Goal: Information Seeking & Learning: Check status

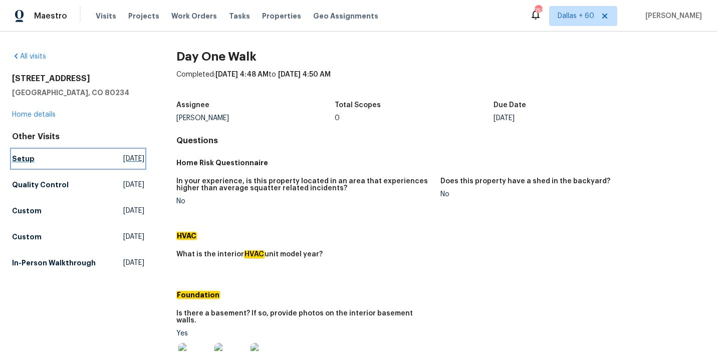
click at [35, 162] on link "Setup Fri, Oct 03 2025" at bounding box center [78, 159] width 132 height 18
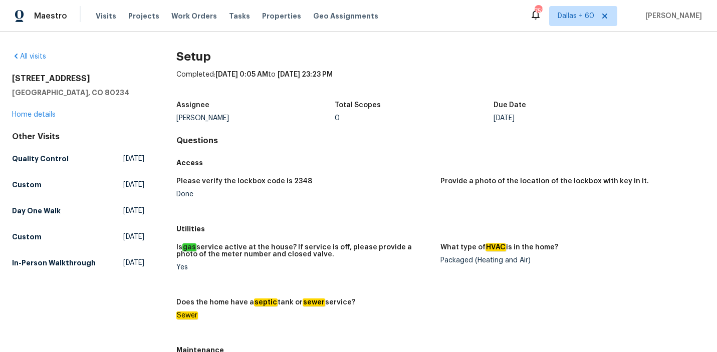
scroll to position [820, 0]
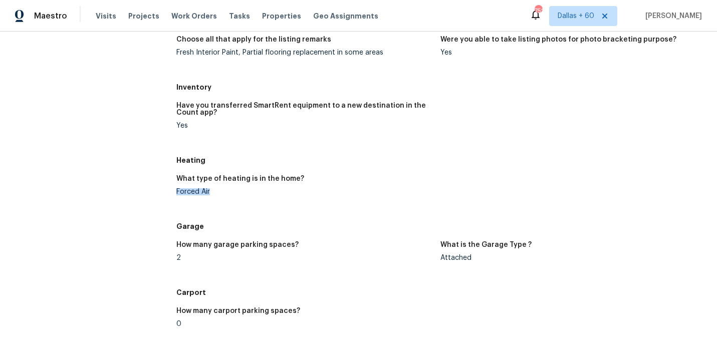
drag, startPoint x: 209, startPoint y: 193, endPoint x: 177, endPoint y: 192, distance: 32.6
click at [176, 192] on div "Forced Air" at bounding box center [304, 191] width 257 height 7
copy div "Forced Air"
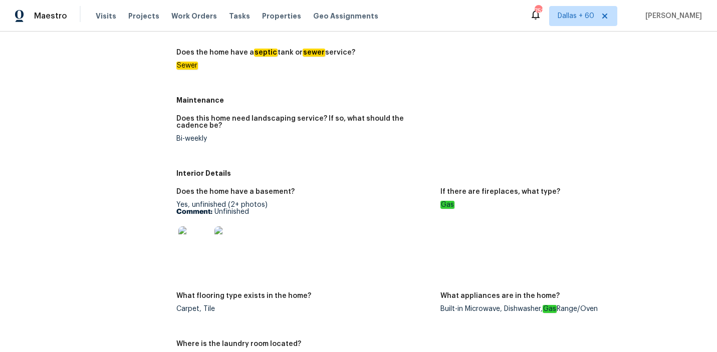
scroll to position [0, 0]
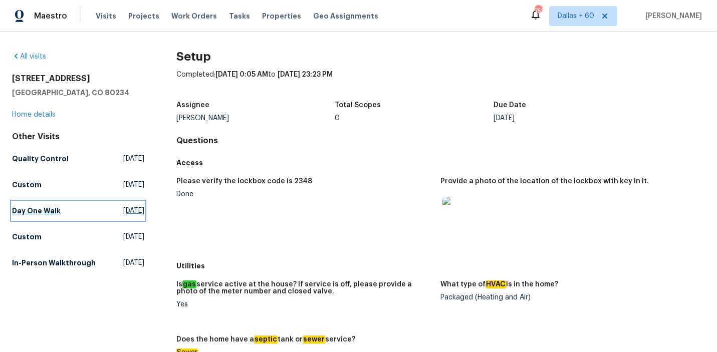
click at [29, 211] on h5 "Day One Walk" at bounding box center [36, 211] width 49 height 10
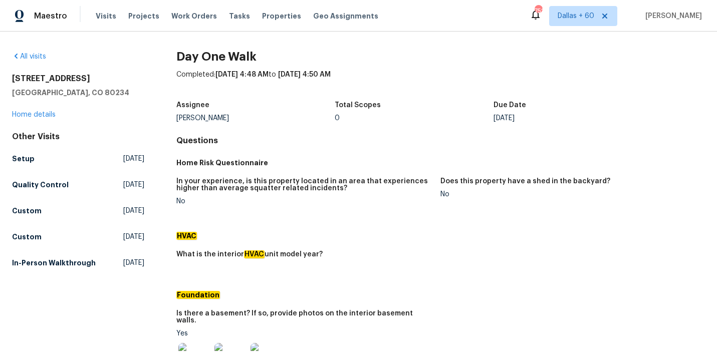
scroll to position [298, 0]
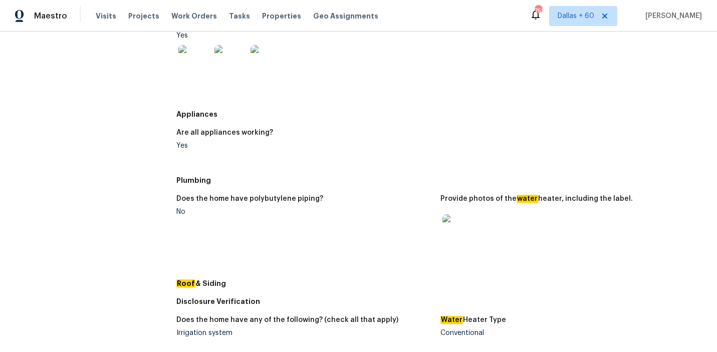
click at [457, 222] on img at bounding box center [458, 230] width 32 height 32
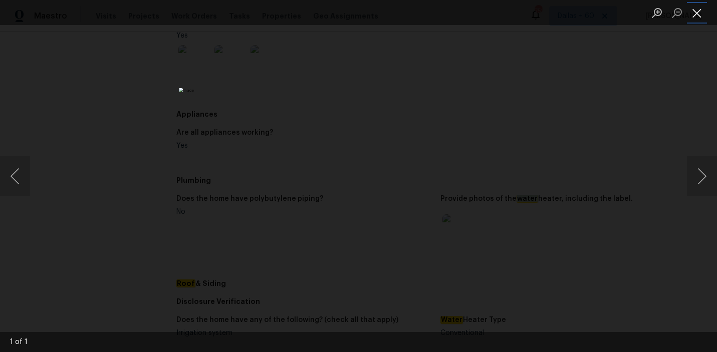
click at [703, 17] on button "Close lightbox" at bounding box center [697, 13] width 20 height 18
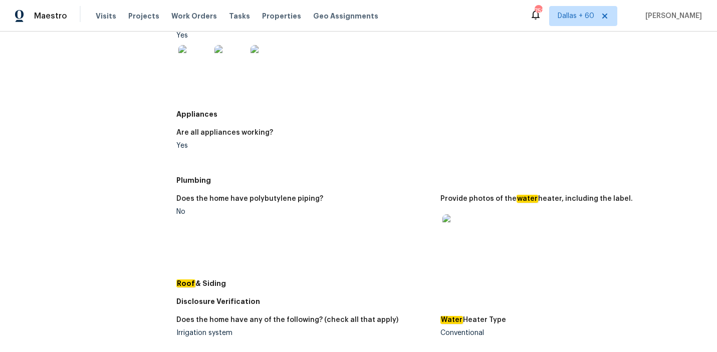
click at [183, 213] on figure "Does the home have polybutylene piping? No" at bounding box center [308, 231] width 265 height 73
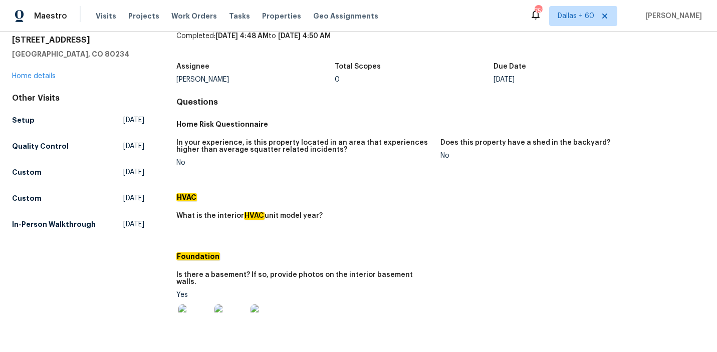
scroll to position [0, 0]
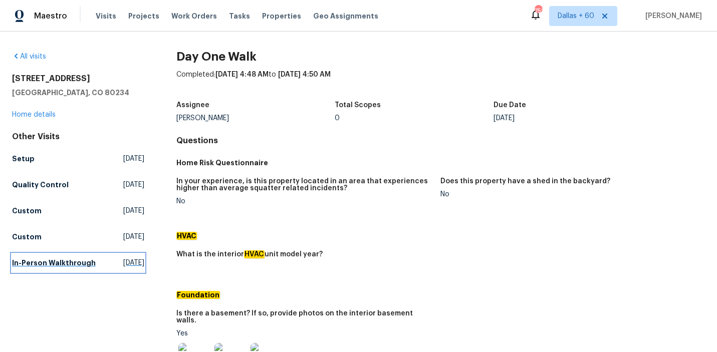
click at [40, 268] on h5 "In-Person Walkthrough" at bounding box center [54, 263] width 84 height 10
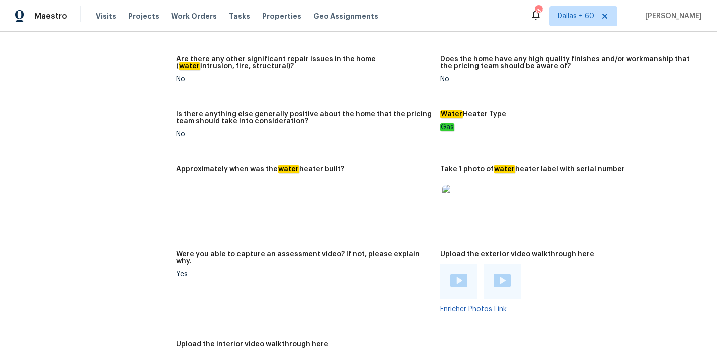
scroll to position [2147, 0]
click at [464, 185] on img at bounding box center [458, 201] width 32 height 32
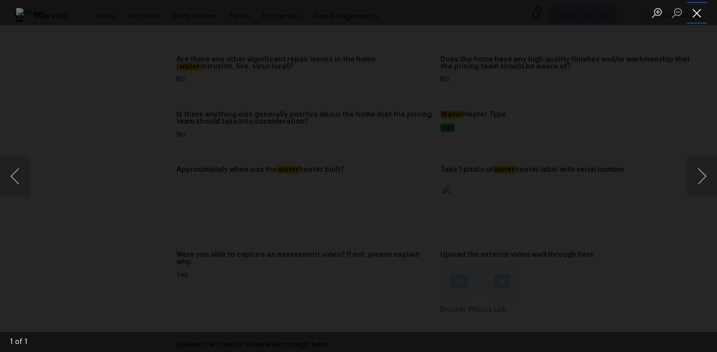
click at [691, 14] on button "Close lightbox" at bounding box center [697, 13] width 20 height 18
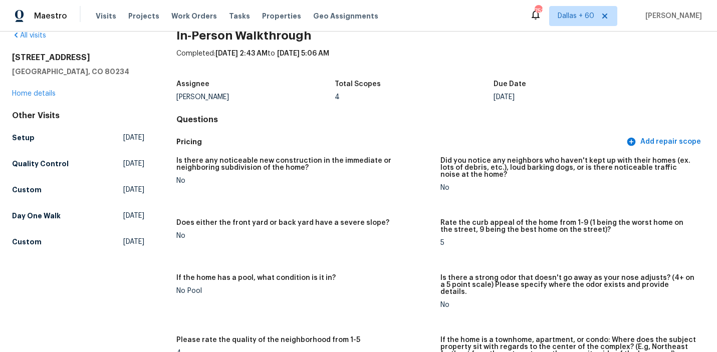
scroll to position [0, 0]
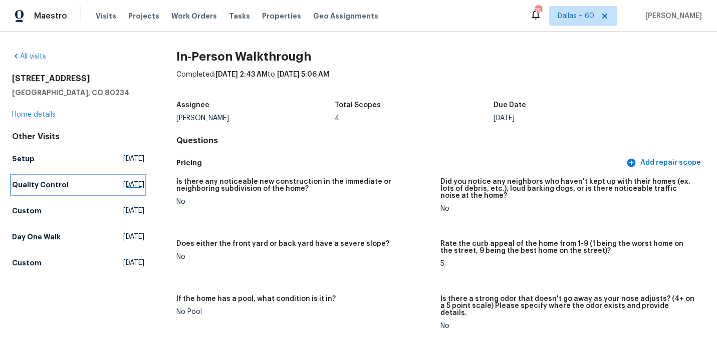
click at [47, 183] on h5 "Quality Control" at bounding box center [40, 185] width 57 height 10
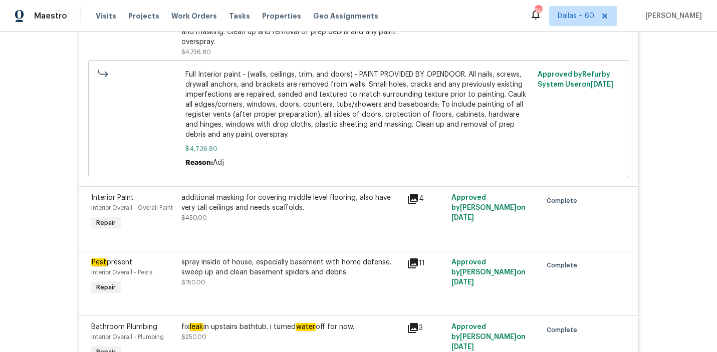
scroll to position [2263, 0]
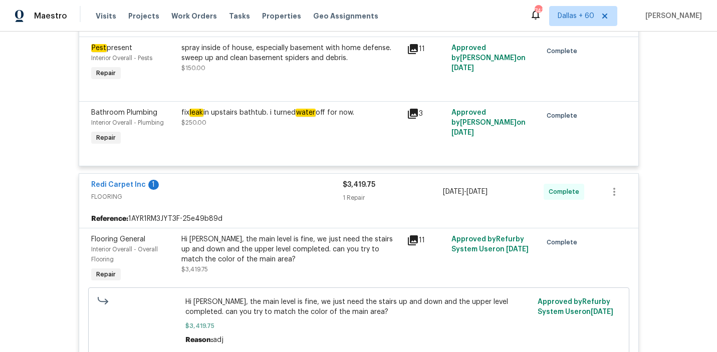
click at [290, 252] on div "Hi Cheryl, the main level is fine, we just need the stairs up and down and the …" at bounding box center [290, 249] width 219 height 30
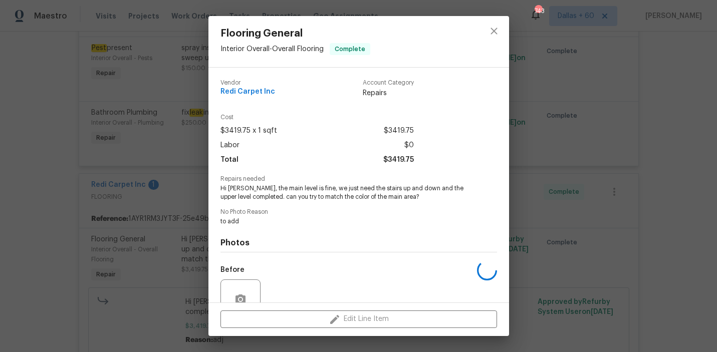
scroll to position [92, 0]
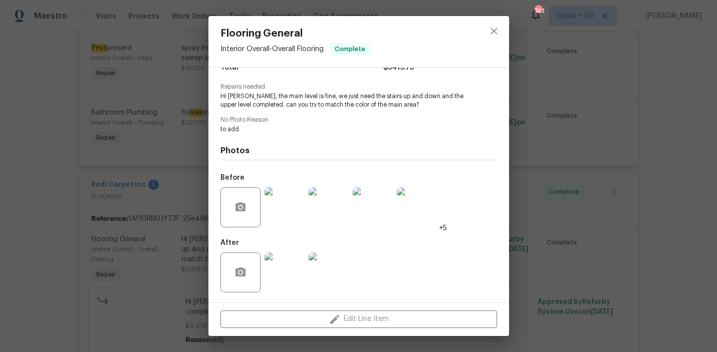
click at [54, 253] on div "Flooring General Interior Overall - Overall Flooring Complete Vendor Redi Carpe…" at bounding box center [358, 176] width 717 height 352
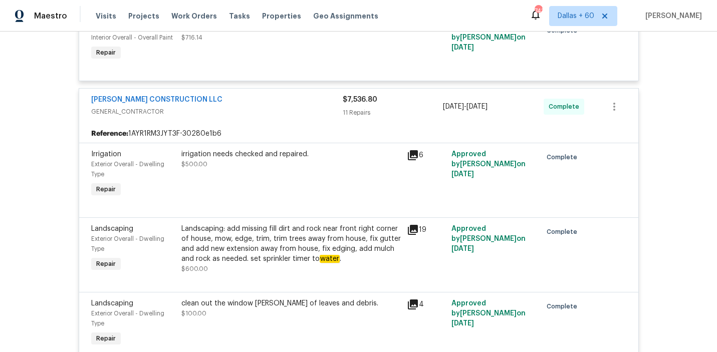
scroll to position [524, 0]
click at [294, 190] on div "irrigation needs checked and repaired. $500.00" at bounding box center [290, 174] width 225 height 56
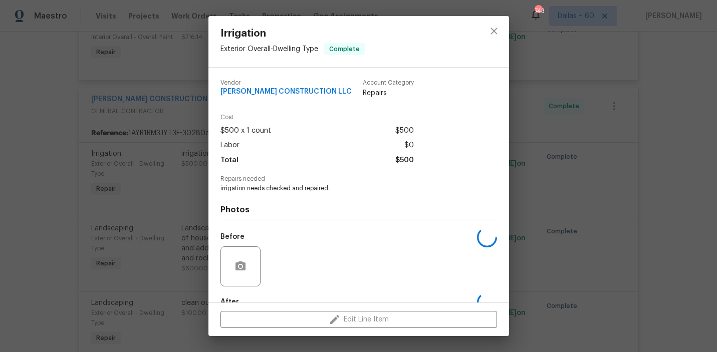
scroll to position [59, 0]
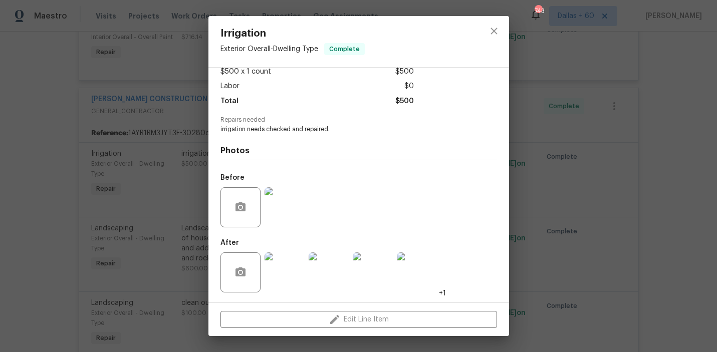
click at [30, 256] on div "Irrigation Exterior Overall - Dwelling Type Complete Vendor ESPINO'S CONSTRUCTI…" at bounding box center [358, 176] width 717 height 352
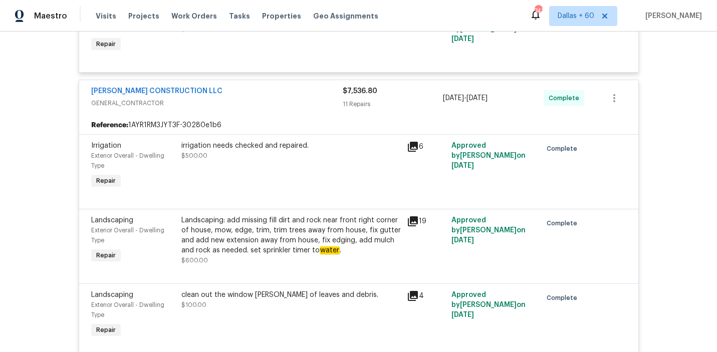
scroll to position [538, 0]
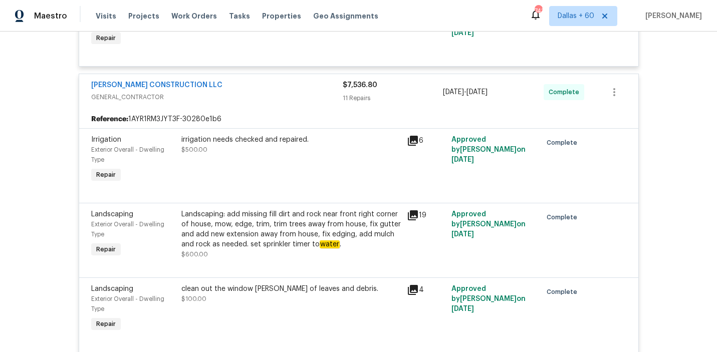
click at [216, 143] on div "irrigation needs checked and repaired." at bounding box center [290, 140] width 219 height 10
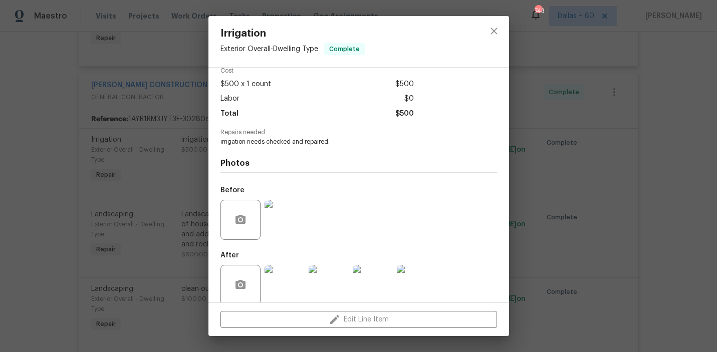
scroll to position [59, 0]
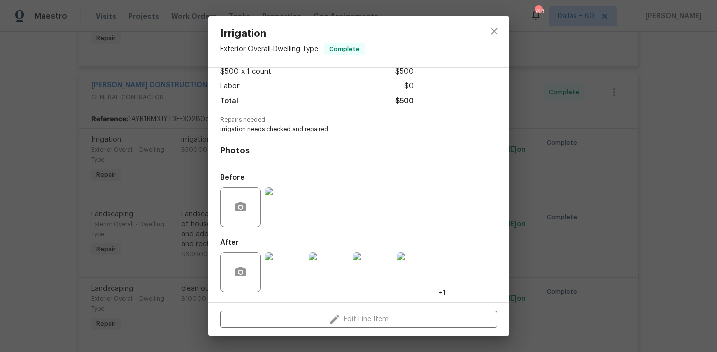
click at [31, 178] on div "Irrigation Exterior Overall - Dwelling Type Complete Vendor ESPINO'S CONSTRUCTI…" at bounding box center [358, 176] width 717 height 352
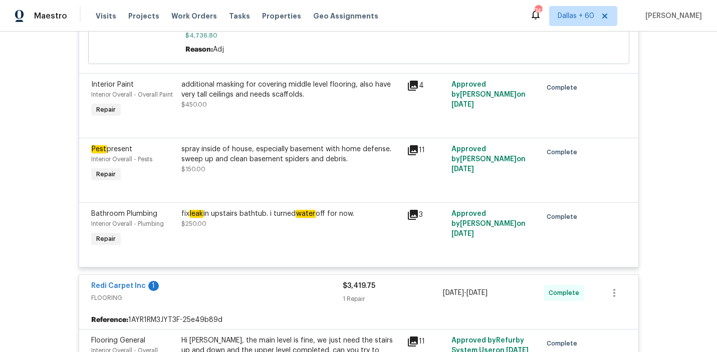
scroll to position [2174, 0]
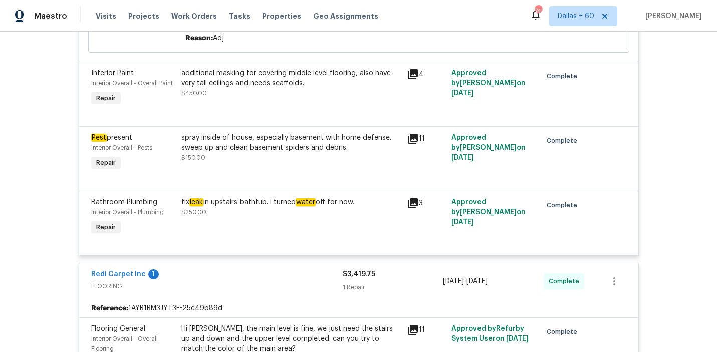
click at [230, 145] on div "spray inside of house, especially basement with home defense. sweep up and clea…" at bounding box center [290, 143] width 219 height 20
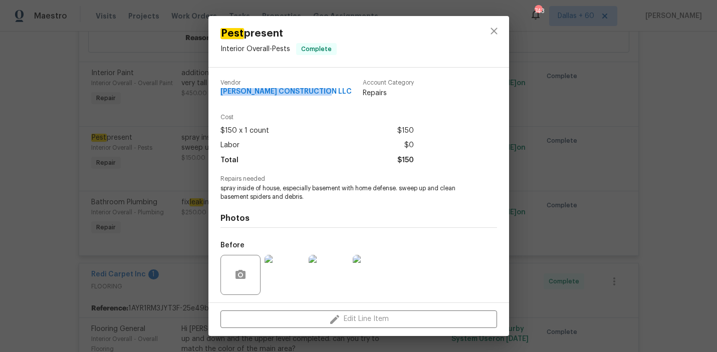
drag, startPoint x: 219, startPoint y: 91, endPoint x: 340, endPoint y: 91, distance: 120.8
click at [340, 91] on div "Vendor ESPINO'S CONSTRUCTION LLC Account Category Repairs Cost $150 x 1 count $…" at bounding box center [358, 185] width 301 height 235
copy span "ESPINO'S CONSTRUCTION LLC"
click at [68, 169] on div "Pest present Interior Overall - Pests Complete Vendor ESPINO'S CONSTRUCTION LLC…" at bounding box center [358, 176] width 717 height 352
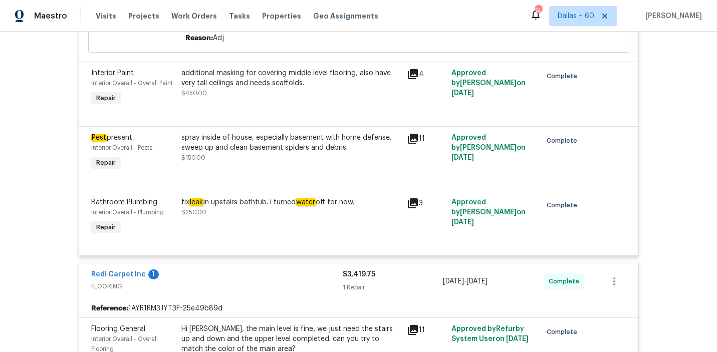
click at [215, 197] on div "fix leak in upstairs bathtub. i turned water off for now." at bounding box center [290, 202] width 219 height 10
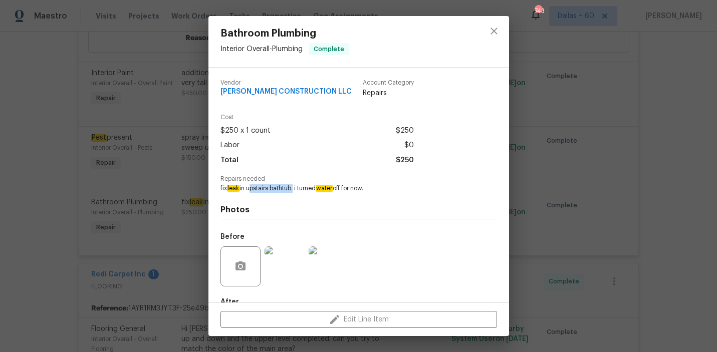
drag, startPoint x: 249, startPoint y: 187, endPoint x: 294, endPoint y: 189, distance: 45.7
click at [294, 189] on span "fix leak in upstairs bathtub. i turned water off for now." at bounding box center [344, 188] width 249 height 9
copy span "upstairs bathtub"
click at [357, 205] on h4 "Photos" at bounding box center [358, 210] width 277 height 10
click at [333, 271] on img at bounding box center [329, 267] width 40 height 40
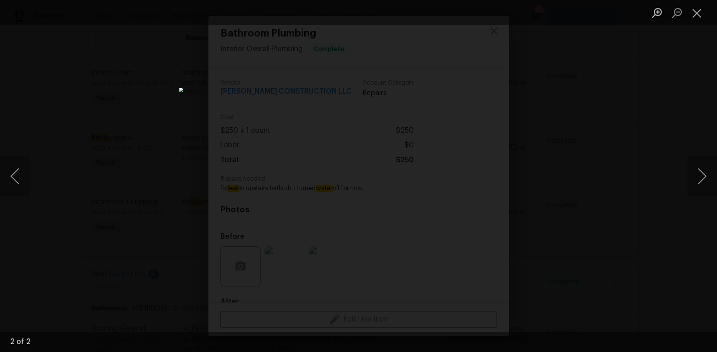
click at [94, 234] on div "Lightbox" at bounding box center [358, 176] width 717 height 352
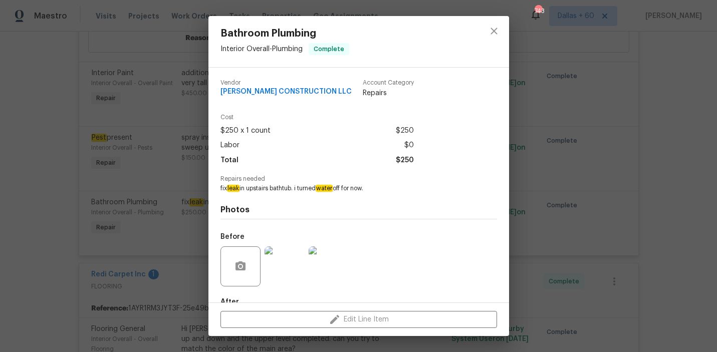
scroll to position [59, 0]
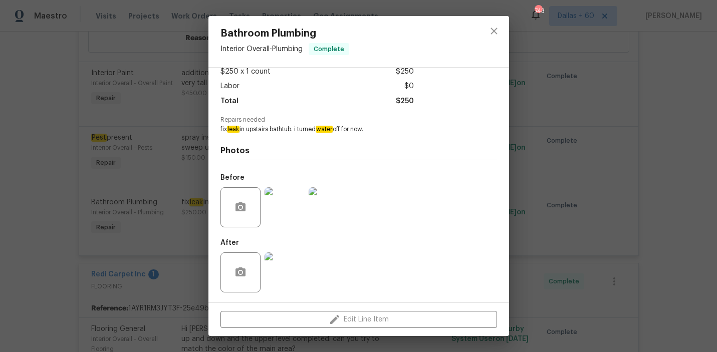
click at [287, 269] on img at bounding box center [285, 273] width 40 height 40
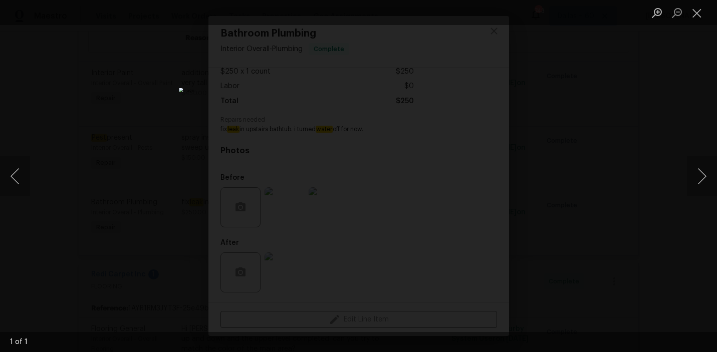
click at [583, 231] on div "Lightbox" at bounding box center [358, 176] width 717 height 352
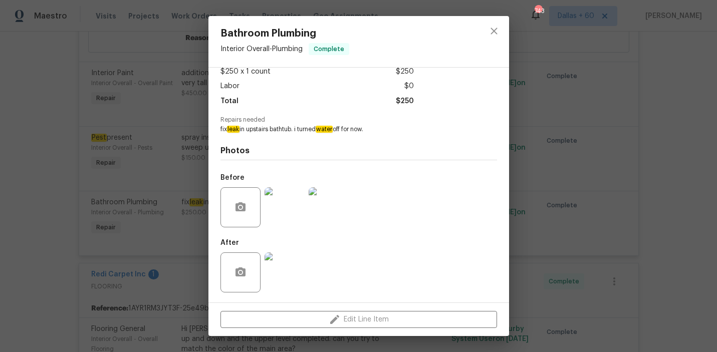
click at [272, 207] on img at bounding box center [285, 207] width 40 height 40
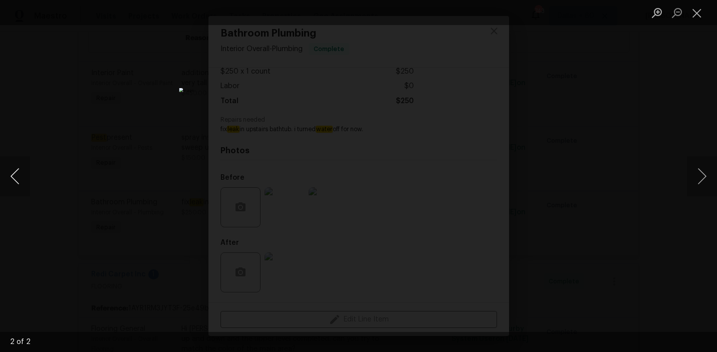
click at [13, 184] on button "Previous image" at bounding box center [15, 176] width 30 height 40
click at [148, 144] on div "Lightbox" at bounding box center [358, 176] width 717 height 352
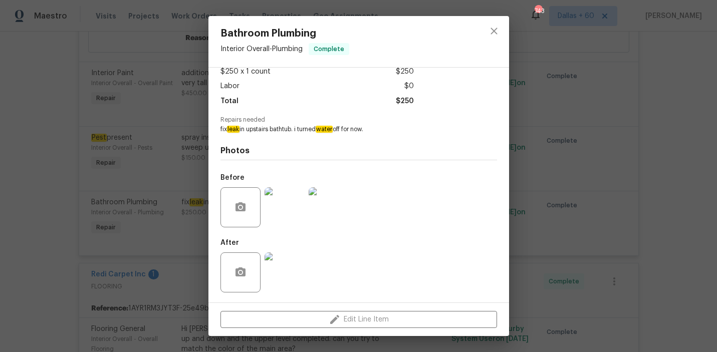
click at [568, 116] on div "Bathroom Plumbing Interior Overall - Plumbing Complete Vendor ESPINO'S CONSTRUC…" at bounding box center [358, 176] width 717 height 352
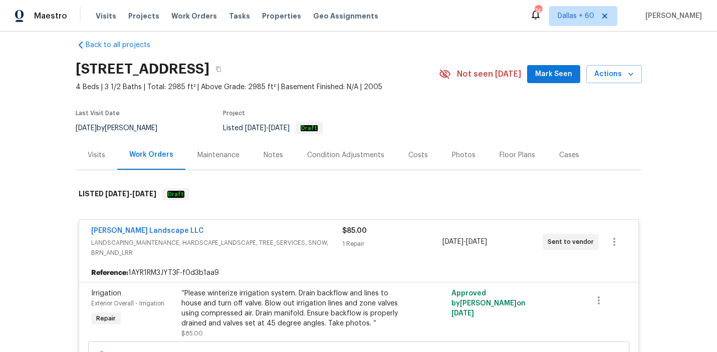
scroll to position [0, 0]
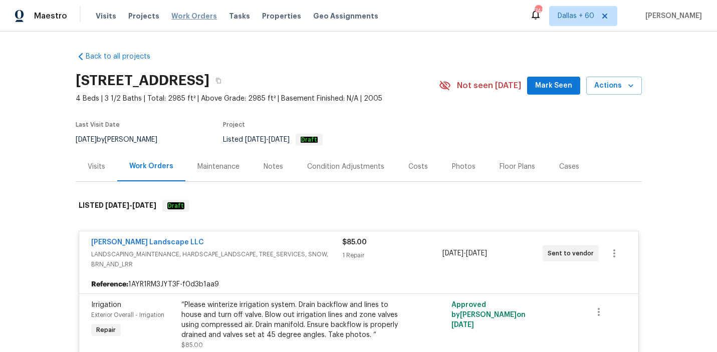
click at [187, 17] on span "Work Orders" at bounding box center [194, 16] width 46 height 10
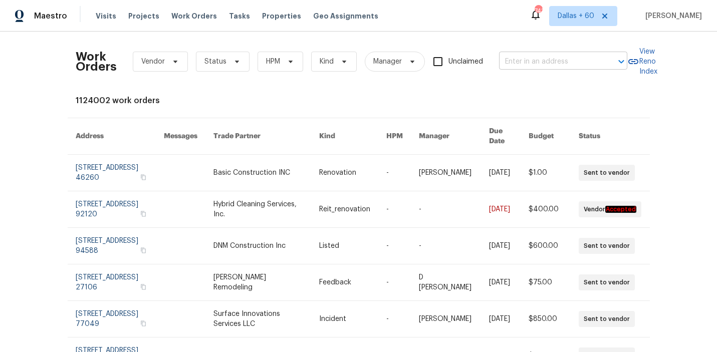
click at [525, 64] on input "text" at bounding box center [549, 62] width 100 height 16
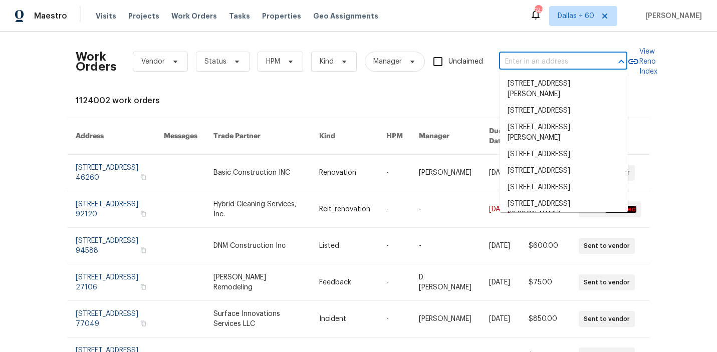
paste input "3211 Poughkeepsie Dr, Colorado Springs, CO 80916"
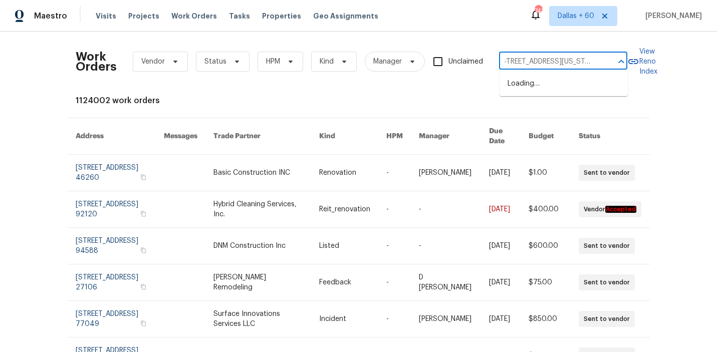
type input "3211 Poughkeepsie Dr, Colorado Springs, CO 80916"
click at [534, 86] on li "3211 Poughkeepsie Dr, Colorado Springs, CO 80916" at bounding box center [564, 84] width 128 height 17
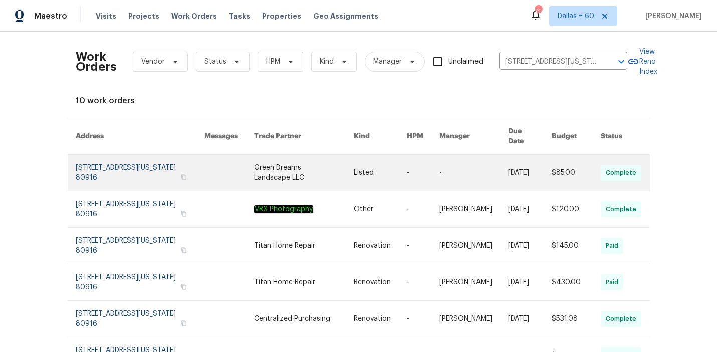
click at [386, 155] on link at bounding box center [380, 173] width 53 height 36
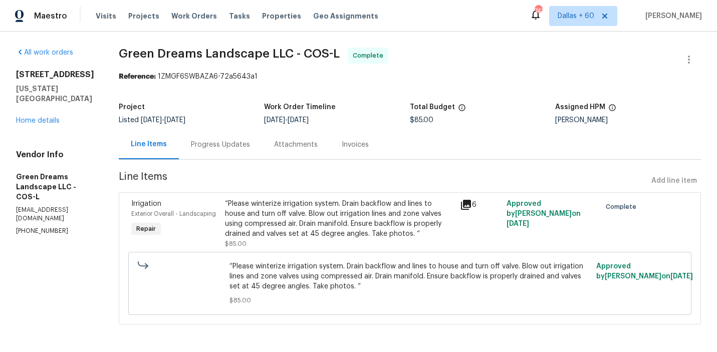
click at [42, 104] on h5 "Colorado Springs, CO 80916" at bounding box center [55, 94] width 79 height 20
click at [39, 124] on link "Home details" at bounding box center [38, 120] width 44 height 7
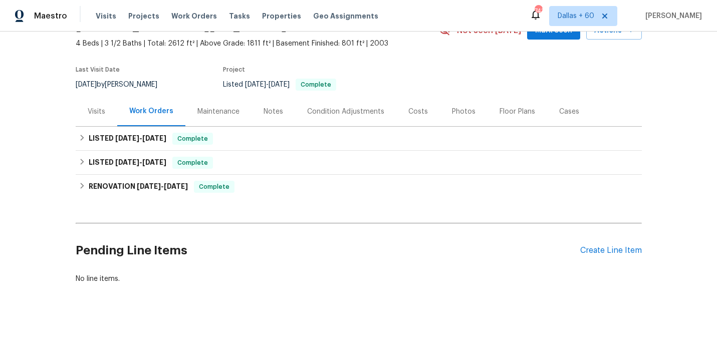
scroll to position [54, 0]
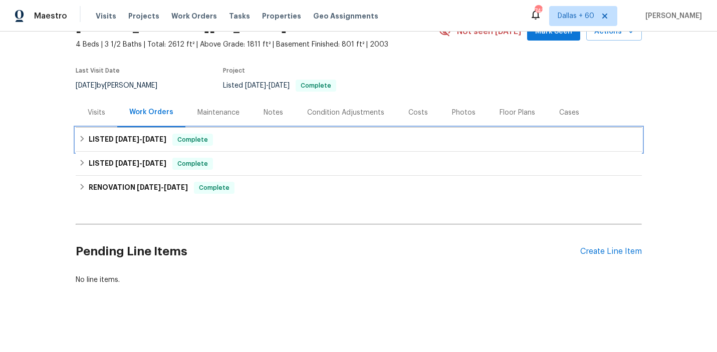
click at [280, 134] on div "LISTED 9/28/25 - 10/3/25 Complete" at bounding box center [359, 140] width 560 height 12
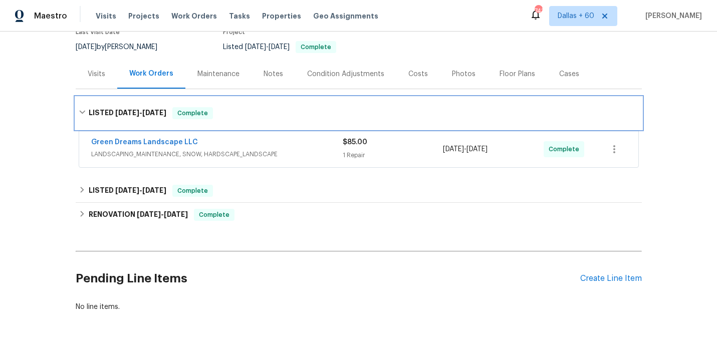
scroll to position [92, 0]
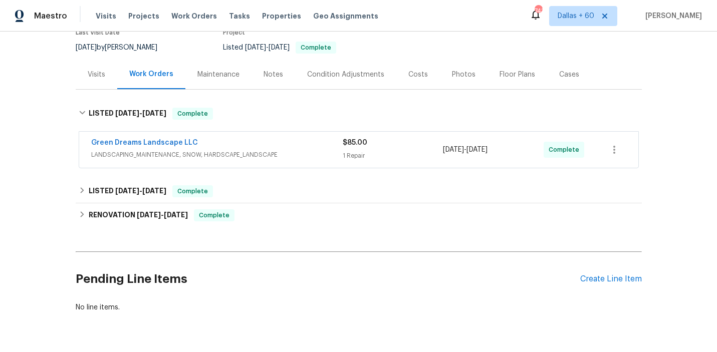
click at [308, 154] on span "LANDSCAPING_MAINTENANCE, SNOW, HARDSCAPE_LANDSCAPE" at bounding box center [217, 155] width 252 height 10
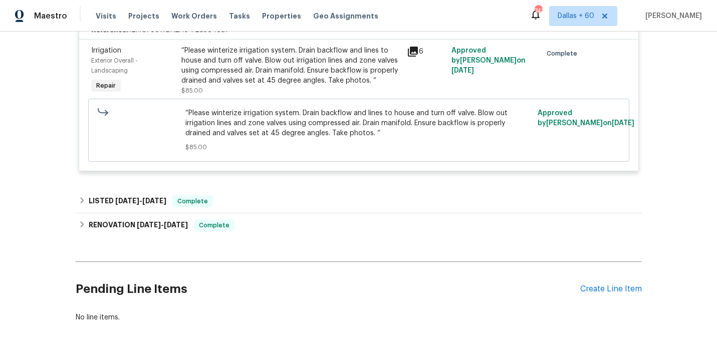
scroll to position [247, 0]
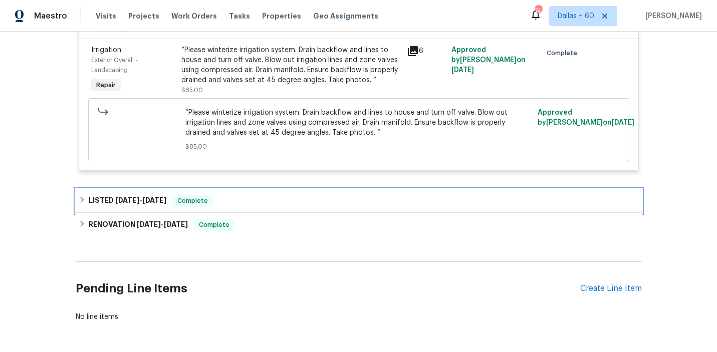
click at [282, 199] on div "LISTED 9/13/25 - 9/15/25 Complete" at bounding box center [359, 201] width 560 height 12
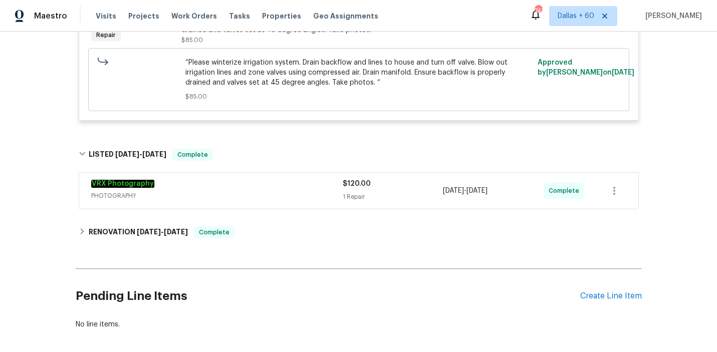
click at [282, 199] on span "PHOTOGRAPHY" at bounding box center [217, 196] width 252 height 10
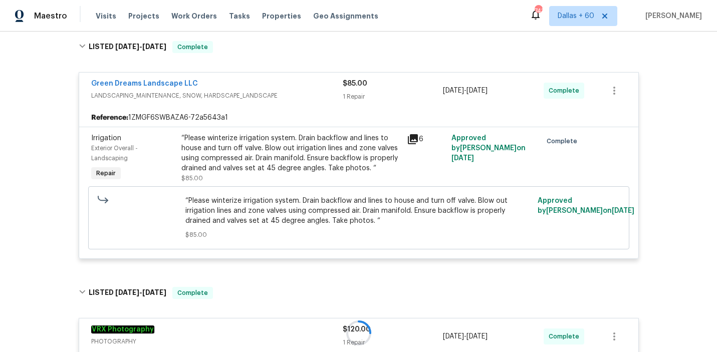
scroll to position [118, 0]
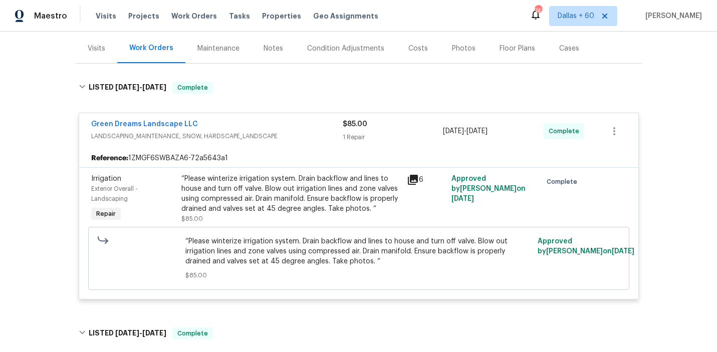
click at [301, 207] on div "“Please winterize irrigation system. Drain backflow and lines to house and turn…" at bounding box center [290, 194] width 219 height 40
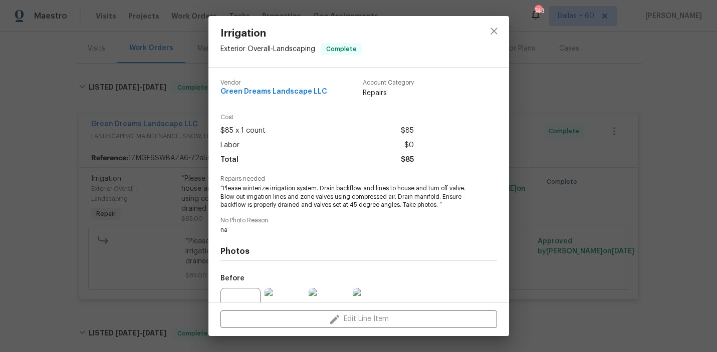
scroll to position [101, 0]
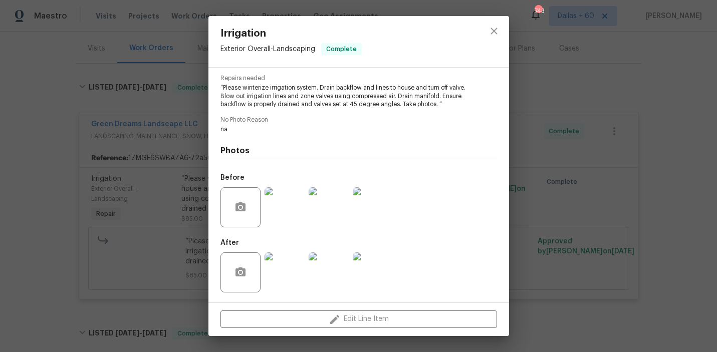
click at [281, 197] on img at bounding box center [285, 207] width 40 height 40
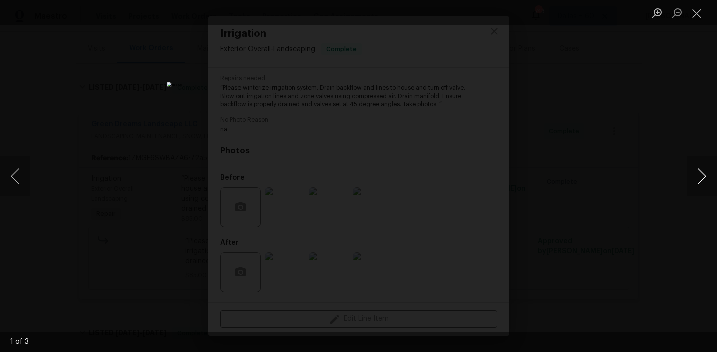
click at [698, 168] on button "Next image" at bounding box center [702, 176] width 30 height 40
click at [666, 210] on div "Lightbox" at bounding box center [358, 176] width 717 height 352
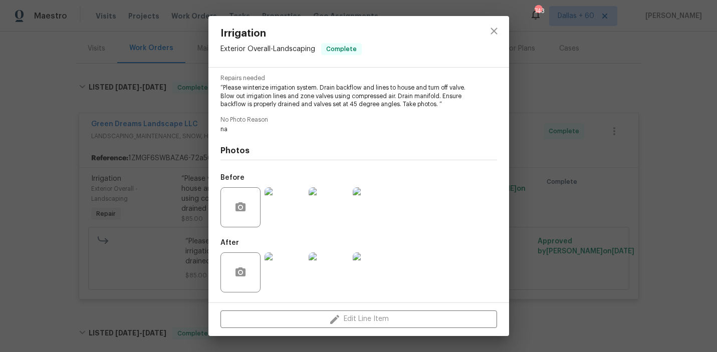
click at [293, 265] on img at bounding box center [285, 273] width 40 height 40
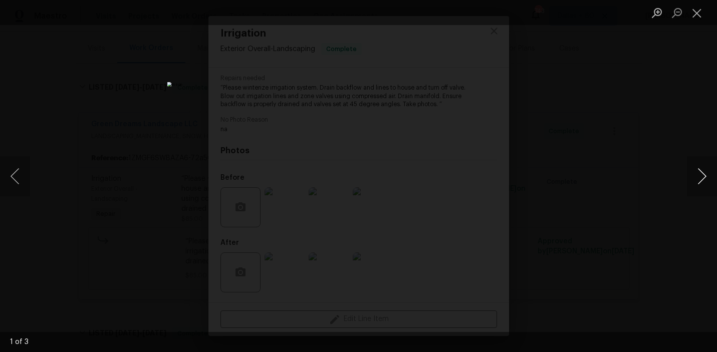
click at [696, 172] on button "Next image" at bounding box center [702, 176] width 30 height 40
click at [624, 227] on div "Lightbox" at bounding box center [358, 176] width 717 height 352
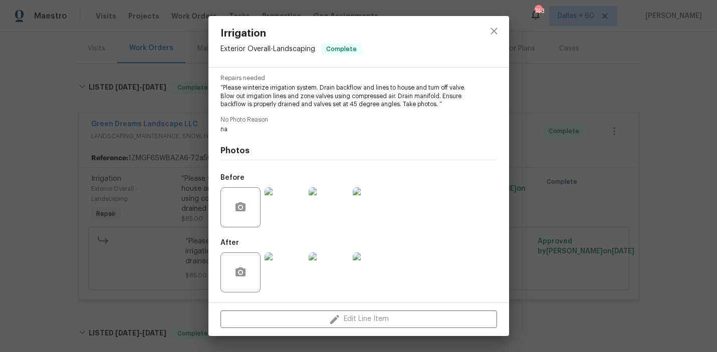
click at [66, 221] on div "Irrigation Exterior Overall - Landscaping Complete Vendor Green Dreams Landscap…" at bounding box center [358, 176] width 717 height 352
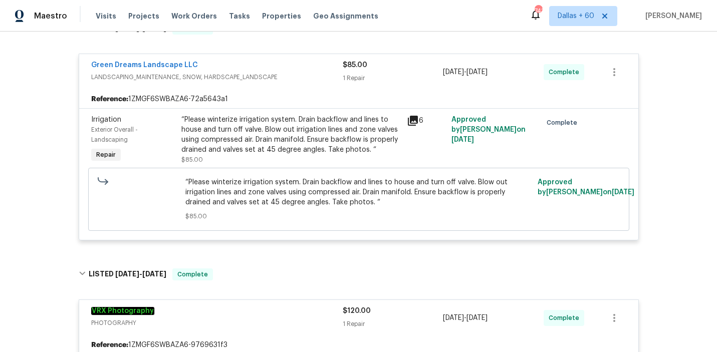
scroll to position [178, 0]
click at [186, 14] on span "Work Orders" at bounding box center [194, 16] width 46 height 10
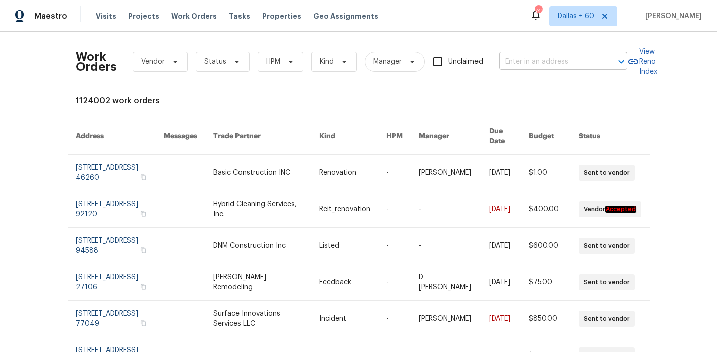
click at [535, 61] on input "text" at bounding box center [549, 62] width 100 height 16
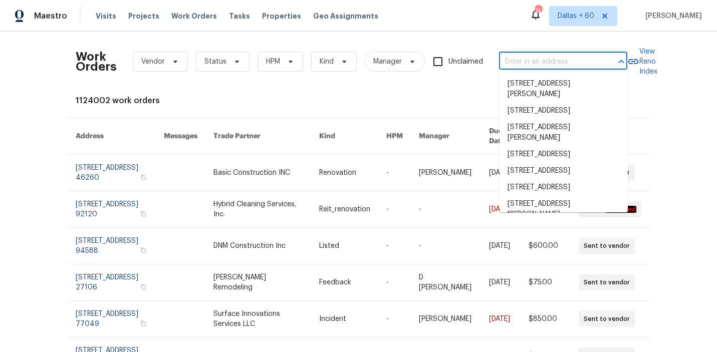
paste input "7356 Waterman Way, Colorado Springs, CO 80922"
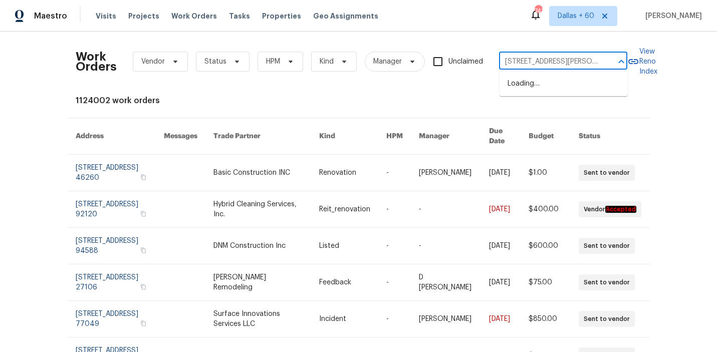
scroll to position [0, 71]
type input "7356 Waterman Way, Colorado Springs, CO 80922"
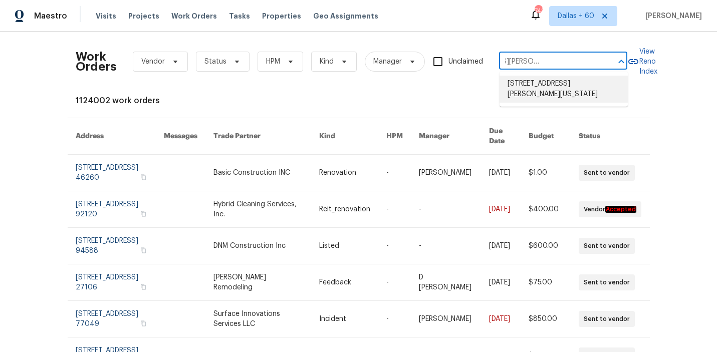
click at [541, 87] on li "7356 Waterman Way, Colorado Springs, CO 80922" at bounding box center [564, 89] width 128 height 27
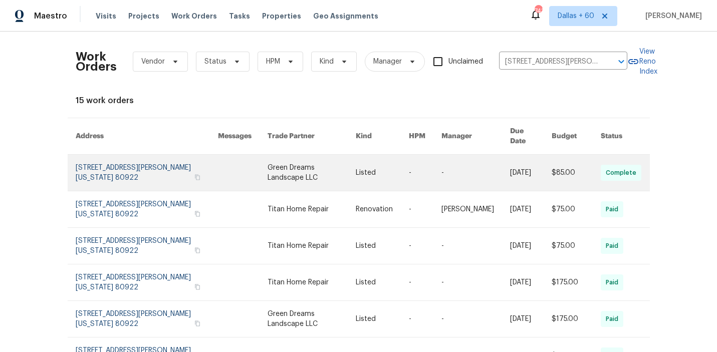
click at [260, 167] on td "Green Dreams Landscape LLC" at bounding box center [304, 173] width 88 height 37
click at [212, 155] on td at bounding box center [235, 173] width 50 height 37
click at [213, 157] on td at bounding box center [235, 173] width 50 height 37
click at [318, 155] on link at bounding box center [312, 173] width 88 height 36
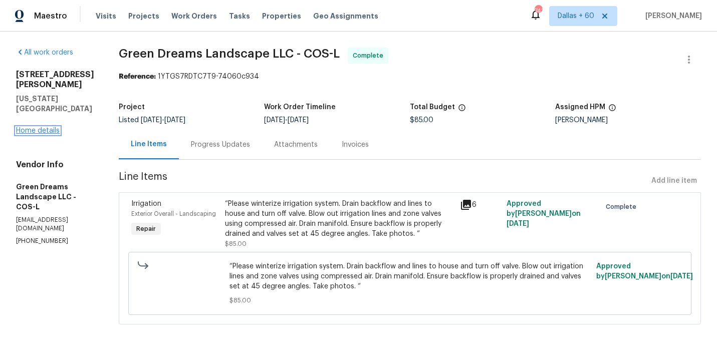
click at [27, 130] on link "Home details" at bounding box center [38, 130] width 44 height 7
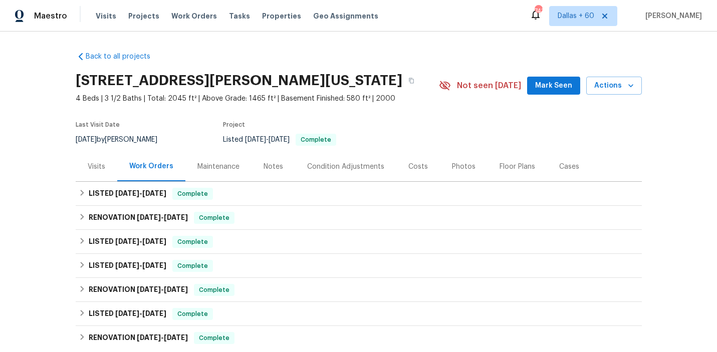
scroll to position [21, 0]
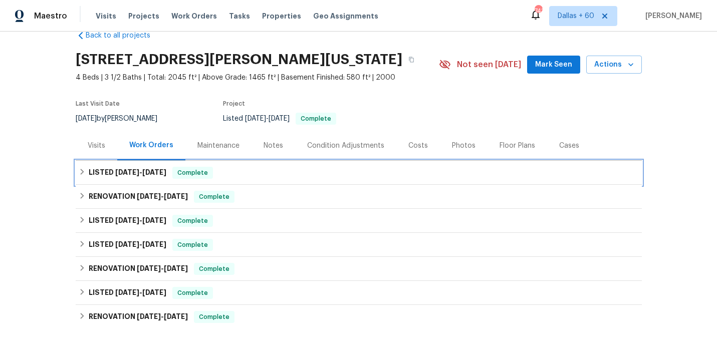
click at [275, 166] on div "LISTED 9/28/25 - 10/3/25 Complete" at bounding box center [359, 173] width 566 height 24
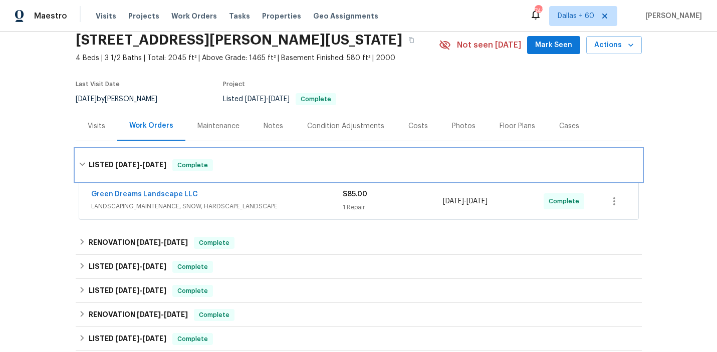
scroll to position [52, 0]
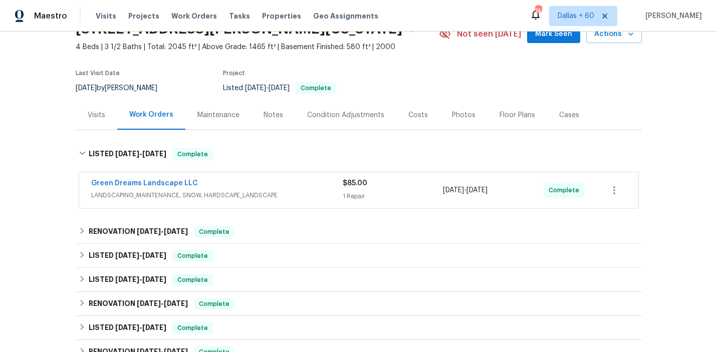
click at [304, 187] on div "Green Dreams Landscape LLC" at bounding box center [217, 184] width 252 height 12
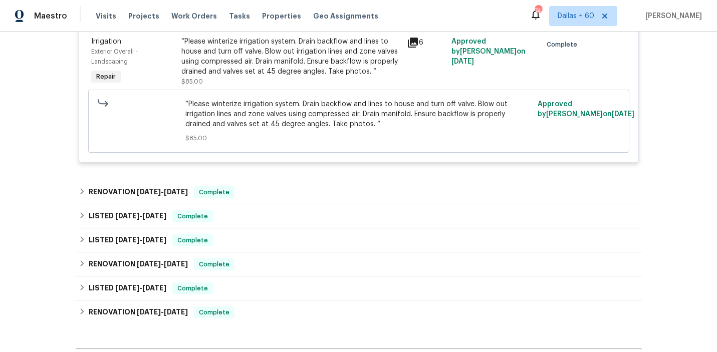
scroll to position [259, 0]
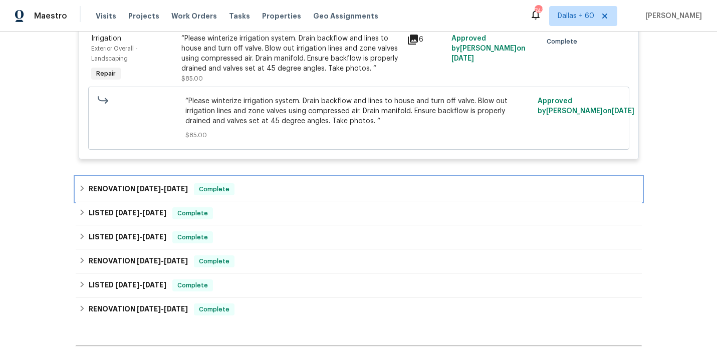
click at [293, 191] on div "RENOVATION 9/11/25 - 9/12/25 Complete" at bounding box center [359, 189] width 560 height 12
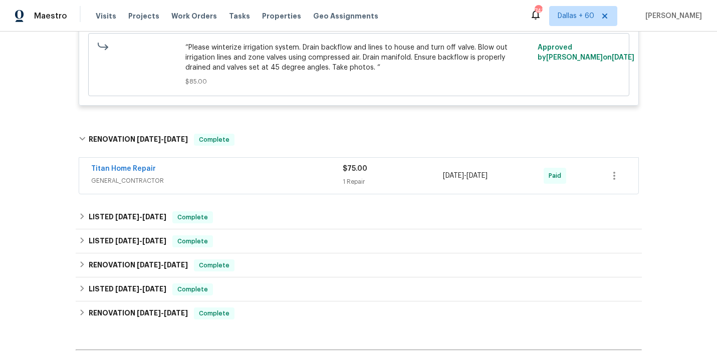
click at [289, 173] on div "Titan Home Repair" at bounding box center [217, 170] width 252 height 12
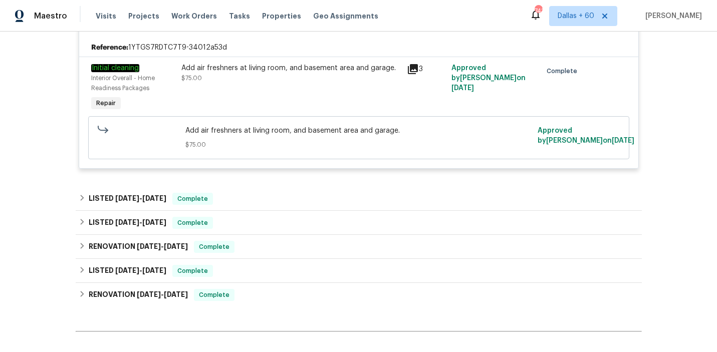
scroll to position [489, 0]
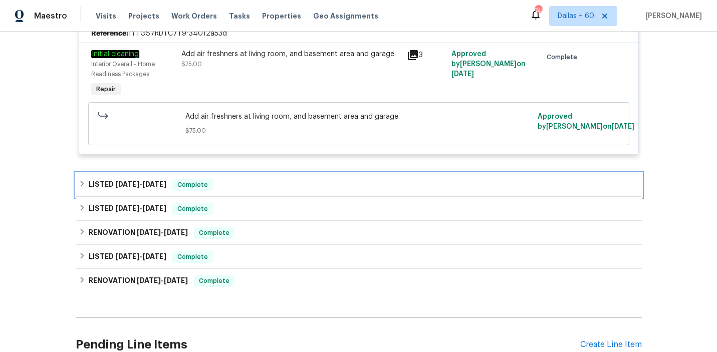
click at [290, 185] on div "LISTED 9/2/25 - 9/5/25 Complete" at bounding box center [359, 185] width 560 height 12
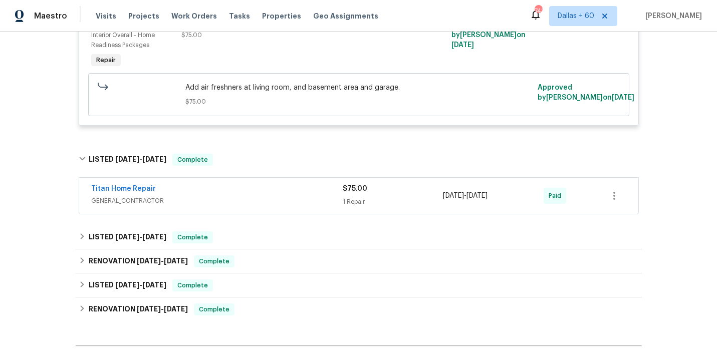
click at [290, 185] on div "Titan Home Repair" at bounding box center [217, 190] width 252 height 12
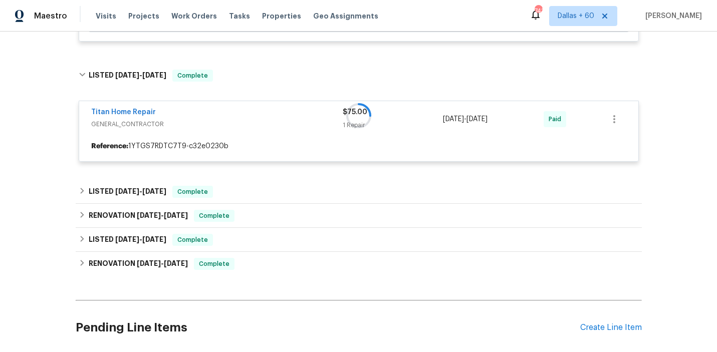
scroll to position [604, 0]
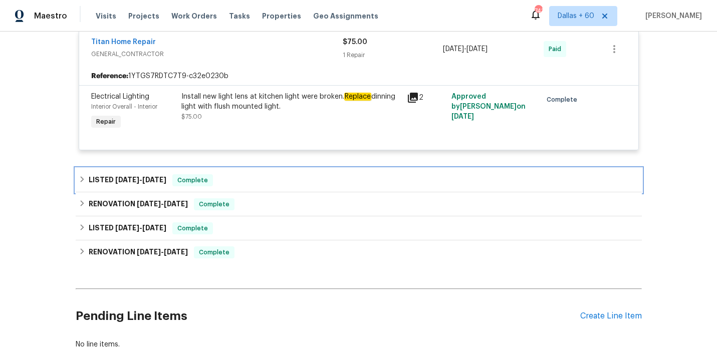
click at [286, 181] on div "LISTED 7/18/25 - 7/21/25 Complete" at bounding box center [359, 180] width 560 height 12
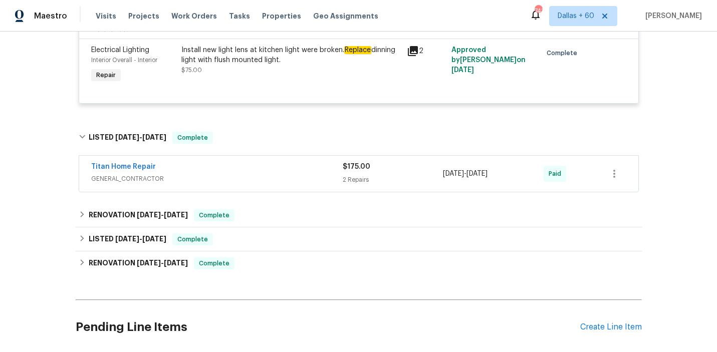
click at [286, 181] on span "GENERAL_CONTRACTOR" at bounding box center [217, 179] width 252 height 10
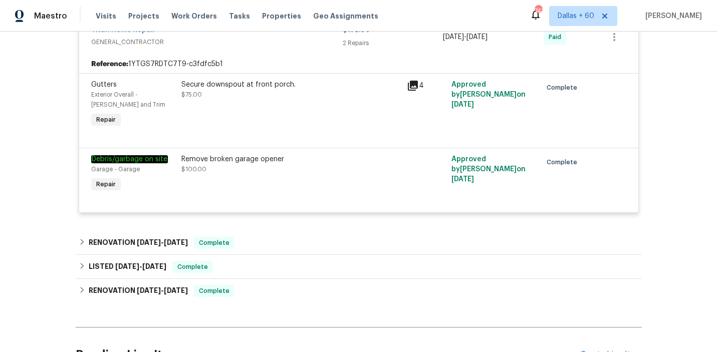
scroll to position [865, 0]
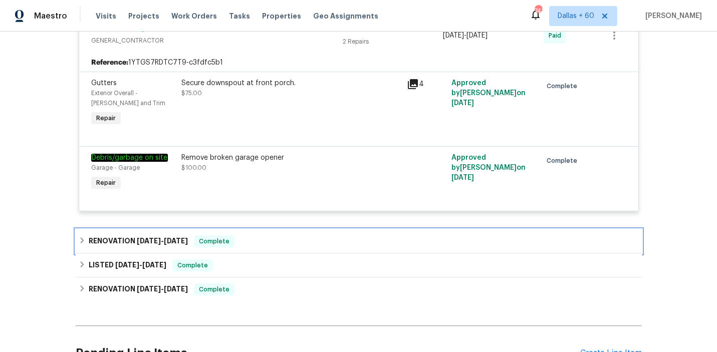
click at [288, 240] on div "RENOVATION 6/21/25 - 6/24/25 Complete" at bounding box center [359, 241] width 560 height 12
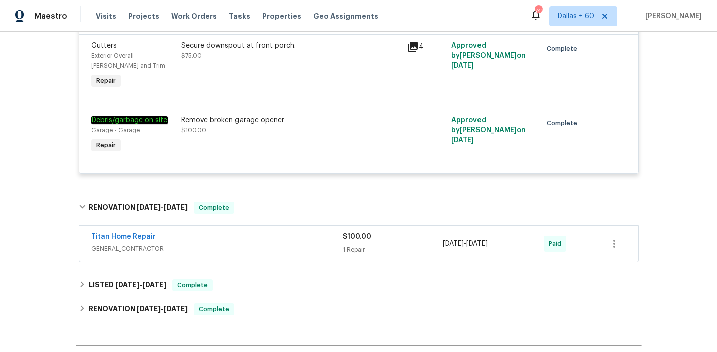
click at [288, 240] on div "Titan Home Repair" at bounding box center [217, 238] width 252 height 12
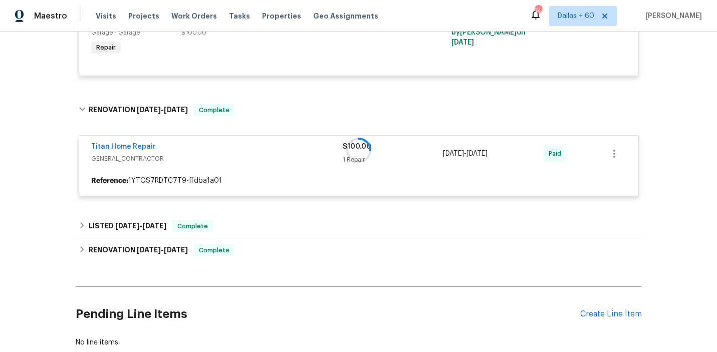
scroll to position [1002, 0]
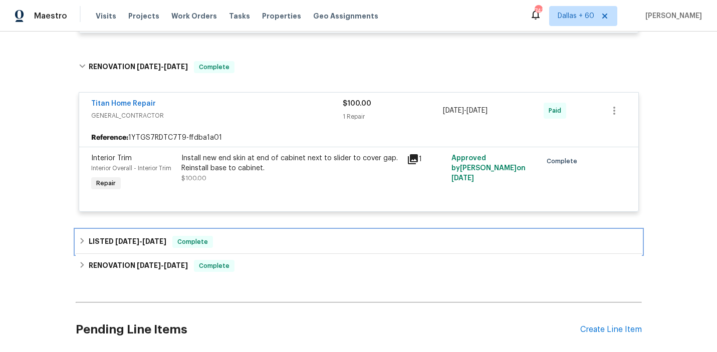
click at [278, 236] on div "LISTED 6/21/25 - 6/24/25 Complete" at bounding box center [359, 242] width 566 height 24
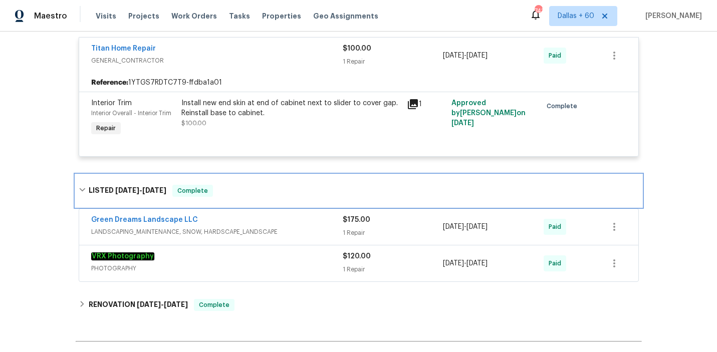
scroll to position [1098, 0]
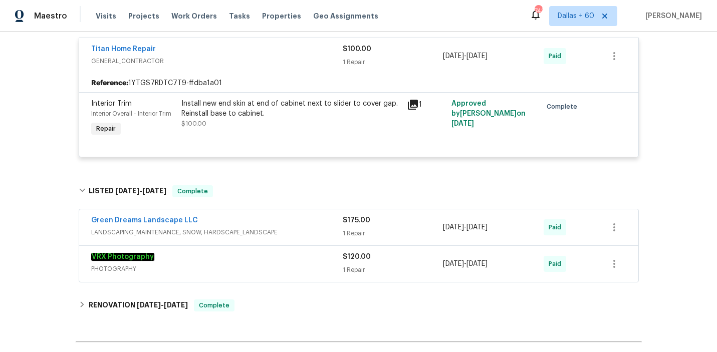
click at [312, 229] on span "LANDSCAPING_MAINTENANCE, SNOW, HARDSCAPE_LANDSCAPE" at bounding box center [217, 232] width 252 height 10
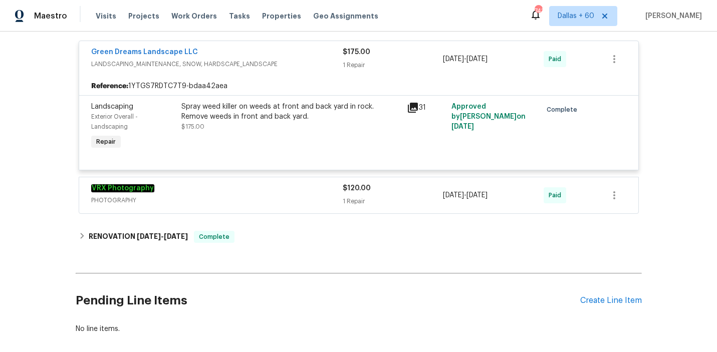
click at [292, 193] on div "VRX Photography" at bounding box center [217, 189] width 252 height 12
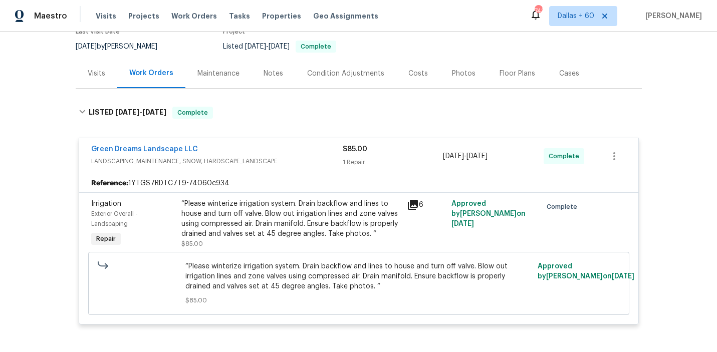
scroll to position [0, 0]
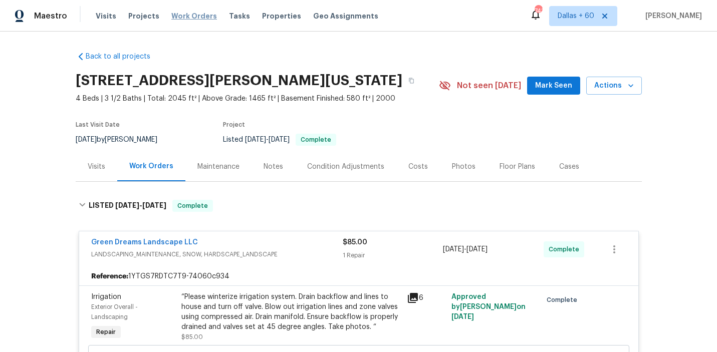
click at [187, 15] on span "Work Orders" at bounding box center [194, 16] width 46 height 10
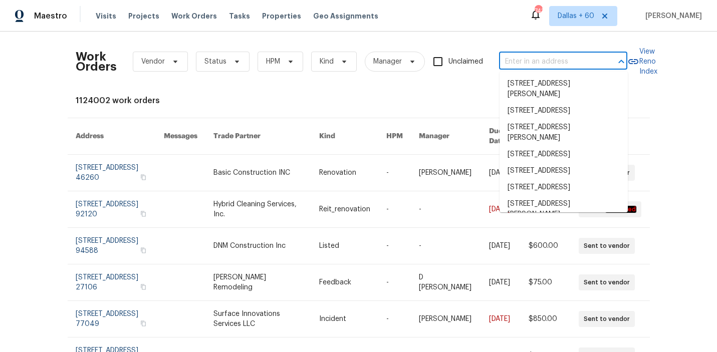
click at [529, 59] on input "text" at bounding box center [549, 62] width 100 height 16
paste input "6662 Barrel Race Dr, Colorado Springs, CO 80923"
type input "6662 Barrel Race Dr, Colorado Springs, CO 80923"
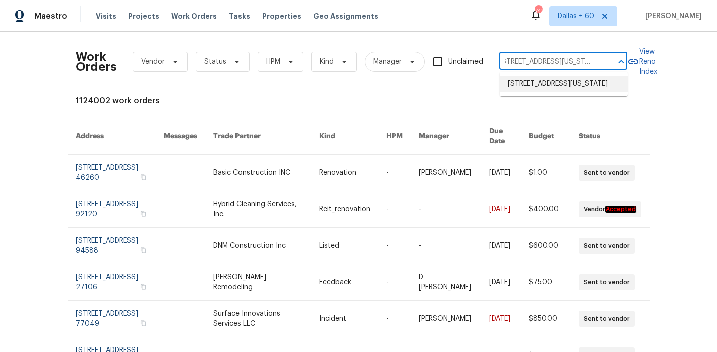
click at [530, 86] on li "6662 Barrel Race Dr, Colorado Springs, CO 80923" at bounding box center [564, 84] width 128 height 17
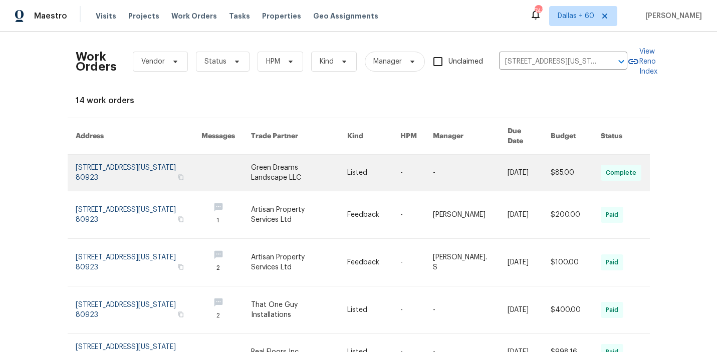
click at [262, 155] on td "Green Dreams Landscape LLC" at bounding box center [291, 173] width 97 height 37
click at [291, 168] on link at bounding box center [299, 173] width 97 height 36
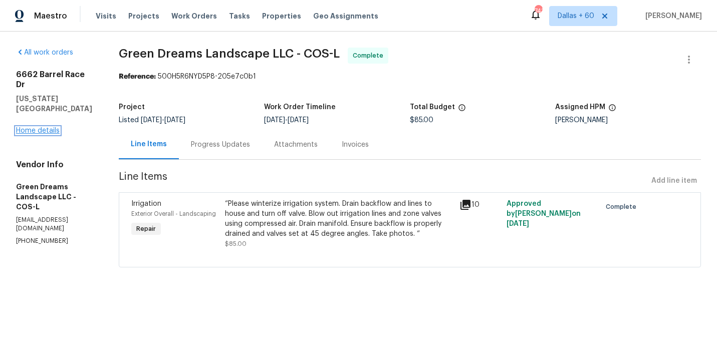
click at [39, 127] on link "Home details" at bounding box center [38, 130] width 44 height 7
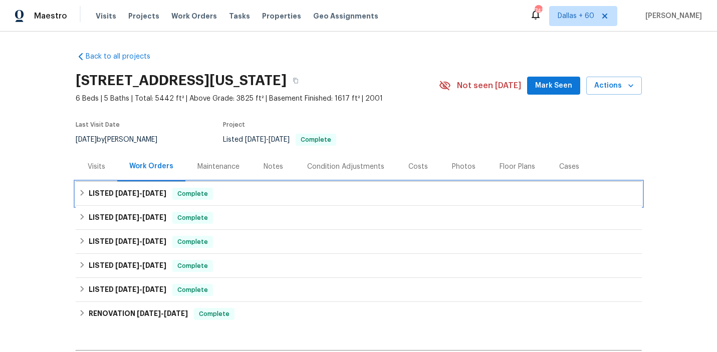
click at [297, 196] on div "LISTED 9/28/25 - 10/3/25 Complete" at bounding box center [359, 194] width 560 height 12
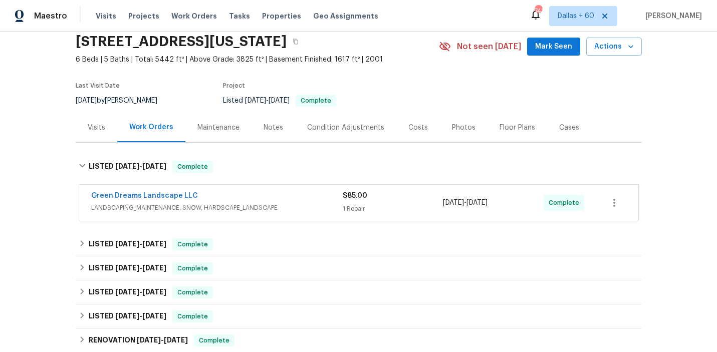
click at [297, 195] on div "Green Dreams Landscape LLC" at bounding box center [217, 197] width 252 height 12
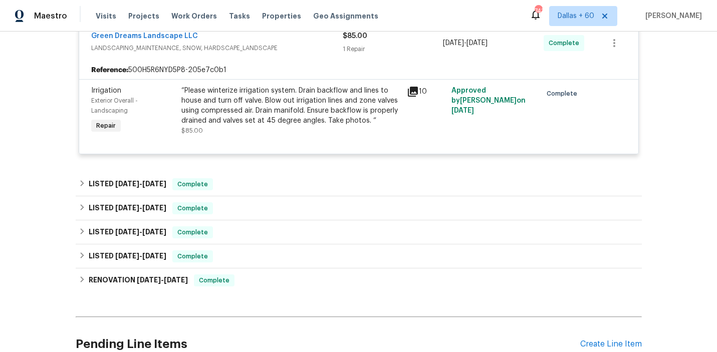
scroll to position [229, 0]
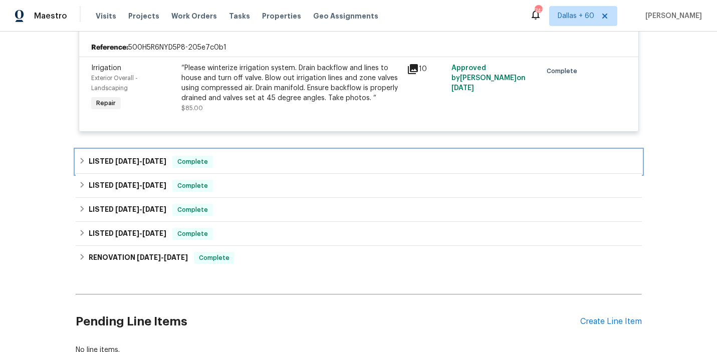
click at [287, 173] on div "LISTED 9/19/25 - 9/22/25 Complete" at bounding box center [359, 162] width 566 height 24
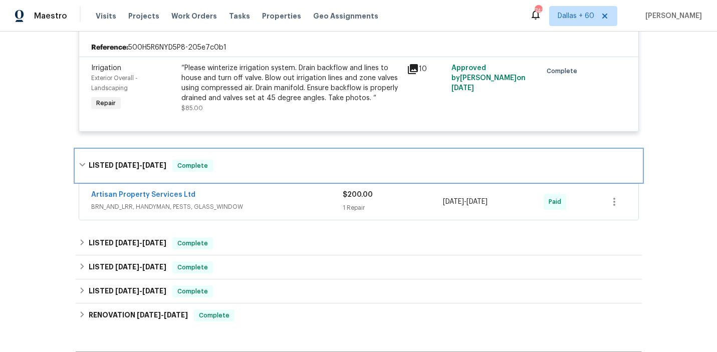
scroll to position [259, 0]
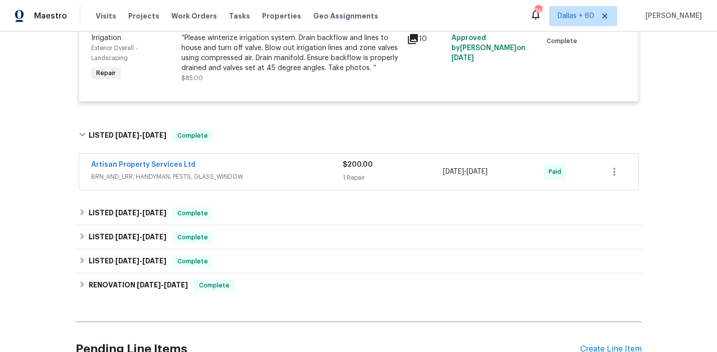
click at [287, 173] on span "BRN_AND_LRR, HANDYMAN, PESTS, GLASS_WINDOW" at bounding box center [217, 177] width 252 height 10
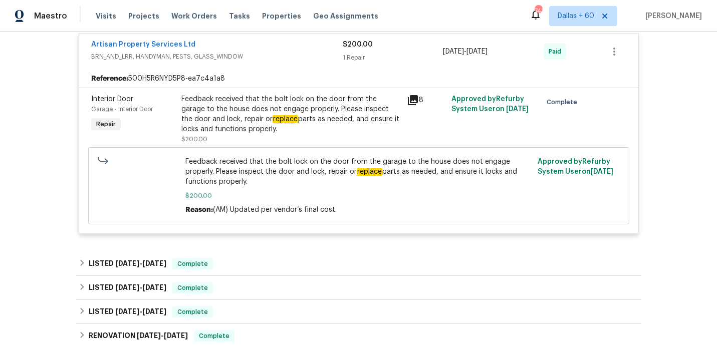
scroll to position [537, 0]
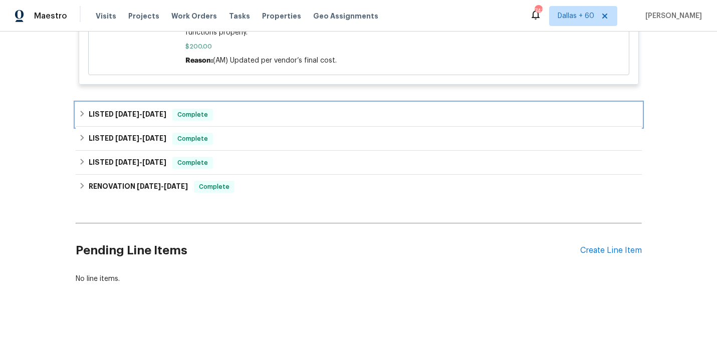
click at [263, 107] on div "LISTED 8/11/25 - 8/14/25 Complete" at bounding box center [359, 115] width 566 height 24
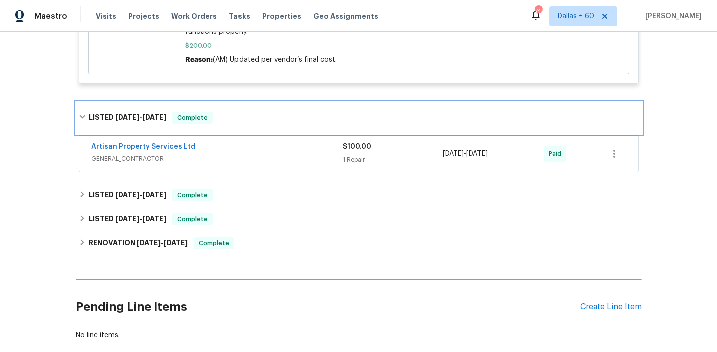
scroll to position [562, 0]
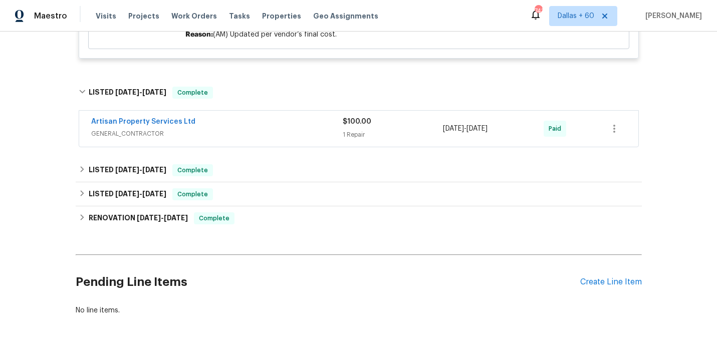
click at [265, 119] on div "Artisan Property Services Ltd" at bounding box center [217, 123] width 252 height 12
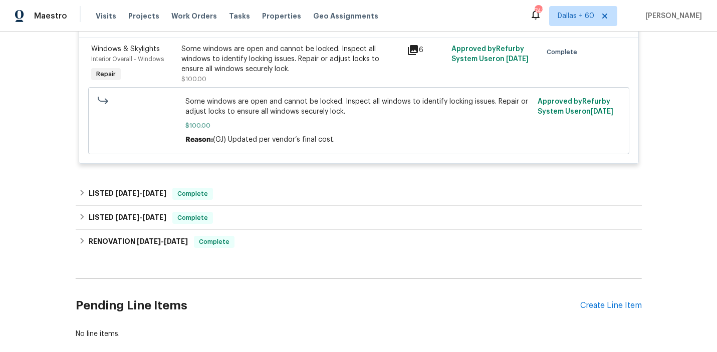
scroll to position [696, 0]
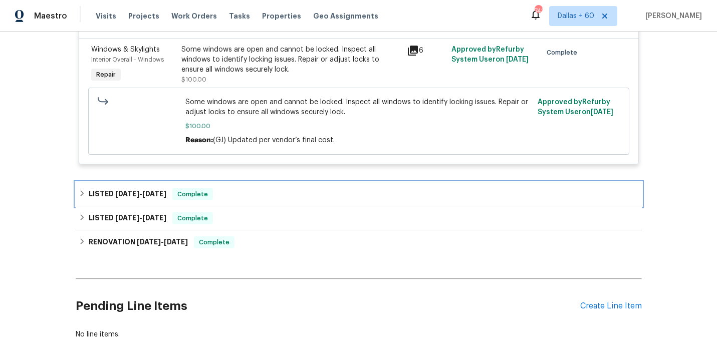
click at [273, 188] on div "LISTED 7/9/25 - 7/11/25 Complete" at bounding box center [359, 194] width 566 height 24
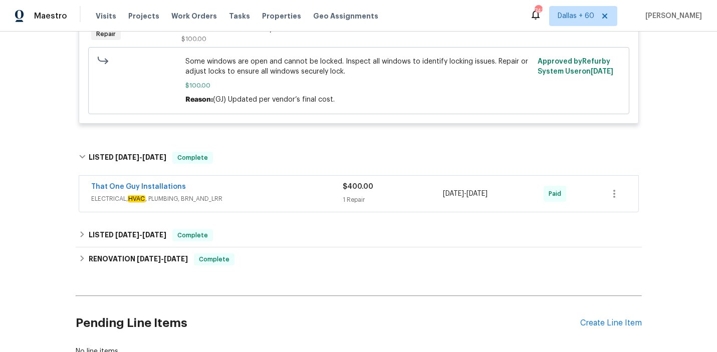
click at [273, 188] on div "That One Guy Installations" at bounding box center [217, 188] width 252 height 12
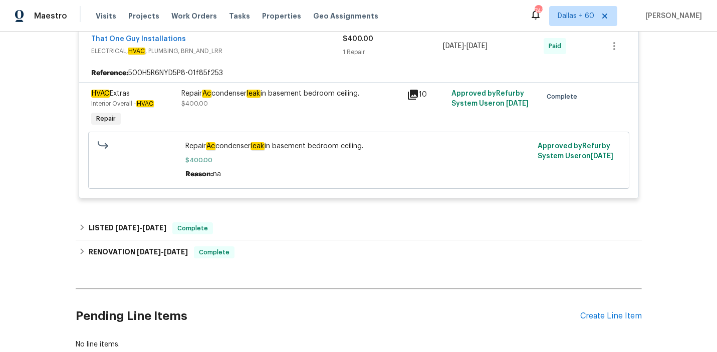
scroll to position [891, 0]
click at [191, 19] on span "Work Orders" at bounding box center [194, 16] width 46 height 10
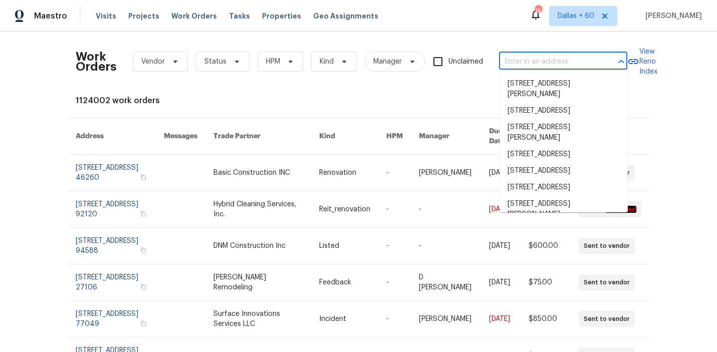
click at [551, 59] on input "text" at bounding box center [549, 62] width 100 height 16
paste input "11288 Berry Farm Rd, Fountain, CO 80817"
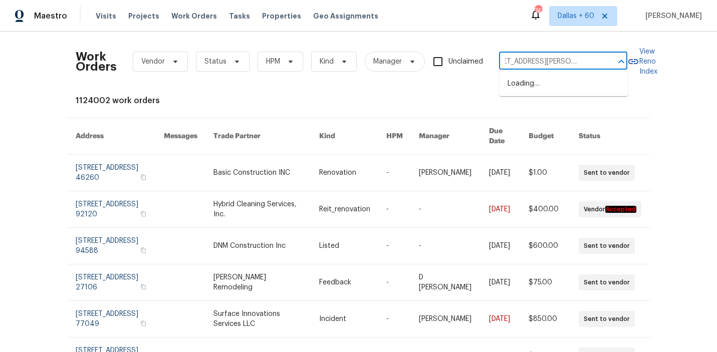
type input "11288 Berry Farm Rd, Fountain, CO 80817"
click at [555, 80] on li "11288 Berry Farm Rd, Fountain, CO 80817" at bounding box center [564, 89] width 128 height 27
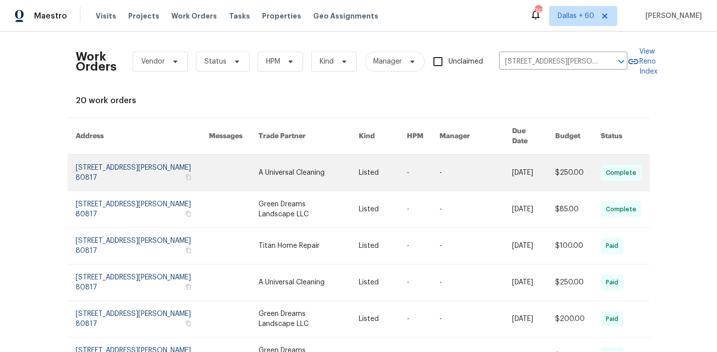
click at [261, 159] on link at bounding box center [309, 173] width 100 height 36
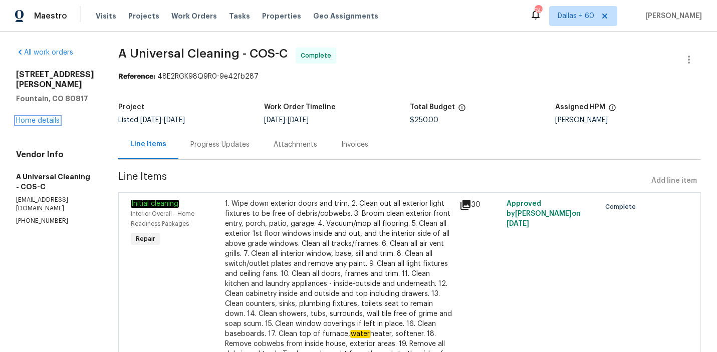
click at [55, 117] on link "Home details" at bounding box center [38, 120] width 44 height 7
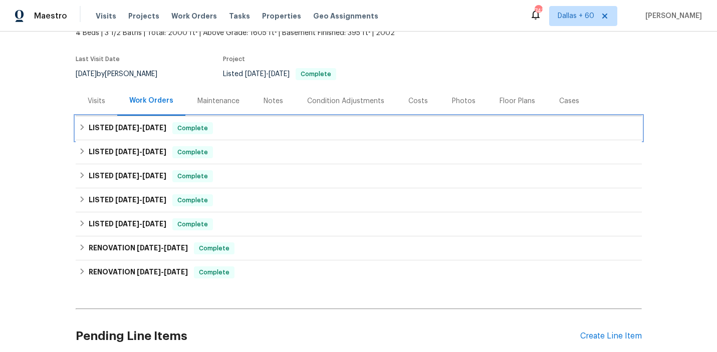
click at [357, 125] on div "LISTED 9/28/25 - 10/3/25 Complete" at bounding box center [359, 128] width 560 height 12
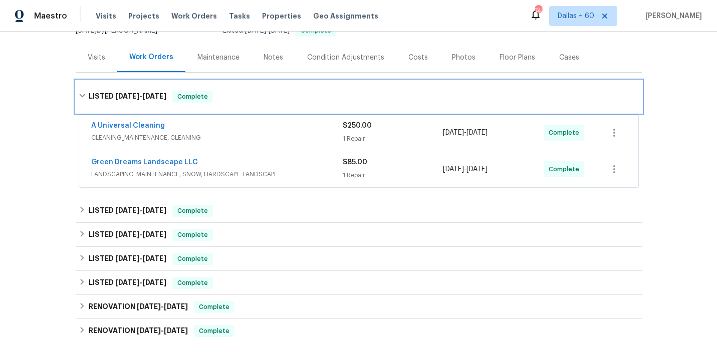
scroll to position [112, 0]
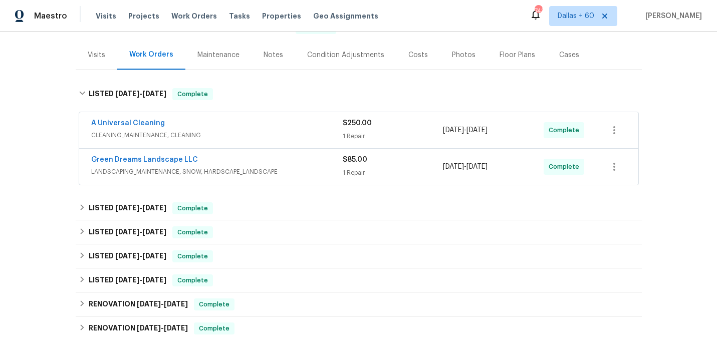
click at [308, 162] on div "Green Dreams Landscape LLC" at bounding box center [217, 161] width 252 height 12
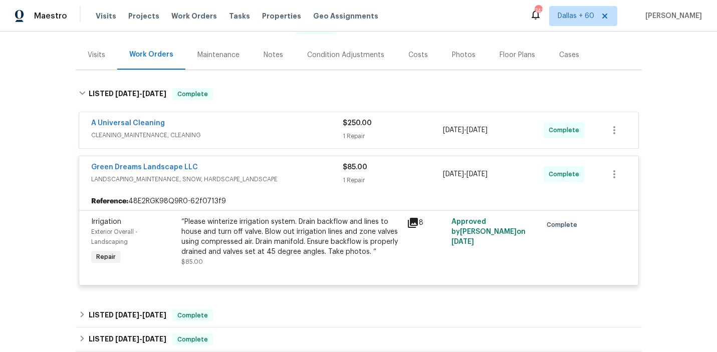
click at [302, 127] on div "A Universal Cleaning" at bounding box center [217, 124] width 252 height 12
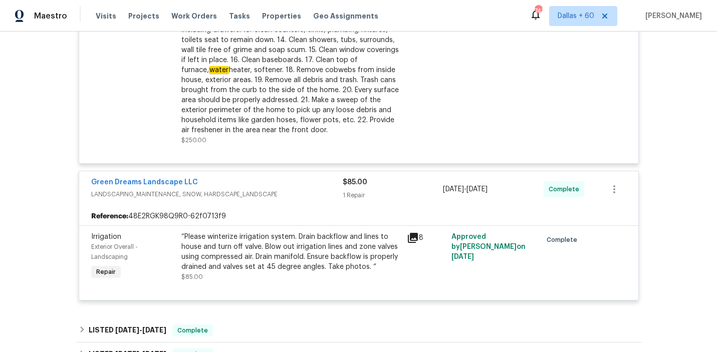
scroll to position [412, 0]
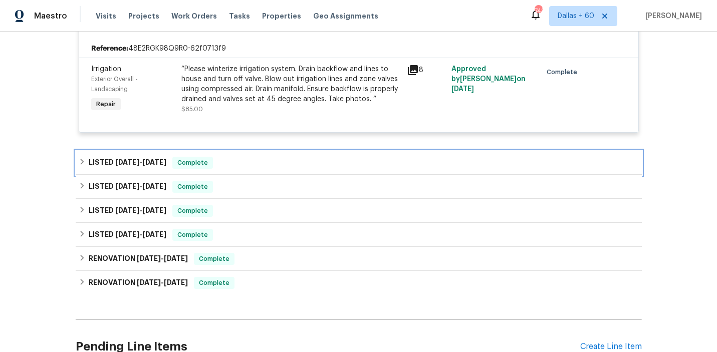
click at [274, 155] on div "LISTED 9/4/25 - 9/10/25 Complete" at bounding box center [359, 163] width 566 height 24
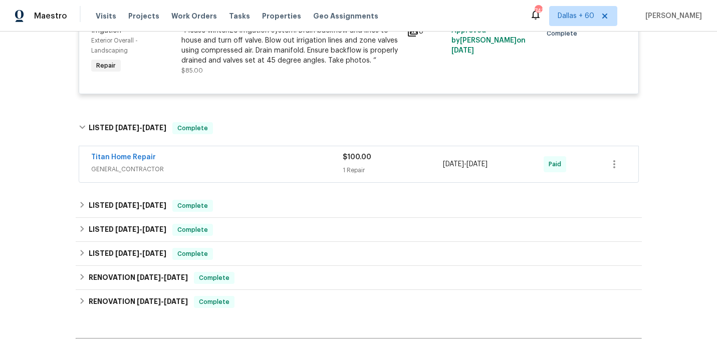
click at [274, 155] on div "Titan Home Repair" at bounding box center [217, 158] width 252 height 12
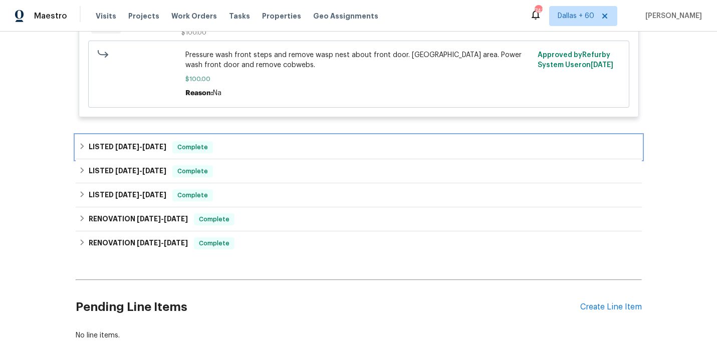
click at [274, 155] on div "LISTED 9/4/25 - 9/5/25 Complete" at bounding box center [359, 147] width 566 height 24
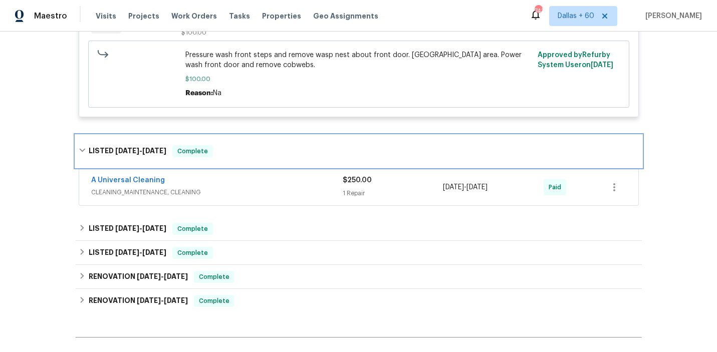
scroll to position [815, 0]
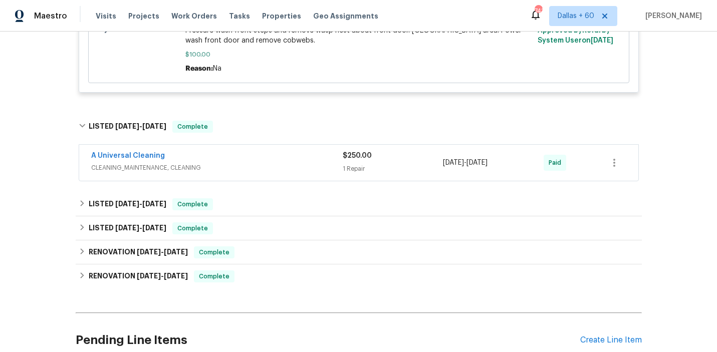
click at [274, 155] on div "A Universal Cleaning" at bounding box center [217, 157] width 252 height 12
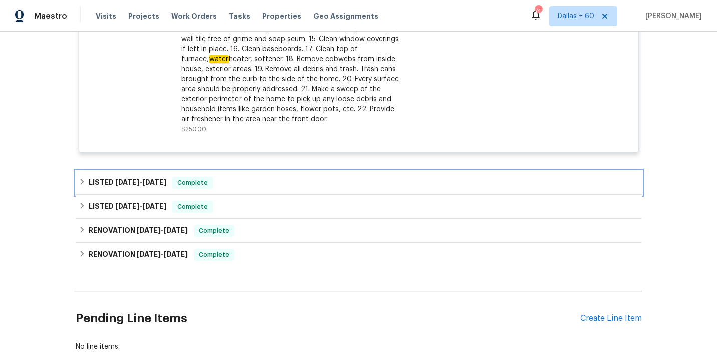
click at [270, 174] on div "LISTED 7/21/25 - 7/25/25 Complete" at bounding box center [359, 183] width 566 height 24
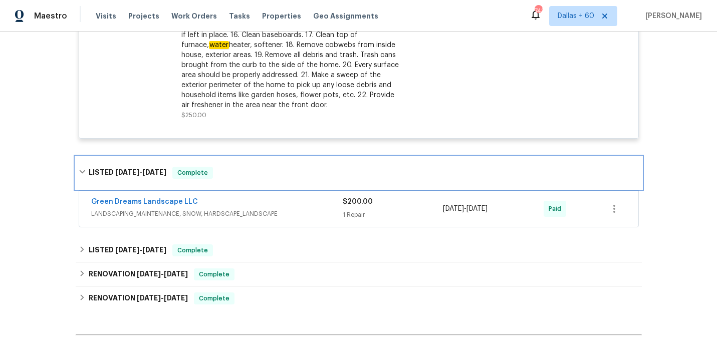
scroll to position [1138, 0]
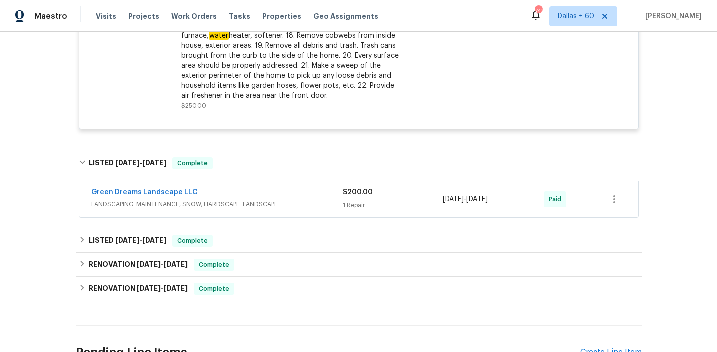
click at [308, 201] on span "LANDSCAPING_MAINTENANCE, SNOW, HARDSCAPE_LANDSCAPE" at bounding box center [217, 204] width 252 height 10
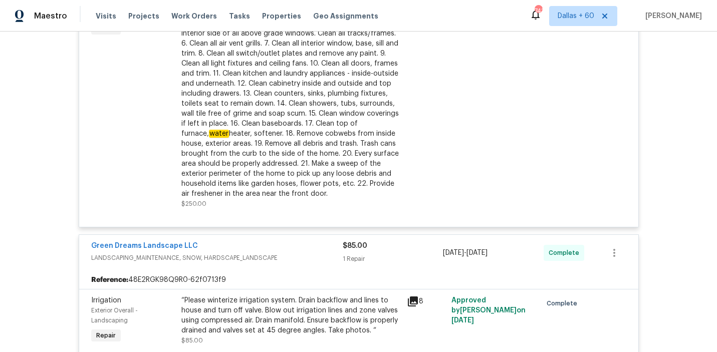
scroll to position [0, 0]
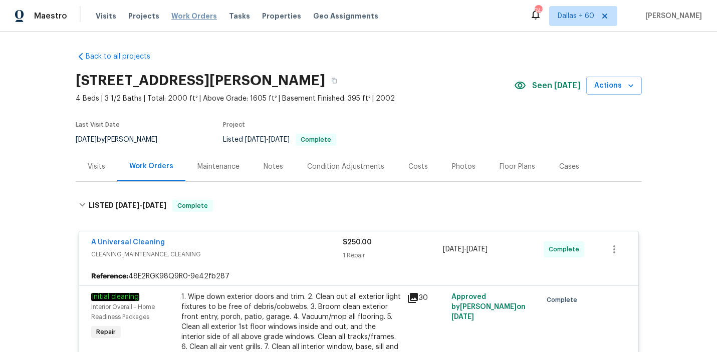
click at [189, 17] on span "Work Orders" at bounding box center [194, 16] width 46 height 10
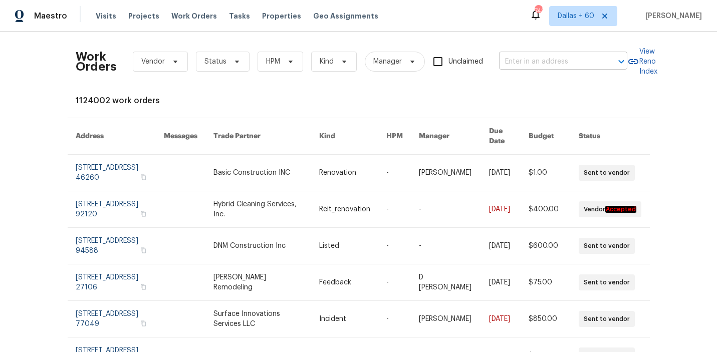
click at [551, 61] on input "text" at bounding box center [549, 62] width 100 height 16
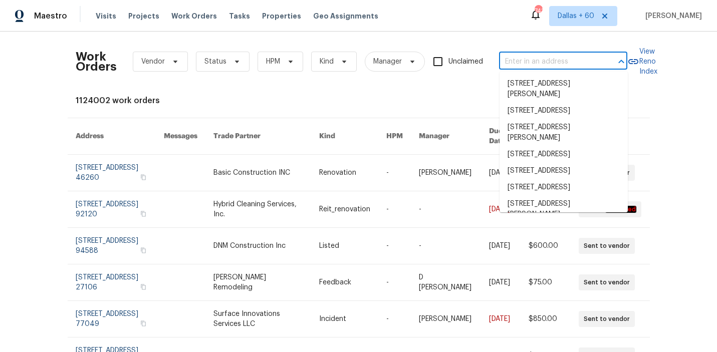
paste input "7030 Dutch Loop, Colorado Springs, CO 80925"
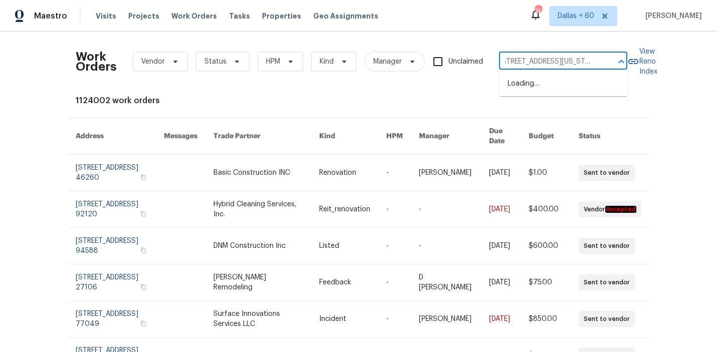
type input "7030 Dutch Loop, Colorado Springs, CO 80925"
click at [544, 83] on li "7030 Dutch Loop, Colorado Springs, CO 80925" at bounding box center [564, 84] width 128 height 17
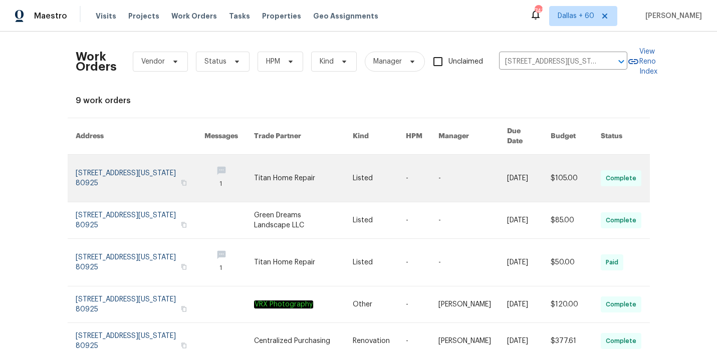
click at [347, 168] on link at bounding box center [303, 178] width 99 height 47
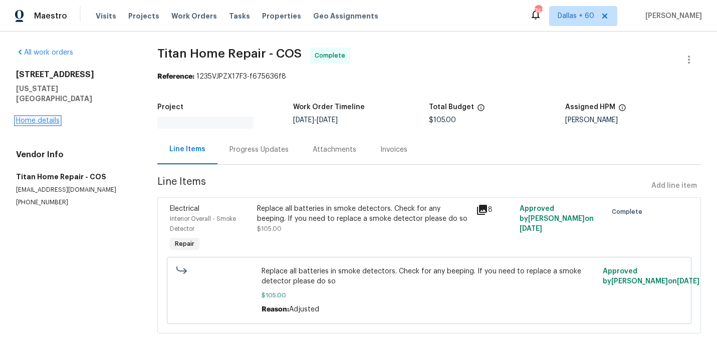
click at [43, 117] on link "Home details" at bounding box center [38, 120] width 44 height 7
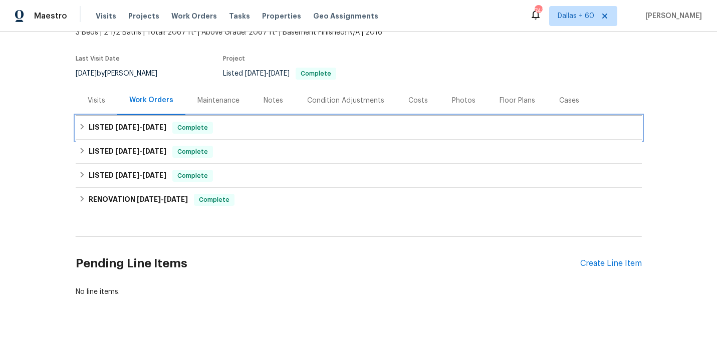
click at [297, 121] on div "LISTED 9/28/25 - 10/3/25 Complete" at bounding box center [359, 128] width 566 height 24
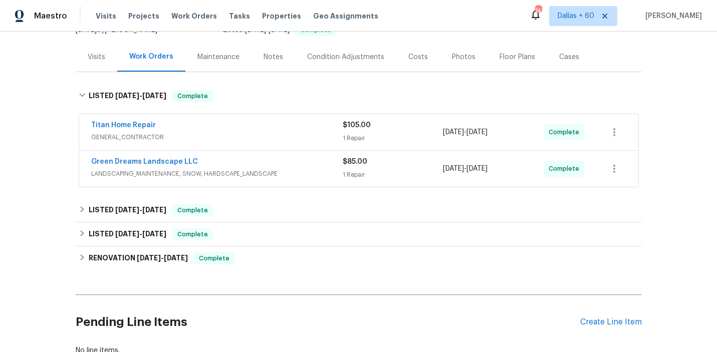
click at [297, 123] on div "Titan Home Repair" at bounding box center [217, 126] width 252 height 12
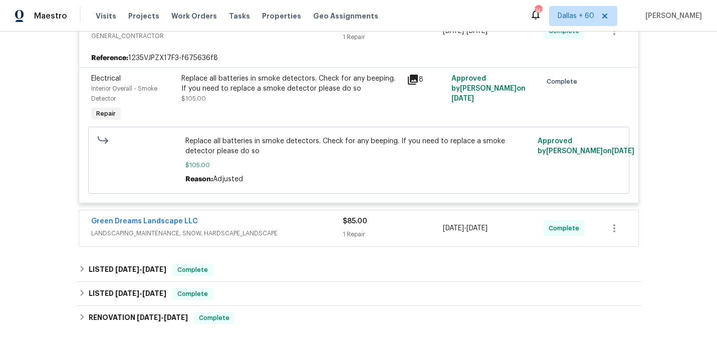
scroll to position [217, 0]
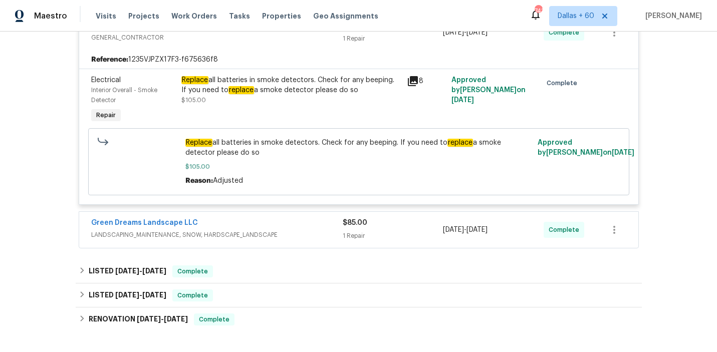
click at [293, 227] on div "Green Dreams Landscape LLC" at bounding box center [217, 224] width 252 height 12
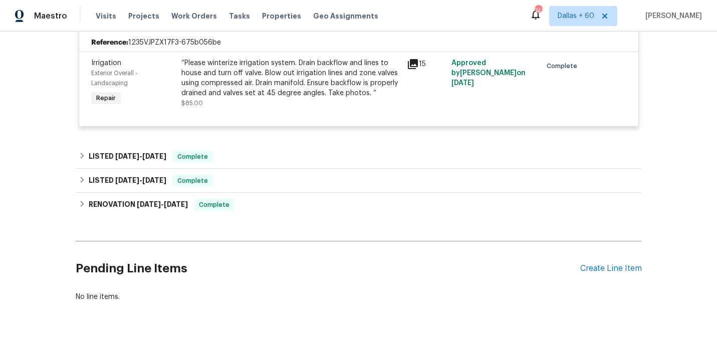
scroll to position [432, 0]
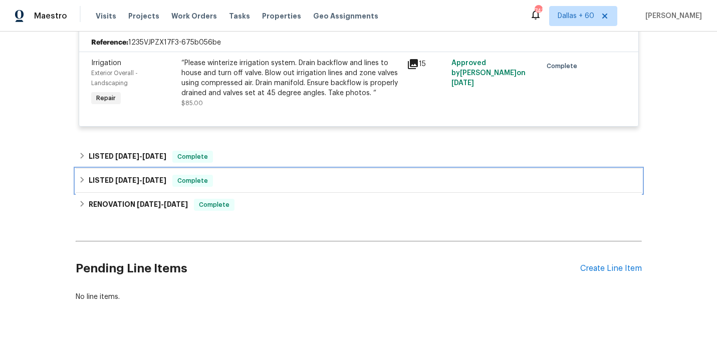
click at [281, 173] on div "LISTED 8/7/25 - 8/8/25 Complete" at bounding box center [359, 181] width 566 height 24
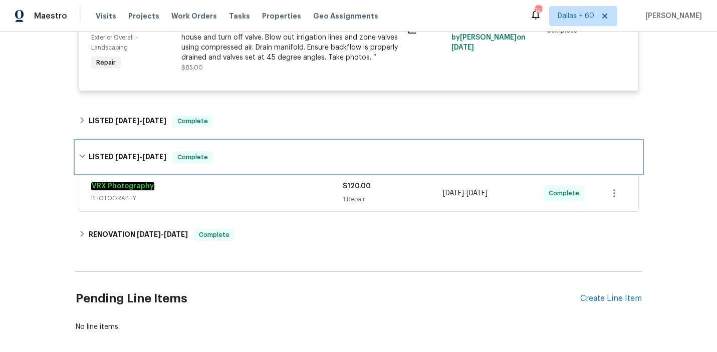
scroll to position [474, 0]
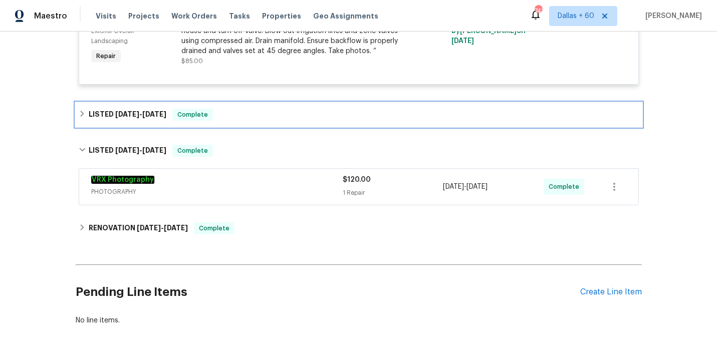
click at [286, 115] on div "LISTED 8/11/25 - 8/14/25 Complete" at bounding box center [359, 115] width 560 height 12
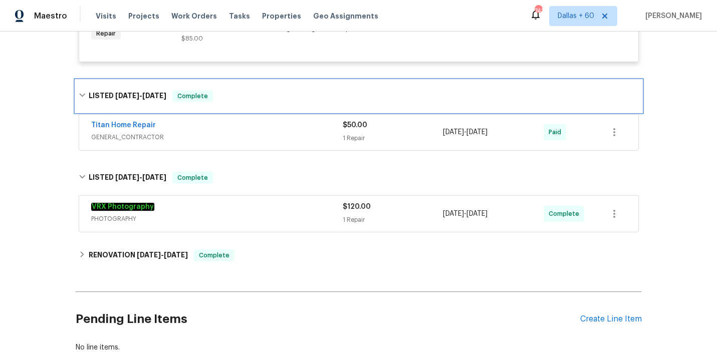
scroll to position [498, 0]
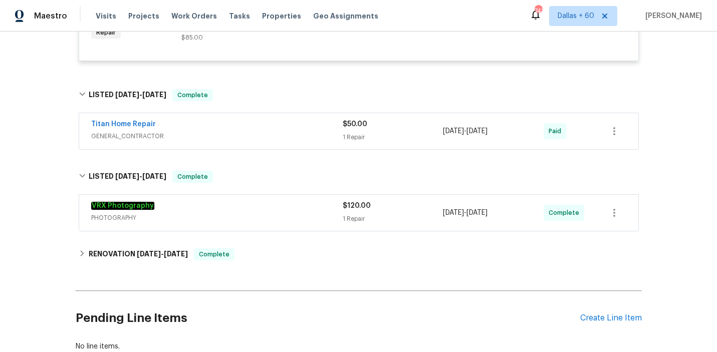
click at [287, 129] on div "Titan Home Repair" at bounding box center [217, 125] width 252 height 12
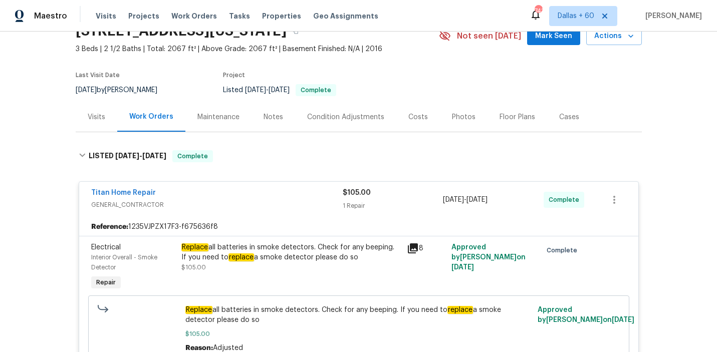
scroll to position [0, 0]
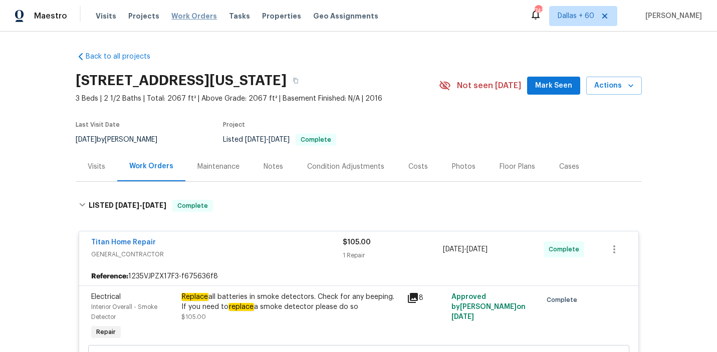
click at [180, 15] on span "Work Orders" at bounding box center [194, 16] width 46 height 10
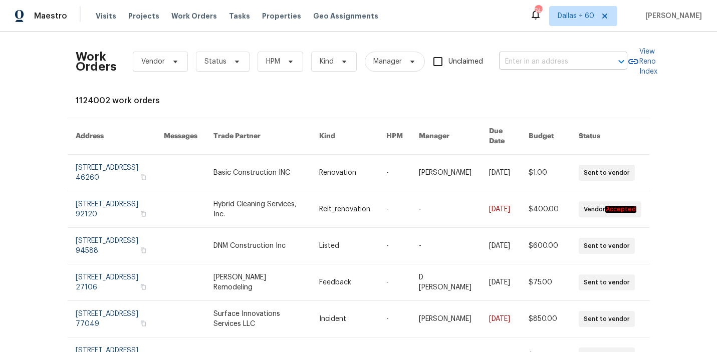
click at [525, 60] on input "text" at bounding box center [549, 62] width 100 height 16
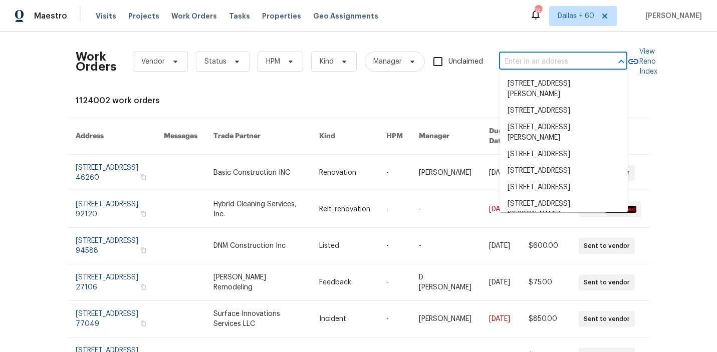
paste input "10128 Castor Dr, Colorado Springs, CO 80925"
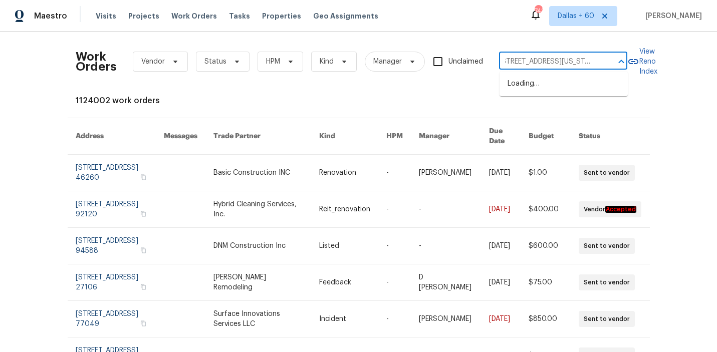
type input "10128 Castor Dr, Colorado Springs, CO 80925"
click at [551, 85] on li "10128 Castor Dr, Colorado Springs, CO 80925" at bounding box center [564, 84] width 128 height 17
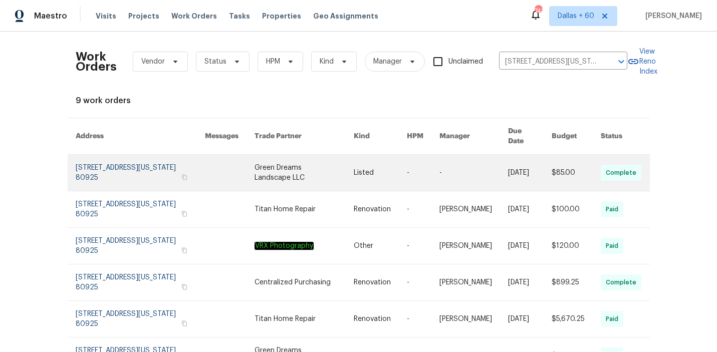
click at [321, 165] on link at bounding box center [304, 173] width 99 height 36
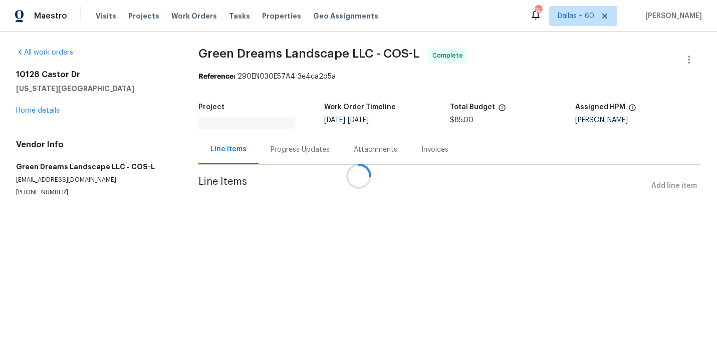
click at [37, 109] on div "10128 Castor Dr Colorado Springs, CO 80925 Home details" at bounding box center [95, 93] width 158 height 46
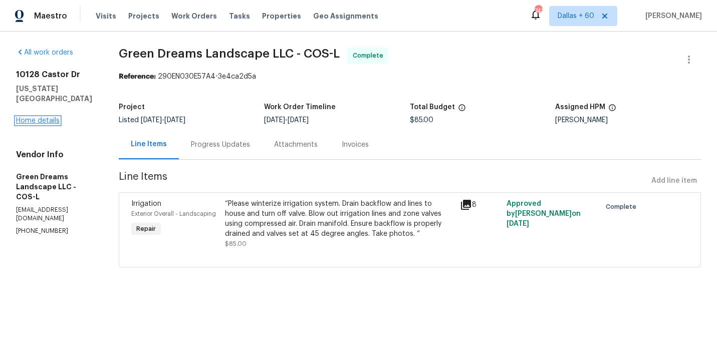
click at [40, 121] on link "Home details" at bounding box center [38, 120] width 44 height 7
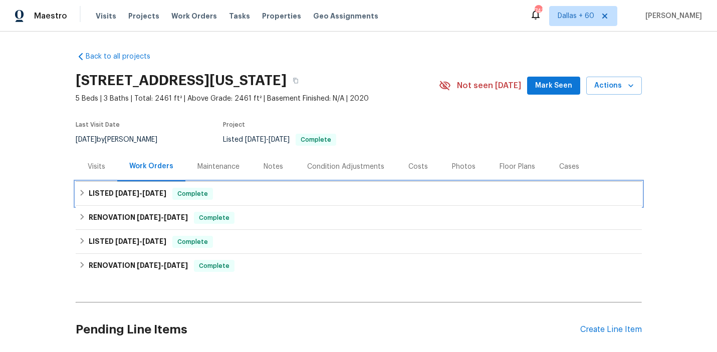
click at [287, 191] on div "LISTED 9/28/25 - 10/3/25 Complete" at bounding box center [359, 194] width 560 height 12
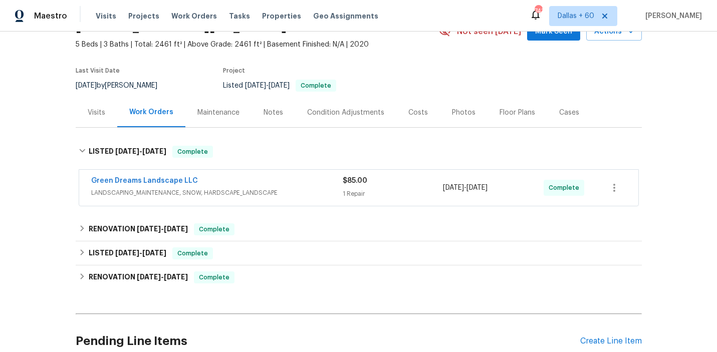
click at [287, 191] on span "LANDSCAPING_MAINTENANCE, SNOW, HARDSCAPE_LANDSCAPE" at bounding box center [217, 193] width 252 height 10
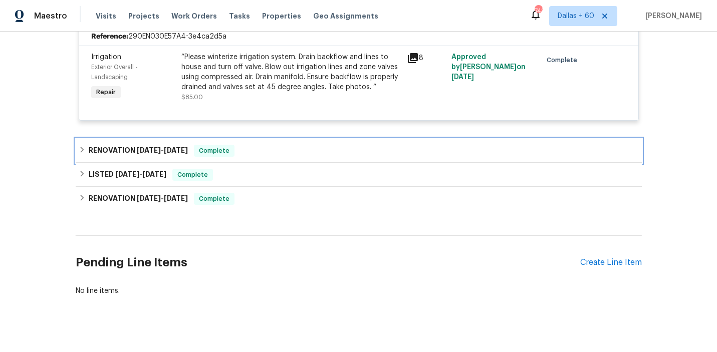
click at [290, 144] on div "RENOVATION 7/23/25 - 7/25/25 Complete" at bounding box center [359, 151] width 566 height 24
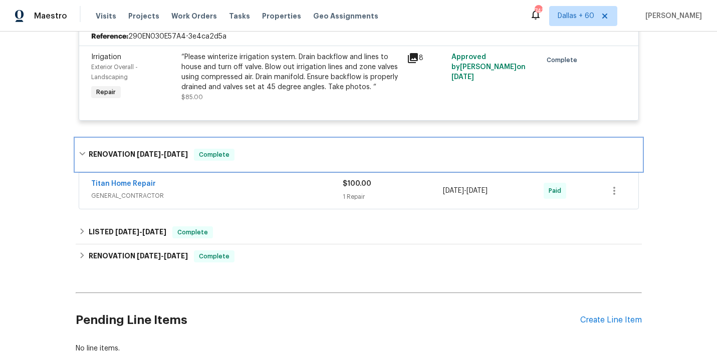
scroll to position [291, 0]
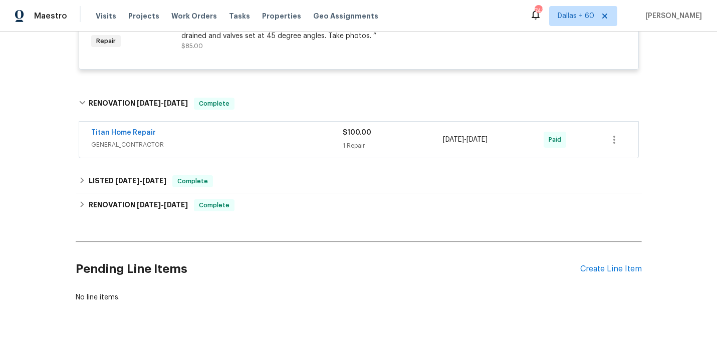
click at [290, 144] on span "GENERAL_CONTRACTOR" at bounding box center [217, 145] width 252 height 10
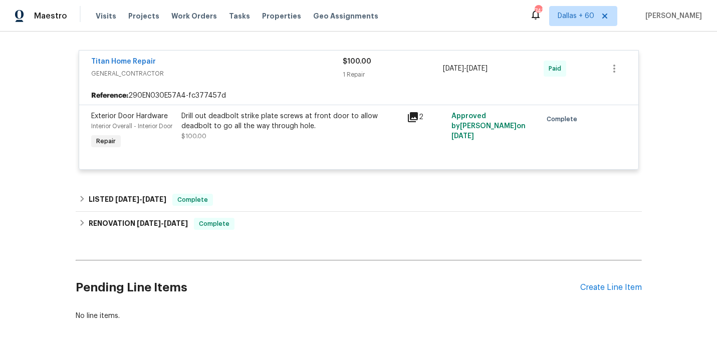
scroll to position [0, 0]
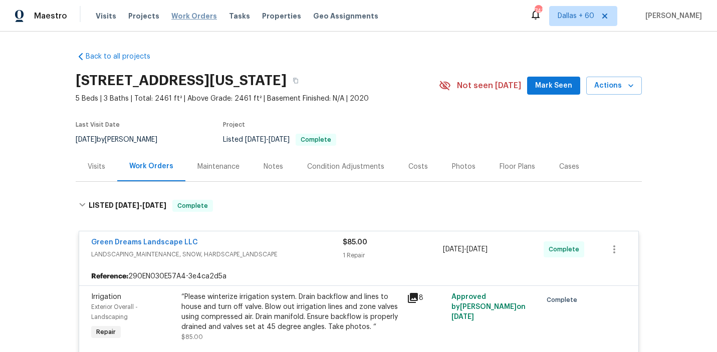
click at [201, 16] on span "Work Orders" at bounding box center [194, 16] width 46 height 10
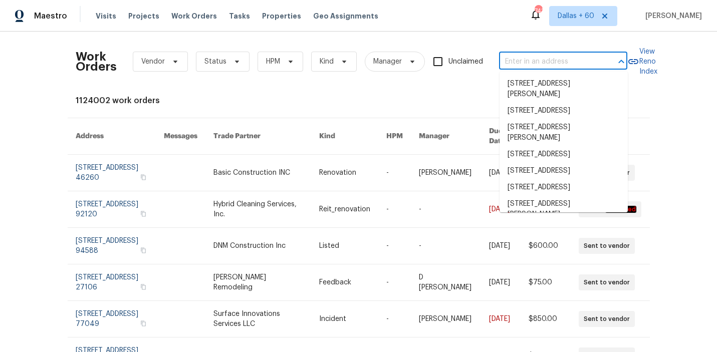
click at [582, 64] on input "text" at bounding box center [549, 62] width 100 height 16
paste input "10128 Castor Dr, Colorado Springs, CO 80925"
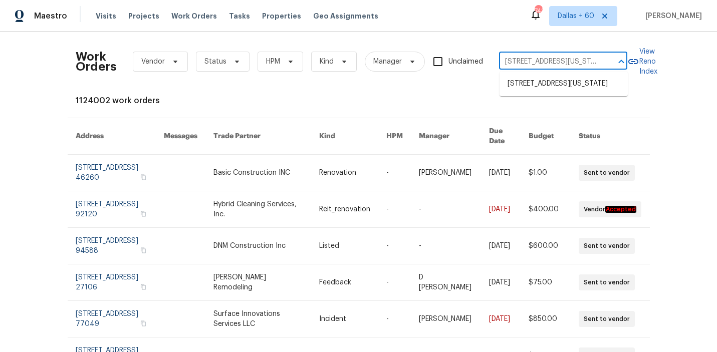
scroll to position [0, 56]
type input "10128 Castor Dr, Colorado Springs, CO 80925"
click at [583, 87] on li "10128 Castor Dr, Colorado Springs, CO 80925" at bounding box center [564, 84] width 128 height 17
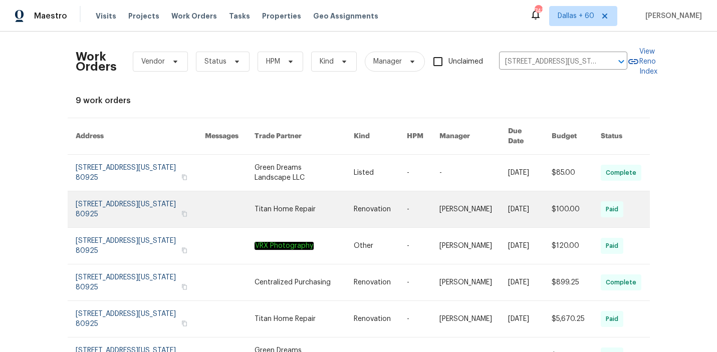
click at [226, 191] on link at bounding box center [230, 209] width 50 height 36
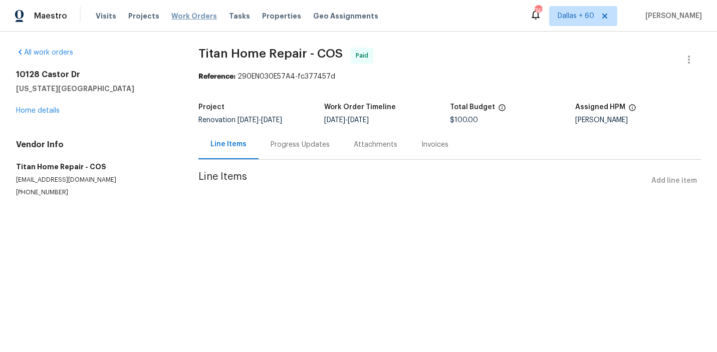
click at [195, 14] on span "Work Orders" at bounding box center [194, 16] width 46 height 10
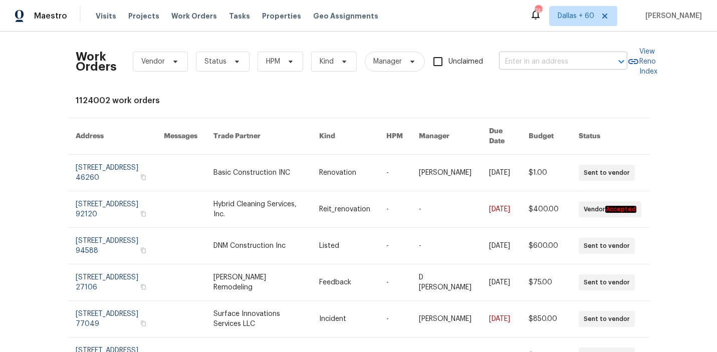
click at [540, 55] on input "text" at bounding box center [549, 62] width 100 height 16
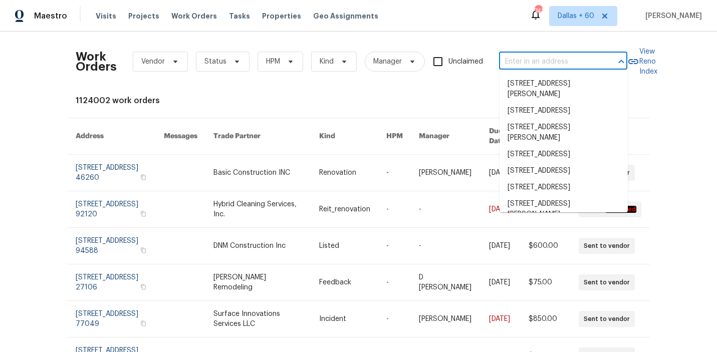
paste input "10128 Castor Dr, Colorado Springs, CO 80925"
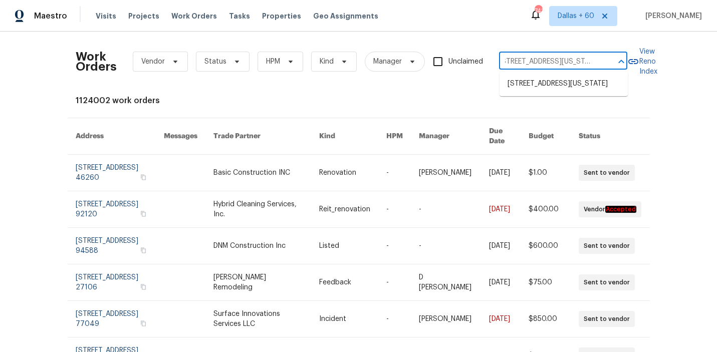
type input "10128 Castor Dr, Colorado Springs, CO 80925"
click at [538, 81] on li "10128 Castor Dr, Colorado Springs, CO 80925" at bounding box center [564, 84] width 128 height 17
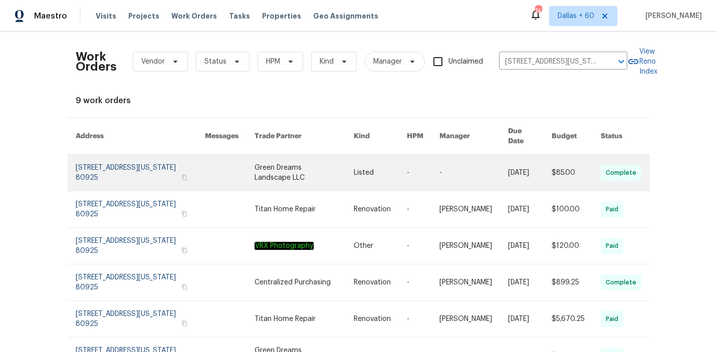
click at [295, 169] on link at bounding box center [304, 173] width 99 height 36
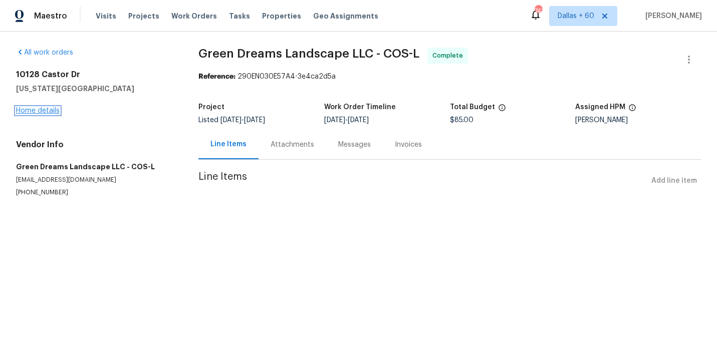
click at [50, 110] on link "Home details" at bounding box center [38, 110] width 44 height 7
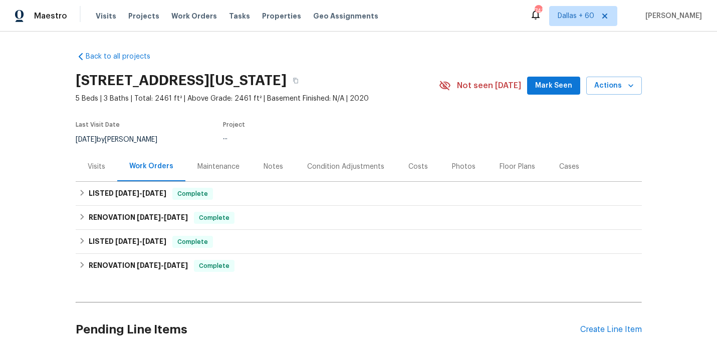
scroll to position [25, 0]
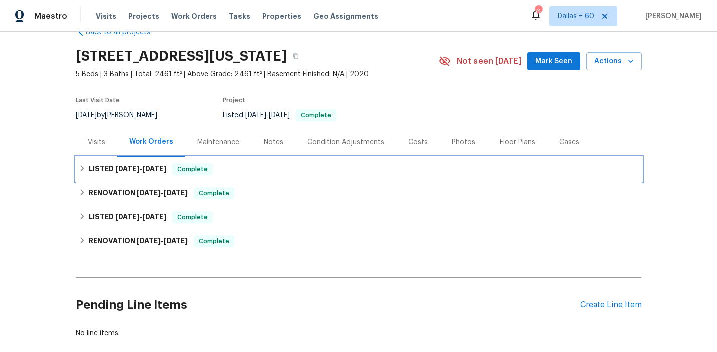
click at [300, 163] on div "LISTED 9/28/25 - 10/3/25 Complete" at bounding box center [359, 169] width 560 height 12
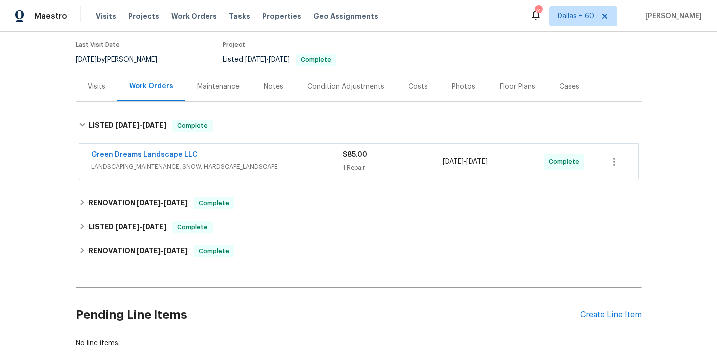
click at [300, 163] on span "LANDSCAPING_MAINTENANCE, SNOW, HARDSCAPE_LANDSCAPE" at bounding box center [217, 167] width 252 height 10
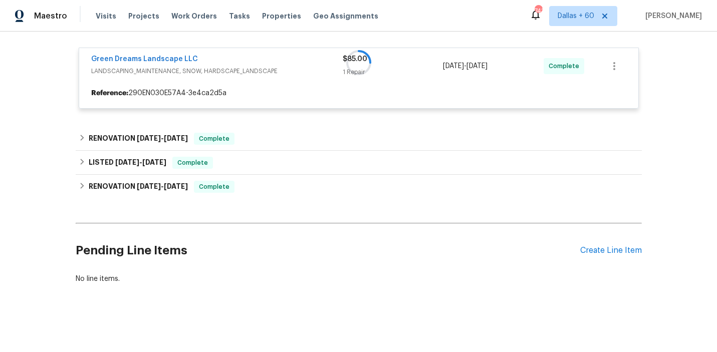
scroll to position [182, 0]
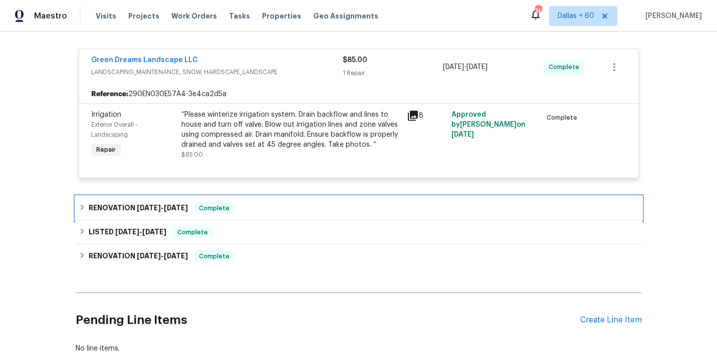
click at [300, 212] on div "RENOVATION 7/23/25 - 7/25/25 Complete" at bounding box center [359, 208] width 560 height 12
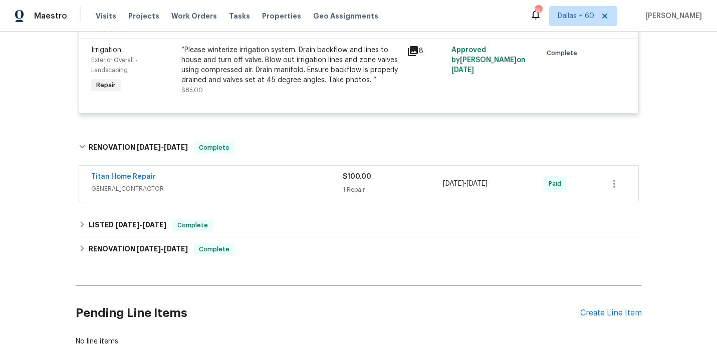
click at [294, 189] on span "GENERAL_CONTRACTOR" at bounding box center [217, 189] width 252 height 10
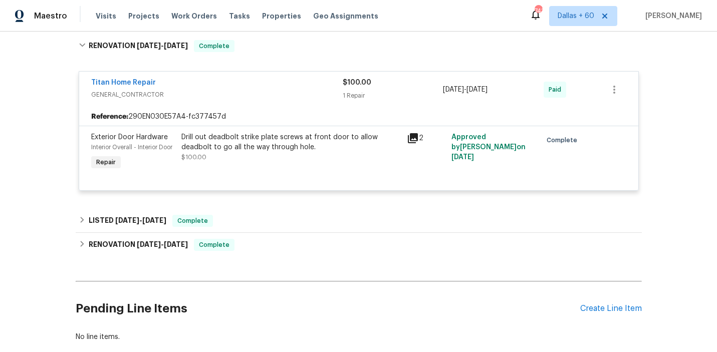
scroll to position [347, 0]
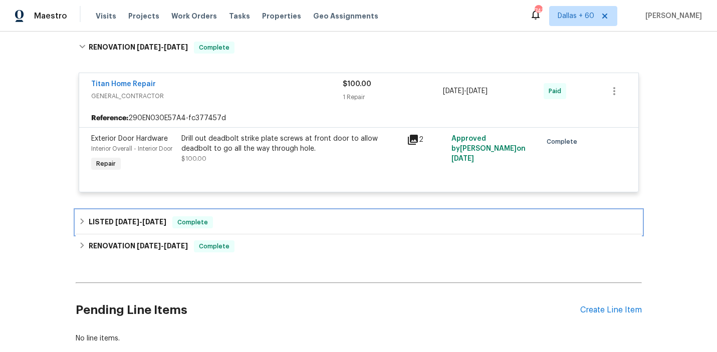
click at [297, 219] on div "LISTED 5/3/25 - 5/5/25 Complete" at bounding box center [359, 222] width 560 height 12
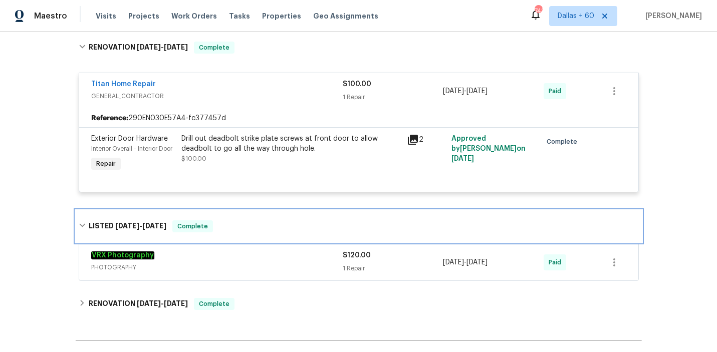
scroll to position [401, 0]
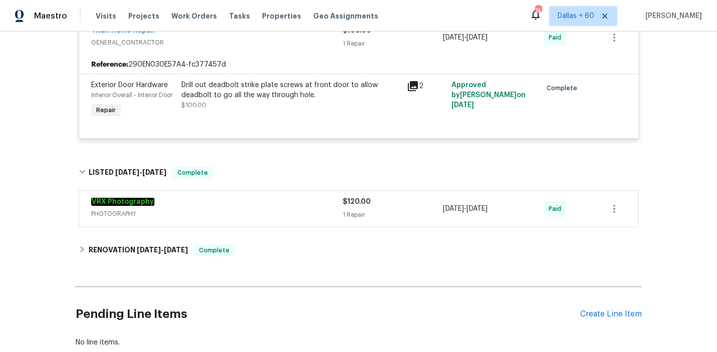
click at [297, 219] on span "PHOTOGRAPHY" at bounding box center [217, 214] width 252 height 10
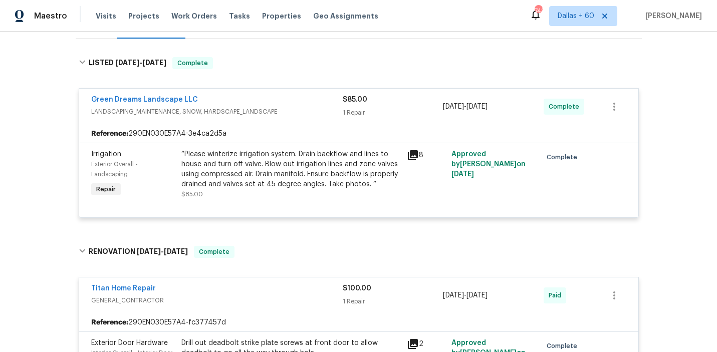
scroll to position [125, 0]
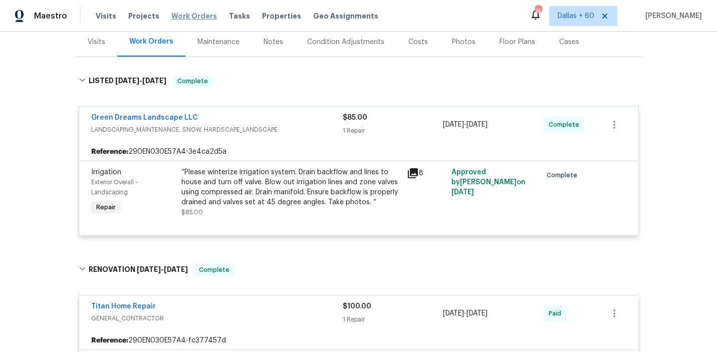
click at [184, 16] on span "Work Orders" at bounding box center [194, 16] width 46 height 10
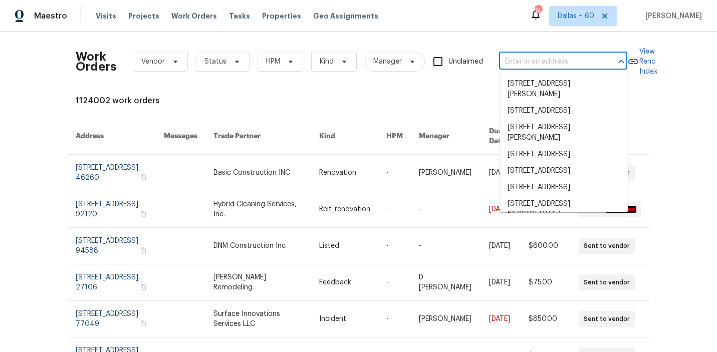
click at [546, 67] on input "text" at bounding box center [549, 62] width 100 height 16
paste input "5906 NE Sumner St, Portland, OR 97218"
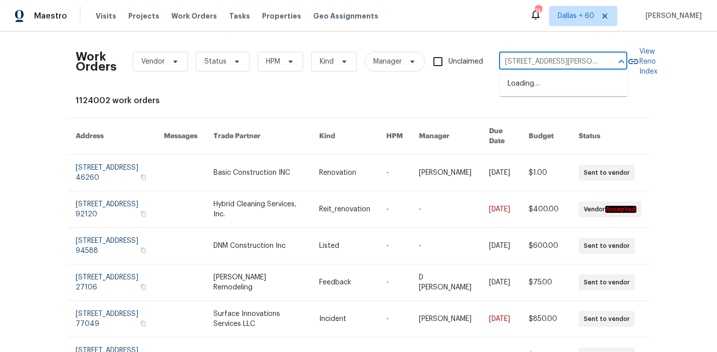
scroll to position [0, 36]
type input "5906 NE Sumner St, Portland, OR 97218"
click at [548, 86] on li "5906 NE Sumner St, Portland, OR 97218" at bounding box center [564, 89] width 128 height 27
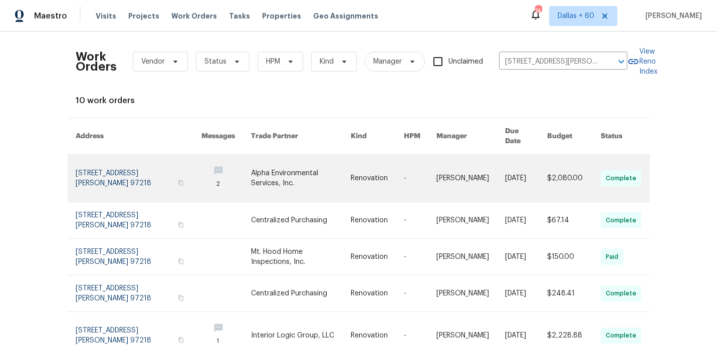
click at [274, 164] on link at bounding box center [301, 178] width 100 height 47
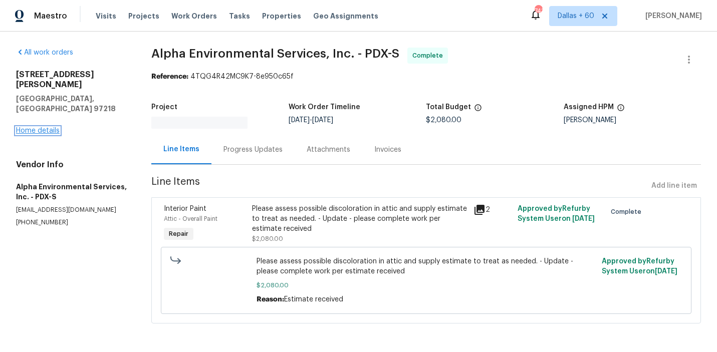
click at [40, 127] on link "Home details" at bounding box center [38, 130] width 44 height 7
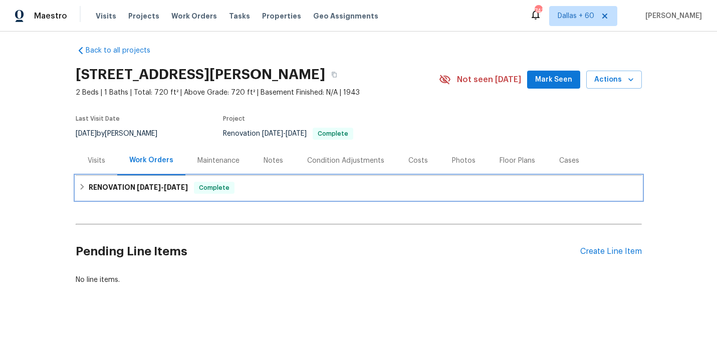
click at [345, 188] on div "RENOVATION 8/25/25 - 9/29/25 Complete" at bounding box center [359, 188] width 560 height 12
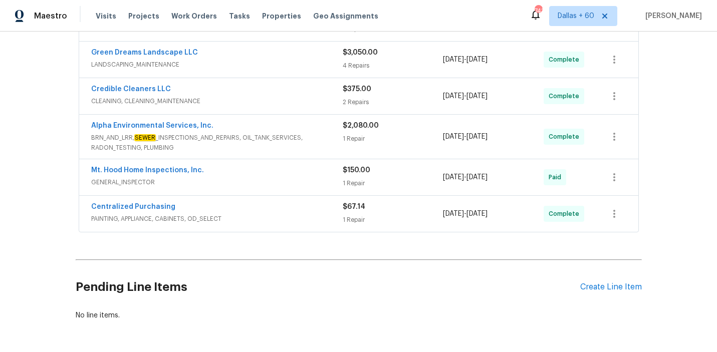
scroll to position [364, 0]
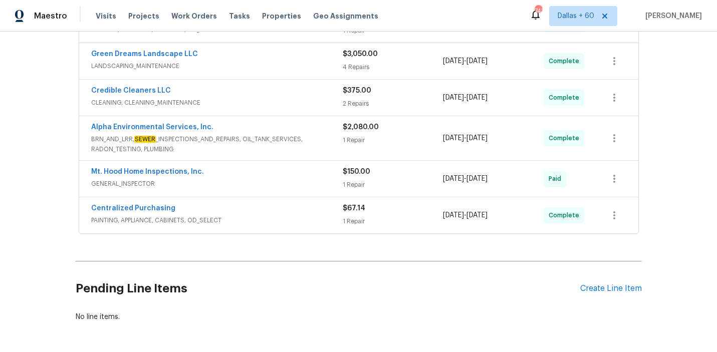
click at [285, 215] on span "PAINTING, APPLIANCE, CABINETS, OD_SELECT" at bounding box center [217, 220] width 252 height 10
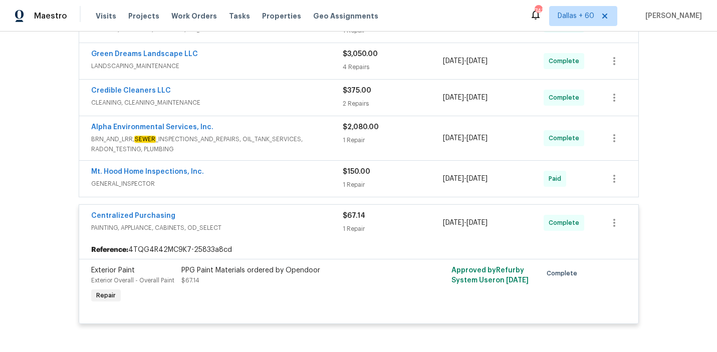
click at [271, 175] on div "Mt. Hood Home Inspections, Inc." at bounding box center [217, 173] width 252 height 12
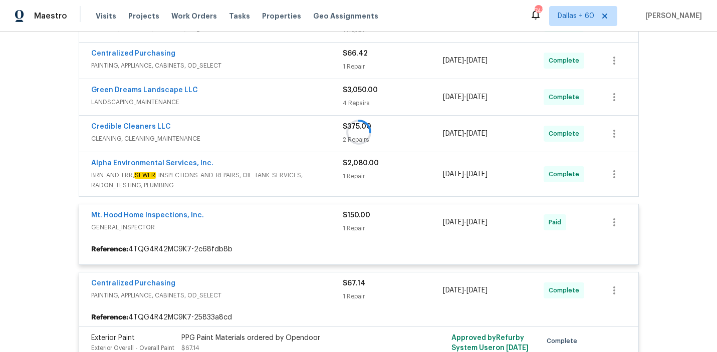
scroll to position [328, 0]
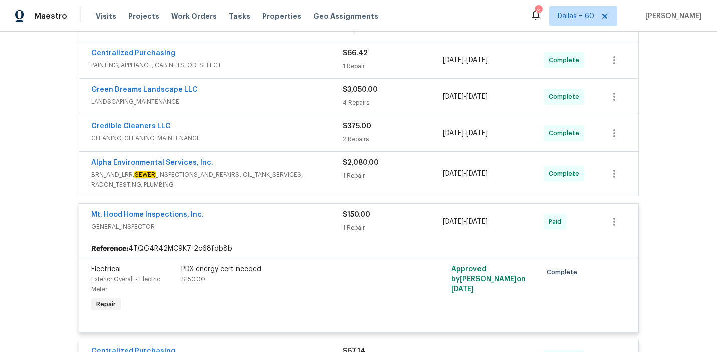
click at [313, 176] on span "BRN_AND_LRR, SEWER _INSPECTIONS_AND_REPAIRS, OIL_TANK_SERVICES, RADON_TESTING, …" at bounding box center [217, 180] width 252 height 20
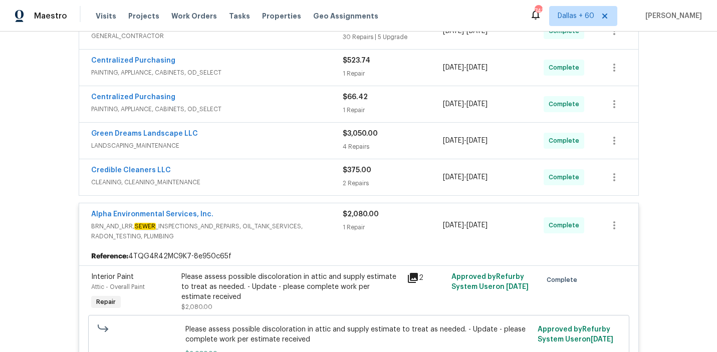
click at [284, 173] on div "Credible Cleaners LLC" at bounding box center [217, 171] width 252 height 12
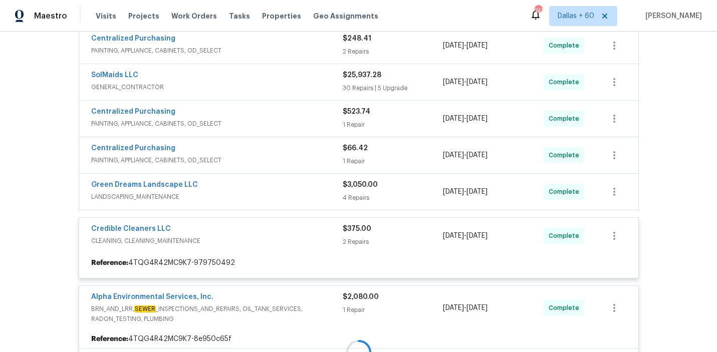
scroll to position [234, 0]
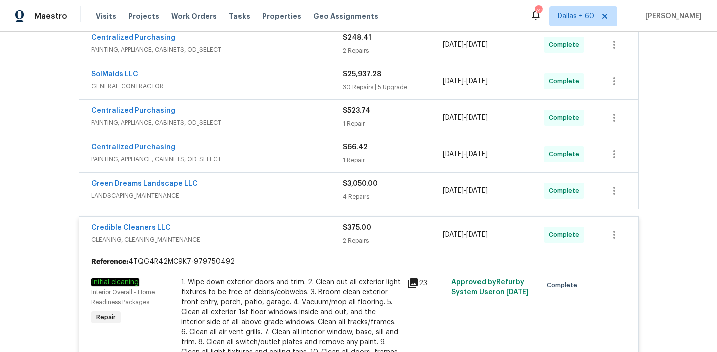
click at [285, 184] on div "Green Dreams Landscape LLC" at bounding box center [217, 185] width 252 height 12
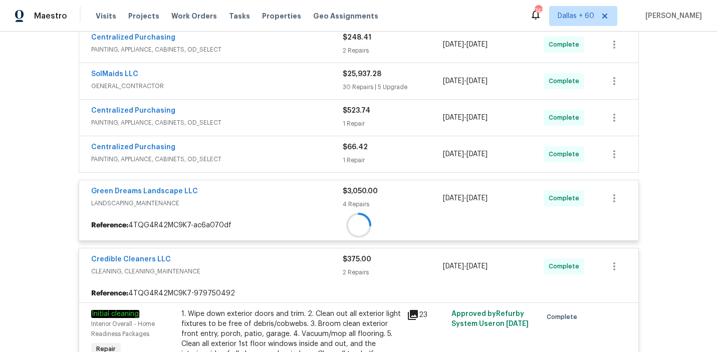
scroll to position [191, 0]
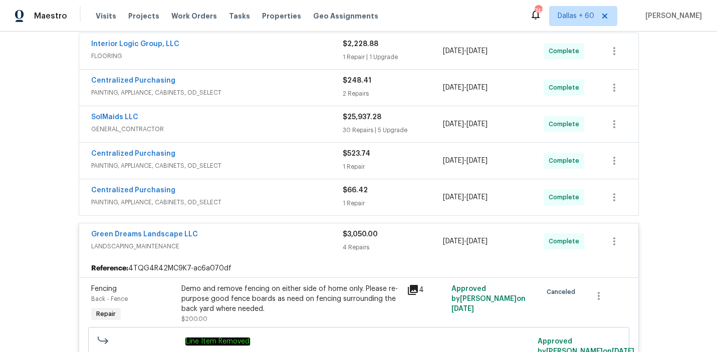
click at [286, 189] on div "Centralized Purchasing" at bounding box center [217, 191] width 252 height 12
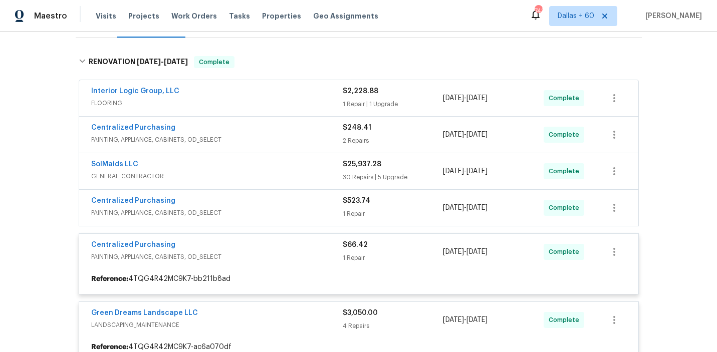
scroll to position [145, 0]
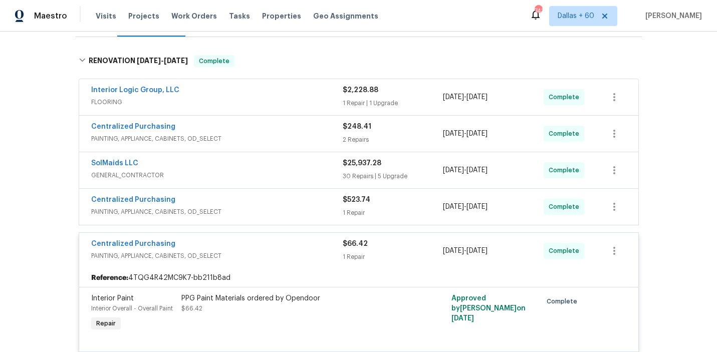
click at [286, 201] on div "Centralized Purchasing" at bounding box center [217, 201] width 252 height 12
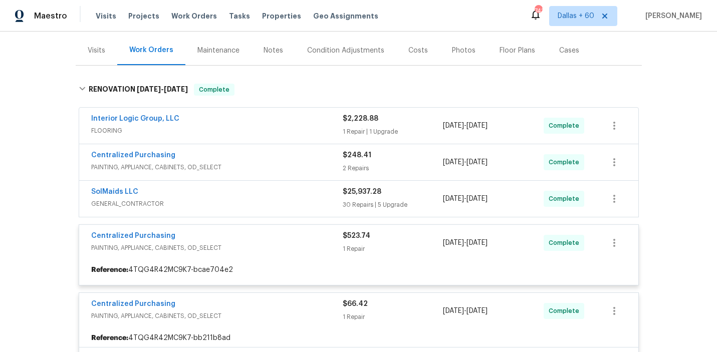
scroll to position [117, 0]
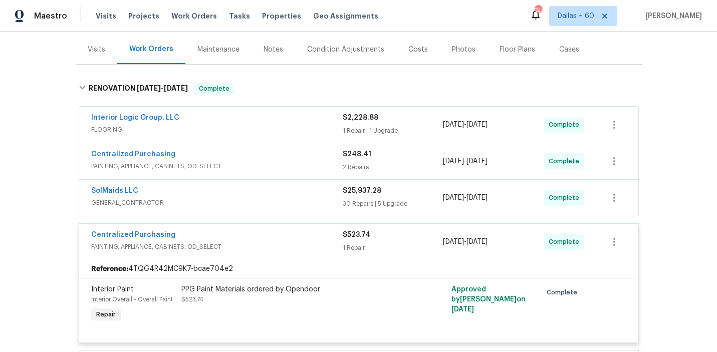
click at [286, 199] on span "GENERAL_CONTRACTOR" at bounding box center [217, 203] width 252 height 10
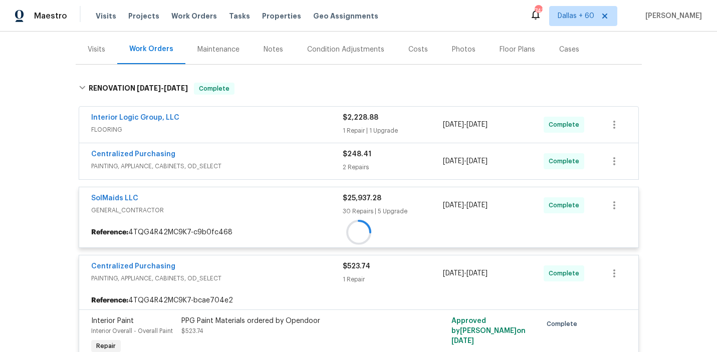
scroll to position [84, 0]
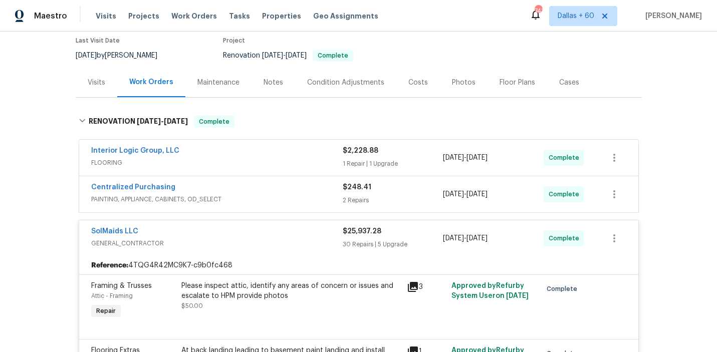
click at [286, 195] on span "PAINTING, APPLIANCE, CABINETS, OD_SELECT" at bounding box center [217, 199] width 252 height 10
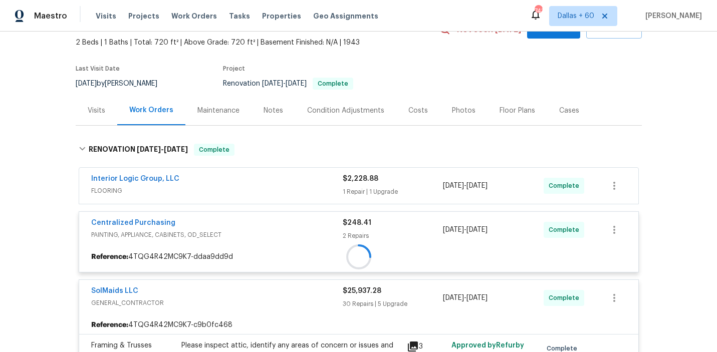
scroll to position [39, 0]
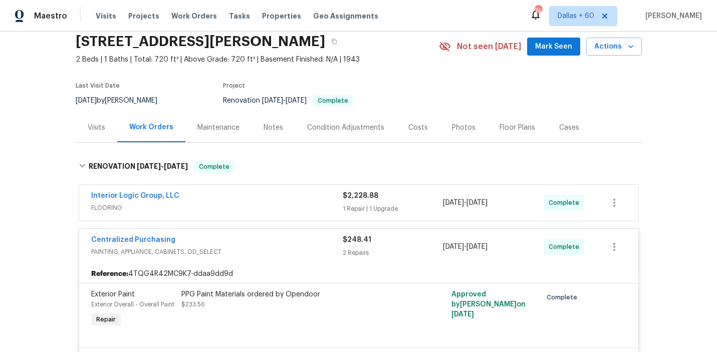
click at [287, 202] on div "Interior Logic Group, LLC" at bounding box center [217, 197] width 252 height 12
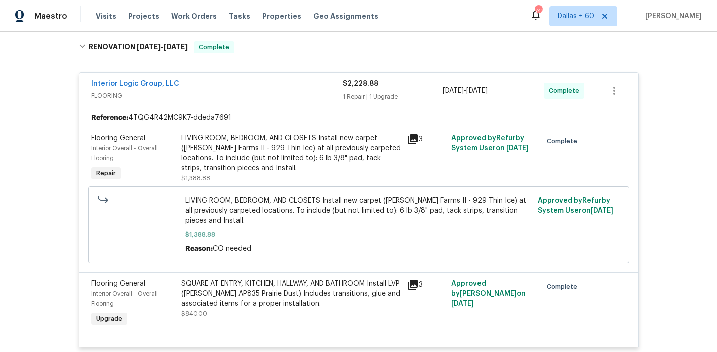
scroll to position [158, 0]
click at [182, 137] on div "LIVING ROOM, BEDROOM, AND CLOSETS Install new carpet (Abshire Farms II - 929 Th…" at bounding box center [290, 154] width 219 height 40
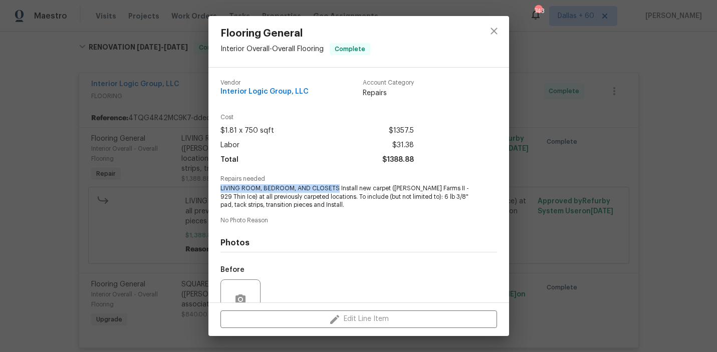
drag, startPoint x: 220, startPoint y: 188, endPoint x: 337, endPoint y: 187, distance: 116.8
click at [337, 187] on span "LIVING ROOM, BEDROOM, AND CLOSETS Install new carpet (Abshire Farms II - 929 Th…" at bounding box center [344, 196] width 249 height 25
copy span "LIVING ROOM, BEDROOM, AND CLOSETS"
click at [122, 216] on div "Flooring General Interior Overall - Overall Flooring Complete Vendor Interior L…" at bounding box center [358, 176] width 717 height 352
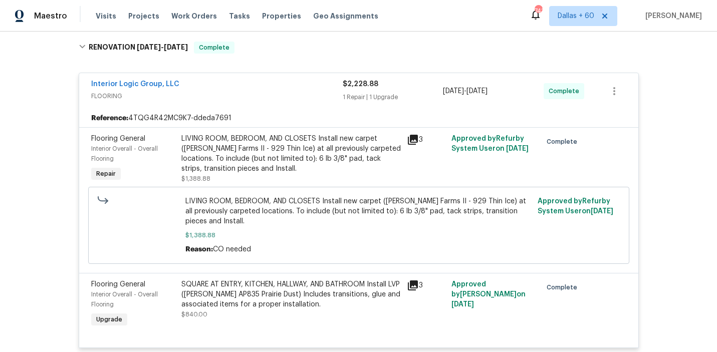
scroll to position [231, 0]
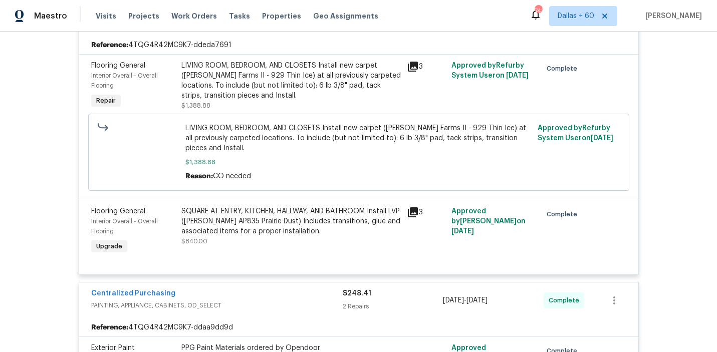
click at [243, 220] on div "SQUARE AT ENTRY, KITCHEN, HALLWAY, AND BATHROOM Install LVP (Knighton AP835 Pra…" at bounding box center [290, 221] width 219 height 30
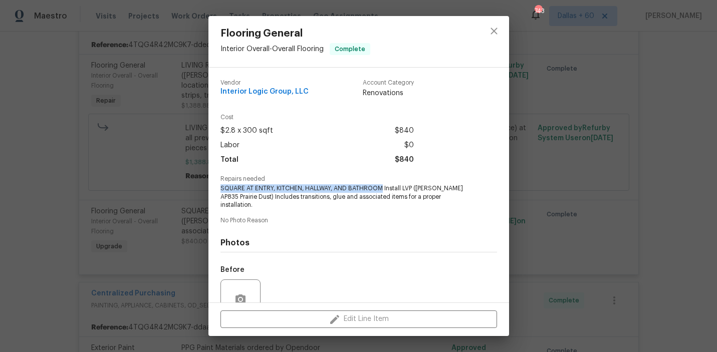
drag, startPoint x: 221, startPoint y: 189, endPoint x: 381, endPoint y: 188, distance: 159.8
click at [381, 188] on span "SQUARE AT ENTRY, KITCHEN, HALLWAY, AND BATHROOM Install LVP (Knighton AP835 Pra…" at bounding box center [344, 196] width 249 height 25
copy span "SQUARE AT ENTRY, KITCHEN, HALLWAY, AND BATHROOM"
click at [34, 183] on div "Flooring General Interior Overall - Overall Flooring Complete Vendor Interior L…" at bounding box center [358, 176] width 717 height 352
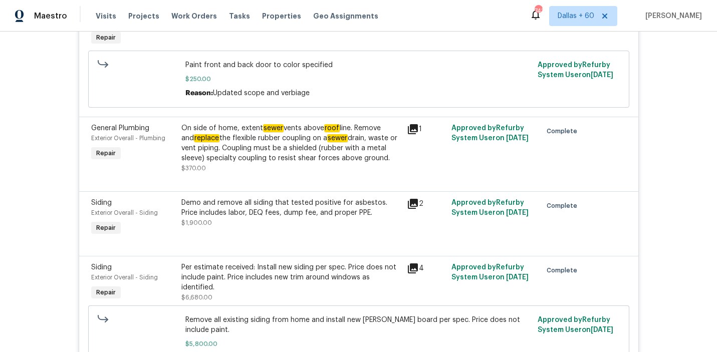
scroll to position [1922, 0]
click at [282, 153] on div "On side of home, extent sewer vents above roof line. Remove and replace the fle…" at bounding box center [290, 142] width 219 height 40
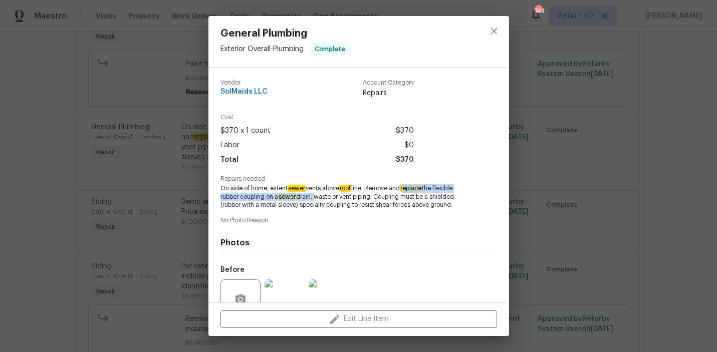
drag, startPoint x: 410, startPoint y: 188, endPoint x: 316, endPoint y: 198, distance: 94.7
click at [316, 198] on span "On side of home, extent sewer vents above roof line. Remove and replace the fle…" at bounding box center [344, 196] width 249 height 25
copy span "eplace the flexible rubber coupling on a sewer drain,"
click at [619, 175] on div "General Plumbing Exterior Overall - Plumbing Complete Vendor SolMaids LLC Accou…" at bounding box center [358, 176] width 717 height 352
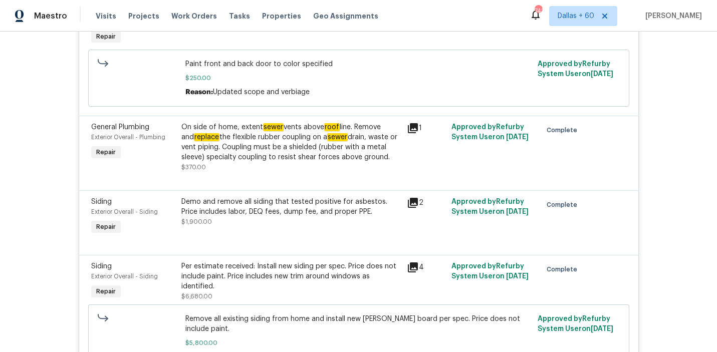
click at [261, 162] on div "On side of home, extent sewer vents above roof line. Remove and replace the fle…" at bounding box center [290, 142] width 219 height 40
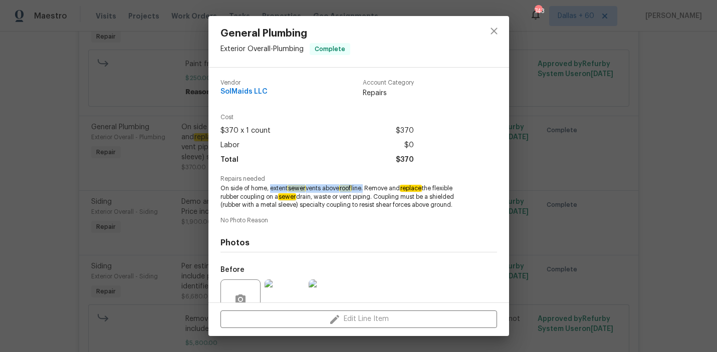
drag, startPoint x: 270, startPoint y: 188, endPoint x: 368, endPoint y: 189, distance: 97.7
click at [368, 189] on span "On side of home, extent sewer vents above roof line. Remove and replace the fle…" at bounding box center [344, 196] width 249 height 25
copy span "extent sewer vents above roof line"
click at [70, 151] on div "General Plumbing Exterior Overall - Plumbing Complete Vendor SolMaids LLC Accou…" at bounding box center [358, 176] width 717 height 352
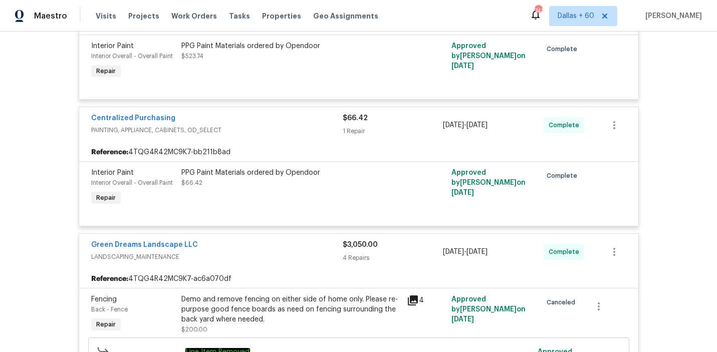
scroll to position [4613, 0]
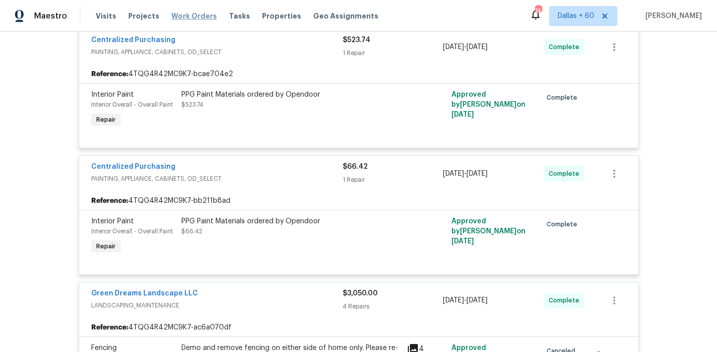
click at [199, 18] on span "Work Orders" at bounding box center [194, 16] width 46 height 10
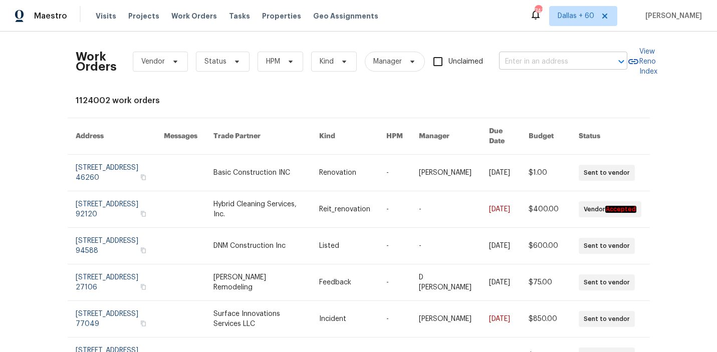
click at [546, 60] on input "text" at bounding box center [549, 62] width 100 height 16
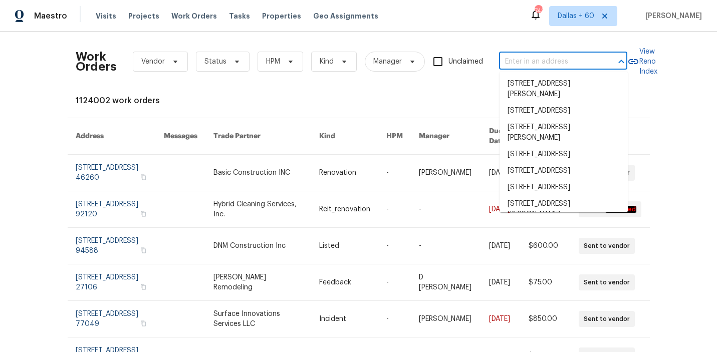
paste input "2813 E 15th St, Plano, TX 75074"
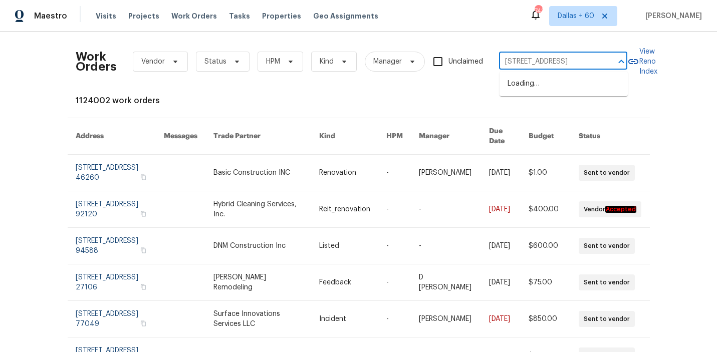
scroll to position [0, 7]
type input "2813 E 15th St, Plano, TX 75074"
click at [558, 87] on li "2813 E 15th St, Plano, TX 75074" at bounding box center [564, 84] width 128 height 17
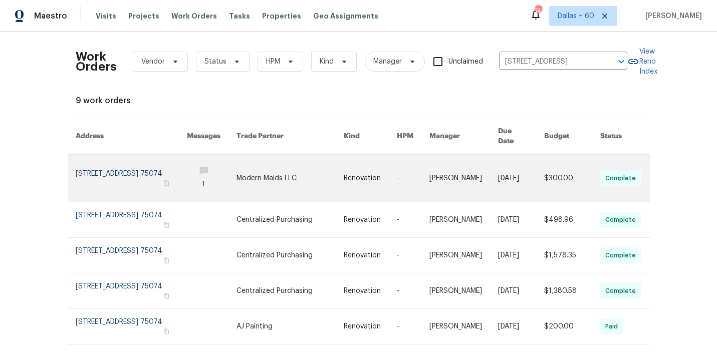
click at [305, 174] on link at bounding box center [290, 178] width 107 height 47
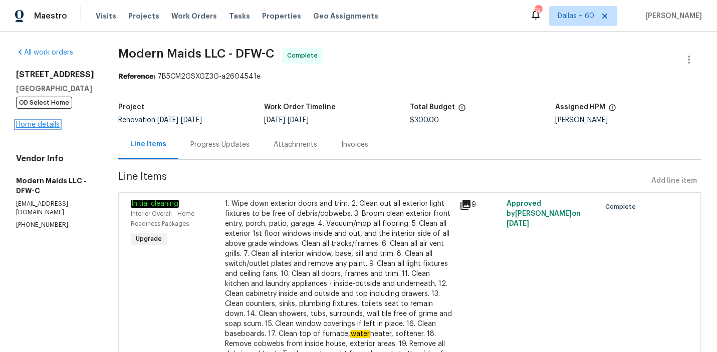
click at [37, 126] on link "Home details" at bounding box center [38, 124] width 44 height 7
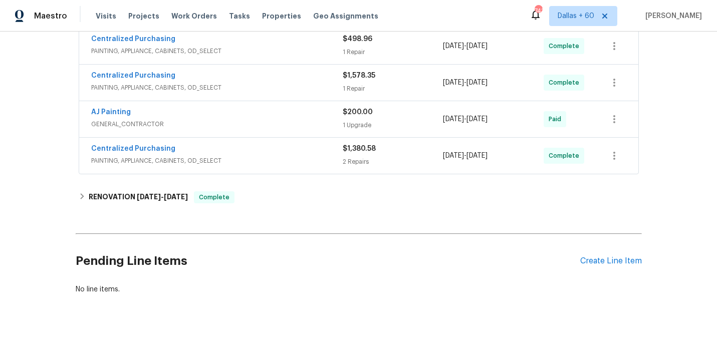
scroll to position [353, 0]
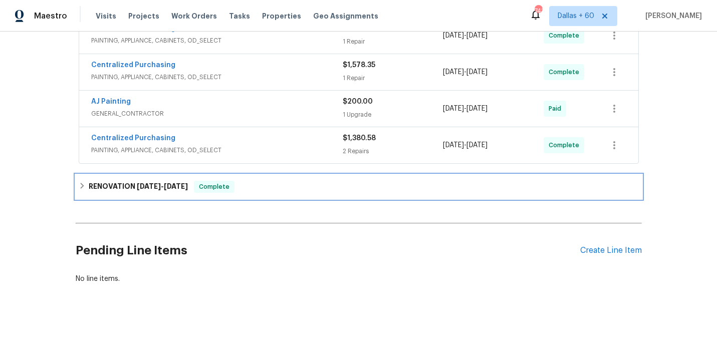
click at [234, 181] on div "Complete" at bounding box center [214, 187] width 41 height 12
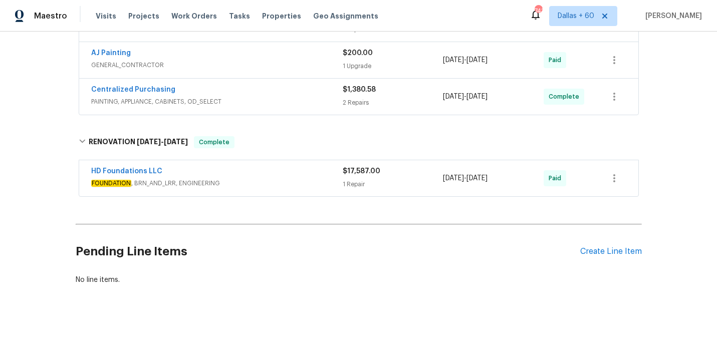
click at [260, 171] on div "HD Foundations LLC" at bounding box center [217, 172] width 252 height 12
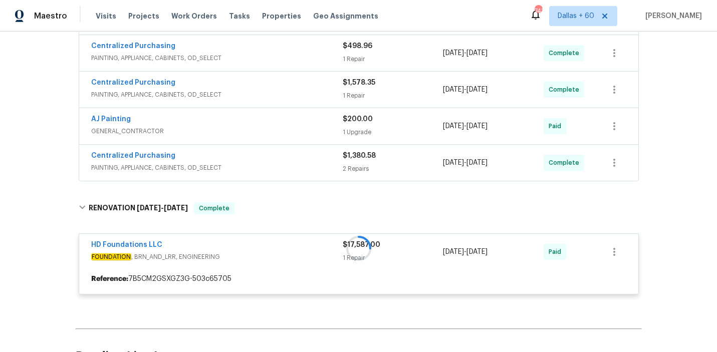
scroll to position [337, 0]
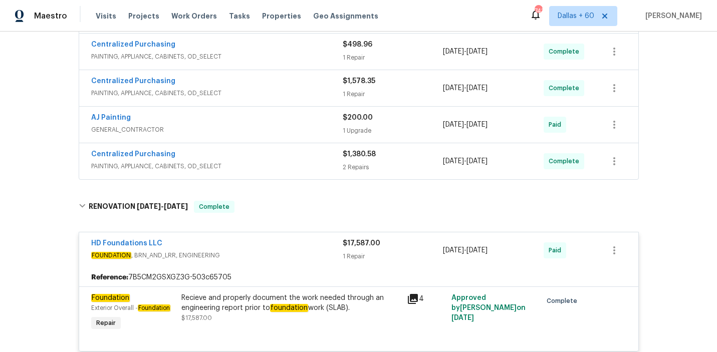
click at [259, 164] on span "PAINTING, APPLIANCE, CABINETS, OD_SELECT" at bounding box center [217, 166] width 252 height 10
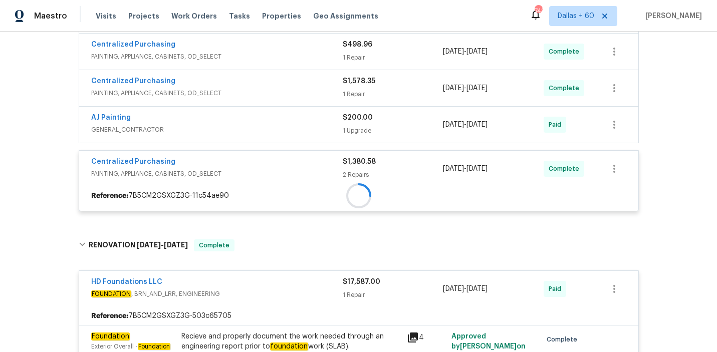
scroll to position [303, 0]
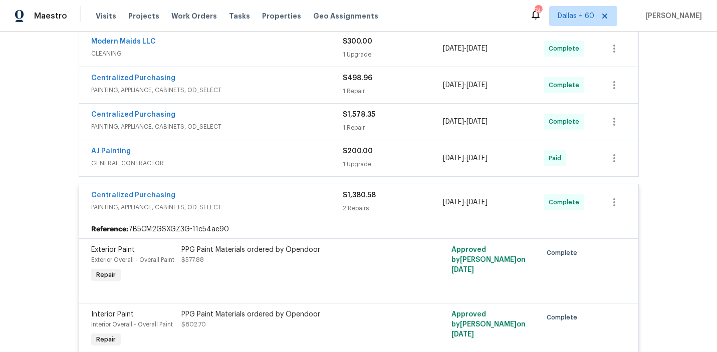
click at [259, 161] on span "GENERAL_CONTRACTOR" at bounding box center [217, 163] width 252 height 10
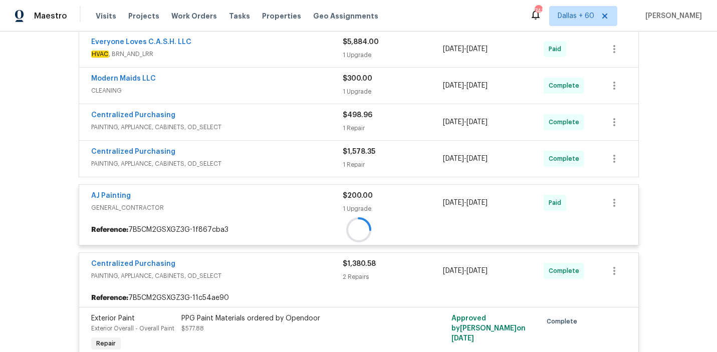
scroll to position [250, 0]
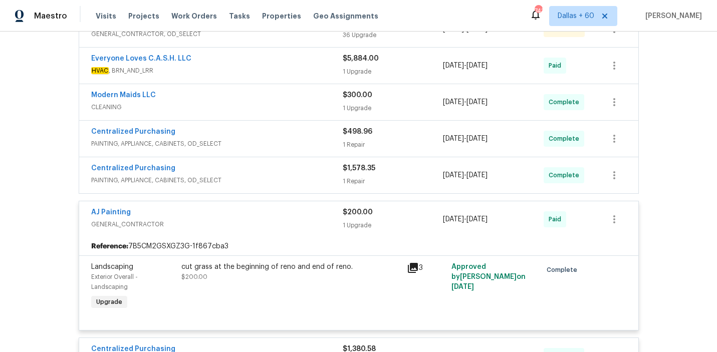
click at [261, 171] on div "Centralized Purchasing" at bounding box center [217, 169] width 252 height 12
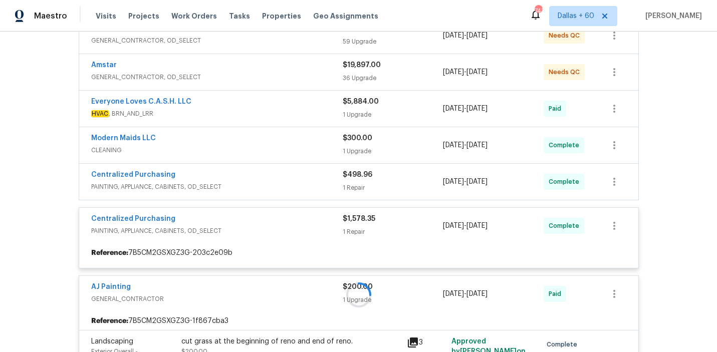
scroll to position [207, 0]
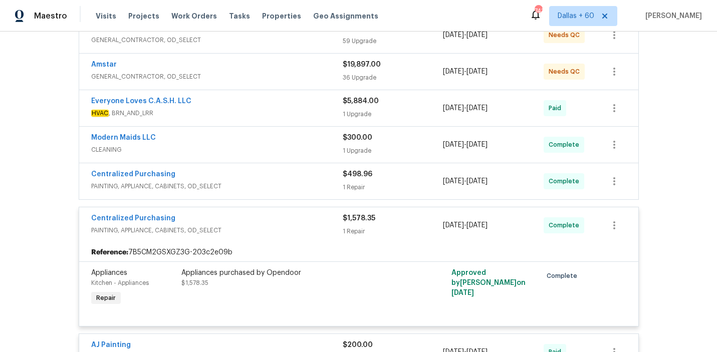
click at [261, 172] on div "Centralized Purchasing" at bounding box center [217, 175] width 252 height 12
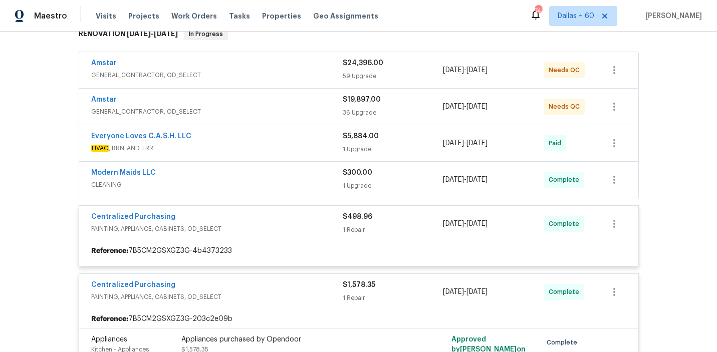
scroll to position [172, 0]
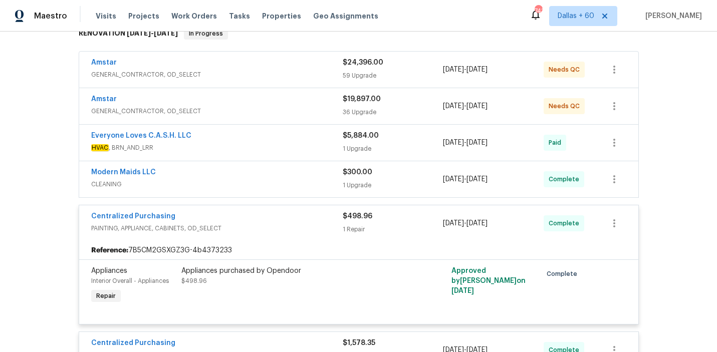
click at [262, 176] on div "Modern Maids LLC" at bounding box center [217, 173] width 252 height 12
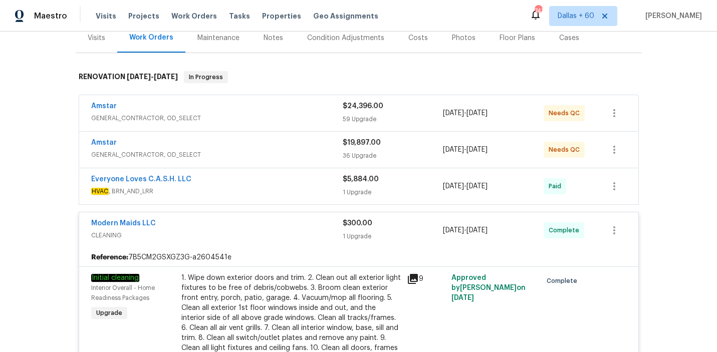
click at [262, 182] on div "Everyone Loves C.A.S.H. LLC" at bounding box center [217, 180] width 252 height 12
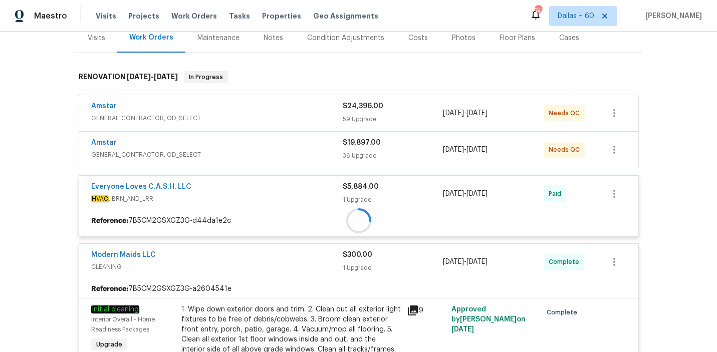
scroll to position [89, 0]
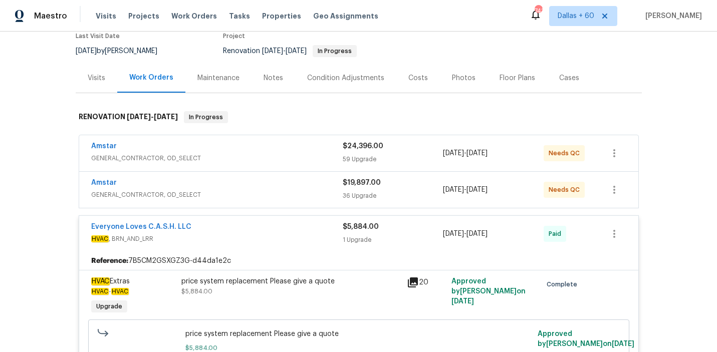
click at [262, 182] on div "Amstar" at bounding box center [217, 184] width 252 height 12
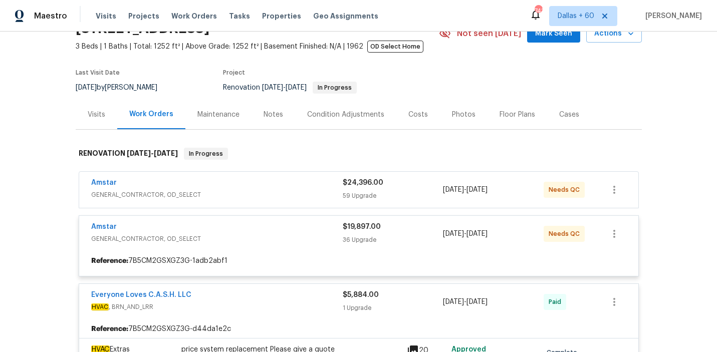
scroll to position [46, 0]
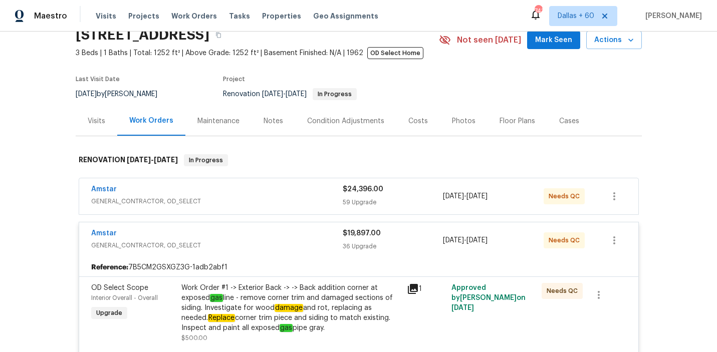
click at [262, 189] on div "Amstar" at bounding box center [217, 190] width 252 height 12
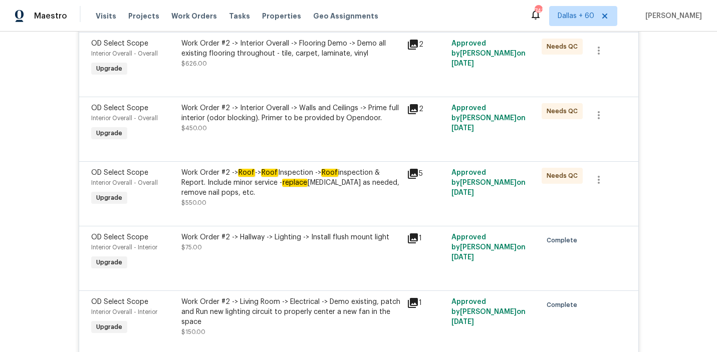
scroll to position [256, 0]
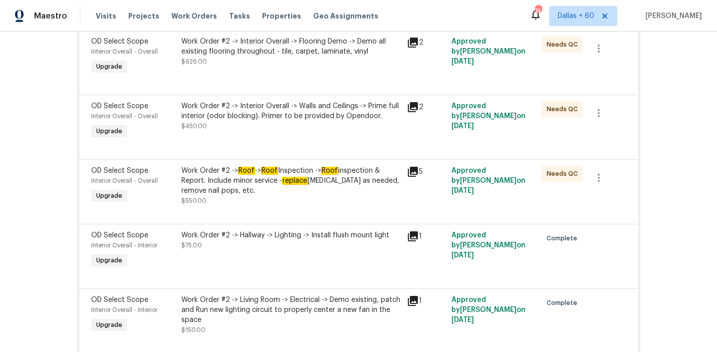
click at [276, 194] on div "Work Order #2 -> Roof -> Roof Inspection -> Roof inspection & Report. Include m…" at bounding box center [290, 181] width 219 height 30
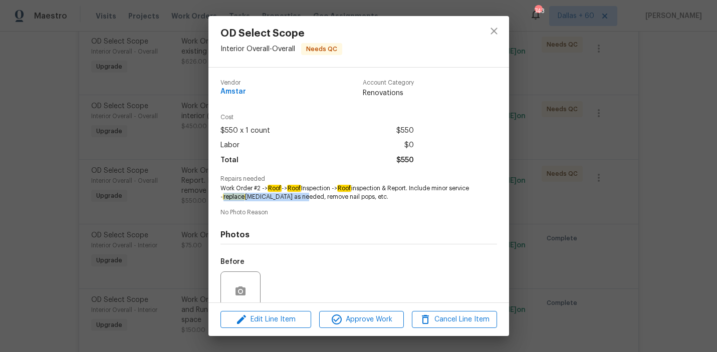
drag, startPoint x: 246, startPoint y: 196, endPoint x: 323, endPoint y: 197, distance: 77.2
click at [323, 197] on span "Work Order #2 -> Roof -> Roof Inspection -> Roof inspection & Report. Include m…" at bounding box center [344, 192] width 249 height 17
copy span "replace flashing as needed,"
click at [52, 222] on div "OD Select Scope Interior Overall - Overall Needs QC Vendor Amstar Account Categ…" at bounding box center [358, 176] width 717 height 352
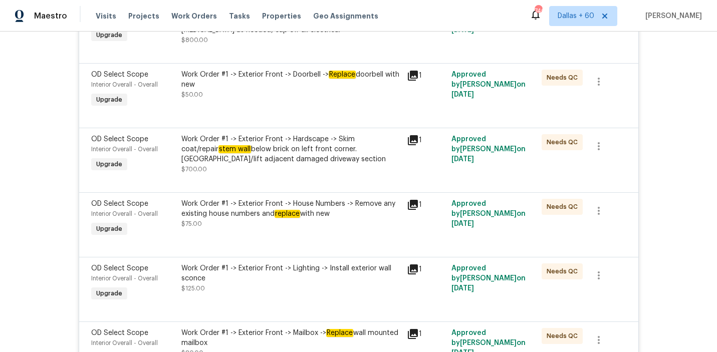
scroll to position [4617, 0]
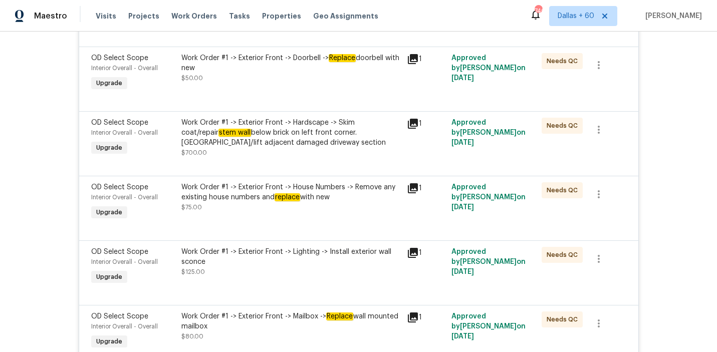
click at [286, 143] on div "Work Order #1 -> Exterior Front -> Hardscape -> Skim coat/repair stem wall belo…" at bounding box center [290, 133] width 219 height 30
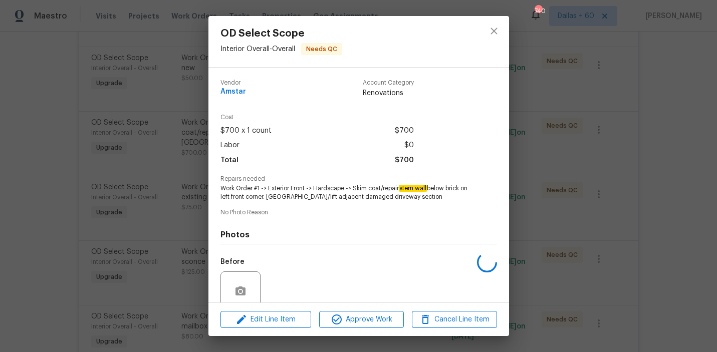
scroll to position [84, 0]
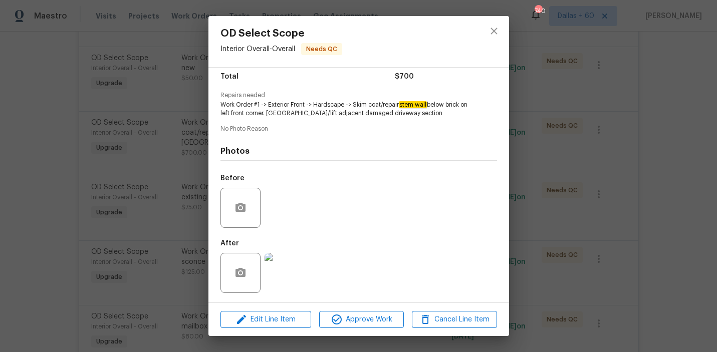
click at [288, 272] on img at bounding box center [285, 273] width 40 height 40
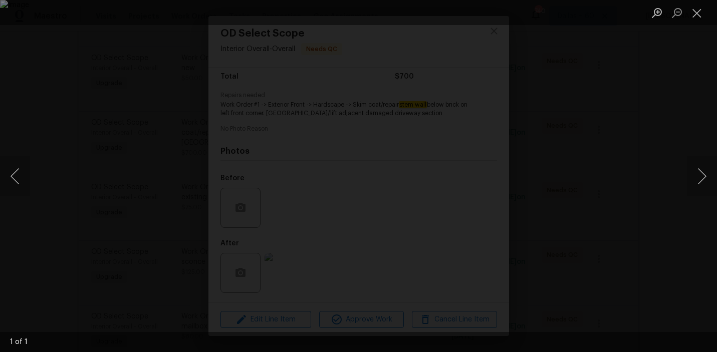
click at [606, 204] on div "Lightbox" at bounding box center [358, 176] width 717 height 352
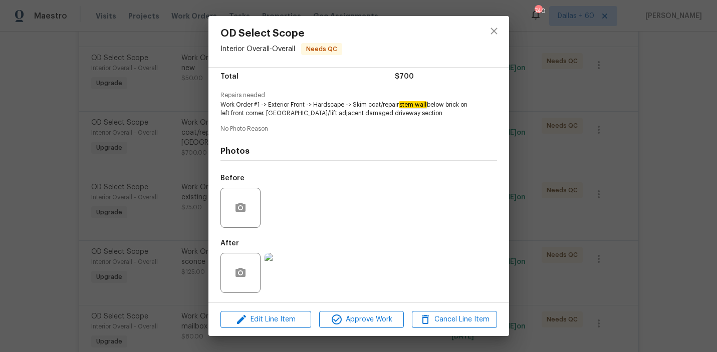
click at [53, 195] on div "OD Select Scope Interior Overall - Overall Needs QC Vendor Amstar Account Categ…" at bounding box center [358, 176] width 717 height 352
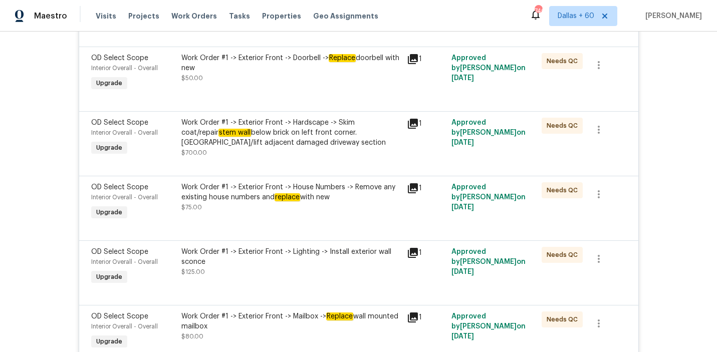
click at [263, 148] on div "Work Order #1 -> Exterior Front -> Hardscape -> Skim coat/repair stem wall belo…" at bounding box center [290, 133] width 219 height 30
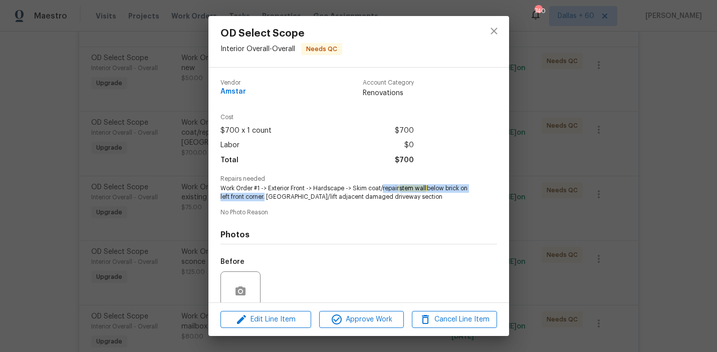
drag, startPoint x: 383, startPoint y: 187, endPoint x: 273, endPoint y: 196, distance: 111.1
click at [273, 196] on span "Work Order #1 -> Exterior Front -> Hardscape -> Skim coat/repair stem wall belo…" at bounding box center [344, 192] width 249 height 17
copy span "repair stem wall below brick on left front corner"
click at [86, 190] on div "OD Select Scope Interior Overall - Overall Needs QC Vendor Amstar Account Categ…" at bounding box center [358, 176] width 717 height 352
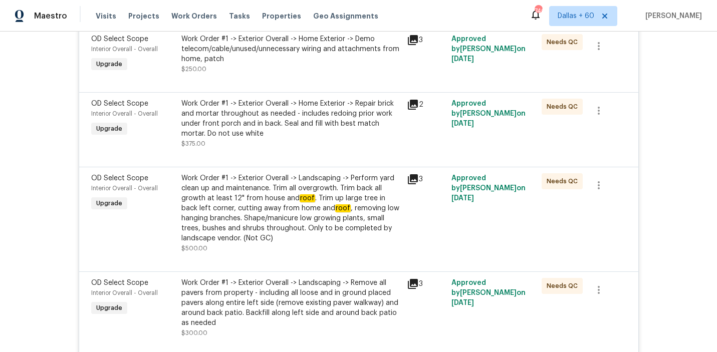
scroll to position [5162, 0]
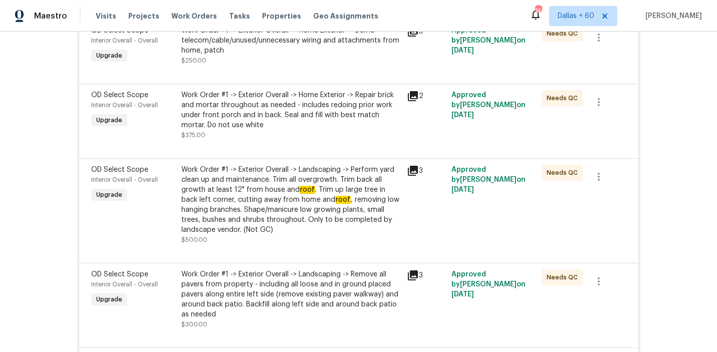
click at [355, 112] on div "Work Order #1 -> Exterior Overall -> Home Exterior -> Repair brick and mortar t…" at bounding box center [290, 110] width 219 height 40
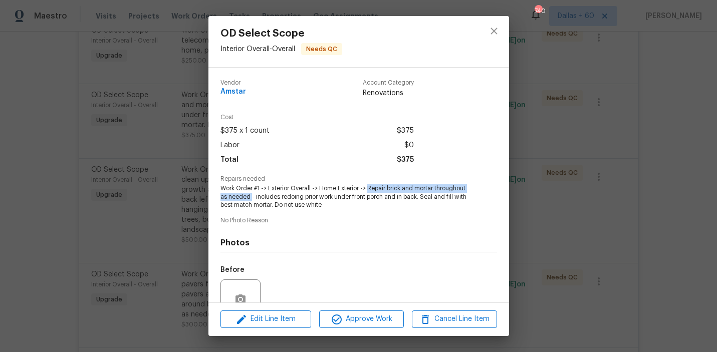
drag, startPoint x: 368, startPoint y: 187, endPoint x: 251, endPoint y: 197, distance: 118.2
click at [251, 197] on span "Work Order #1 -> Exterior Overall -> Home Exterior -> Repair brick and mortar t…" at bounding box center [344, 196] width 249 height 25
copy span "Repair brick and mortar throughout as needed"
click at [120, 169] on div "OD Select Scope Interior Overall - Overall Needs QC Vendor Amstar Account Categ…" at bounding box center [358, 176] width 717 height 352
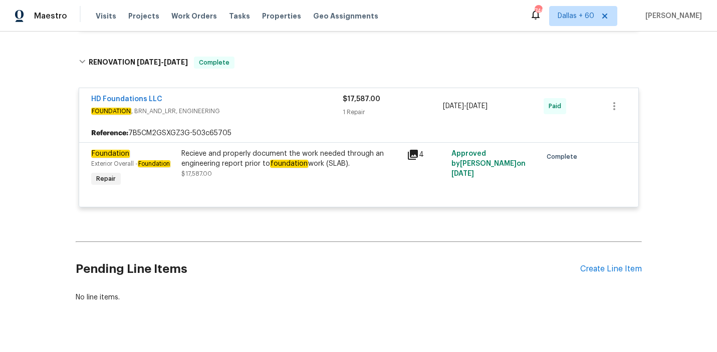
scroll to position [7747, 0]
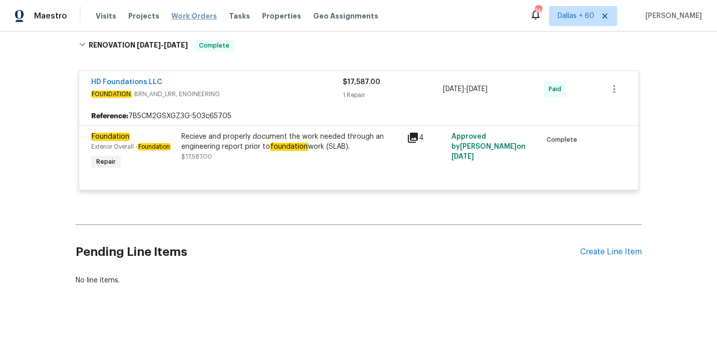
click at [188, 15] on span "Work Orders" at bounding box center [194, 16] width 46 height 10
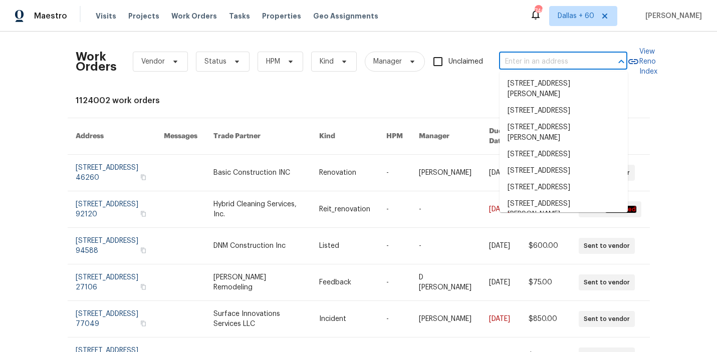
click at [528, 65] on input "text" at bounding box center [549, 62] width 100 height 16
paste input "2020 Pheasant Run, Westfield, IN 46074"
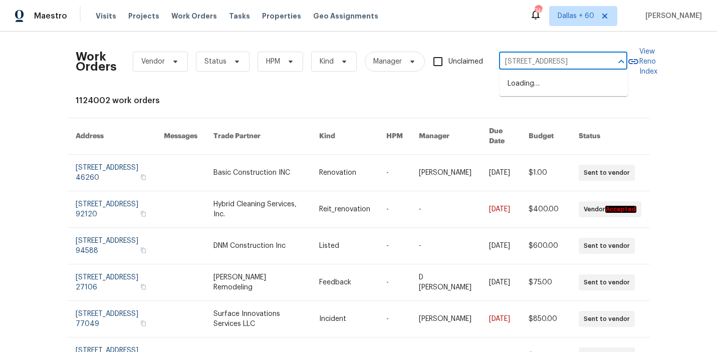
type input "2020 Pheasant Run, Westfield, IN 46074"
click at [536, 84] on li "2020 Pheasant Run, Westfield, IN 46074" at bounding box center [564, 84] width 128 height 17
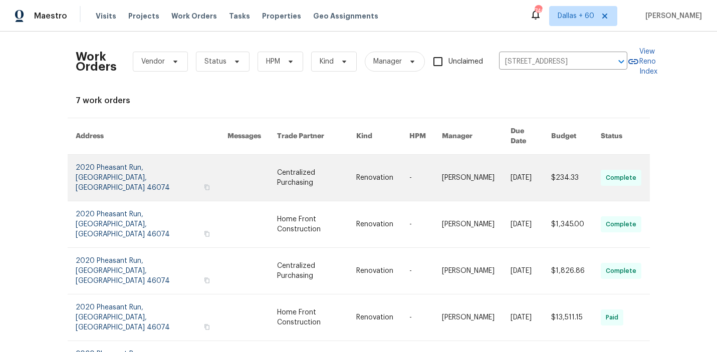
click at [227, 163] on link at bounding box center [252, 178] width 50 height 46
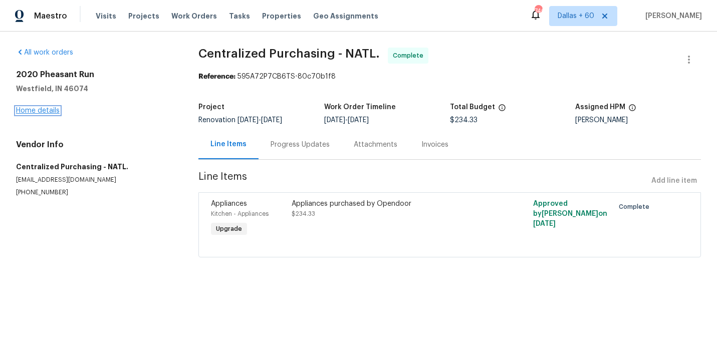
click at [40, 109] on link "Home details" at bounding box center [38, 110] width 44 height 7
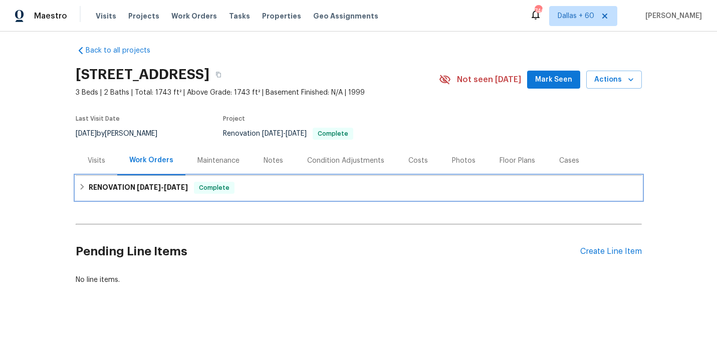
click at [290, 185] on div "RENOVATION 8/25/25 - 10/1/25 Complete" at bounding box center [359, 188] width 560 height 12
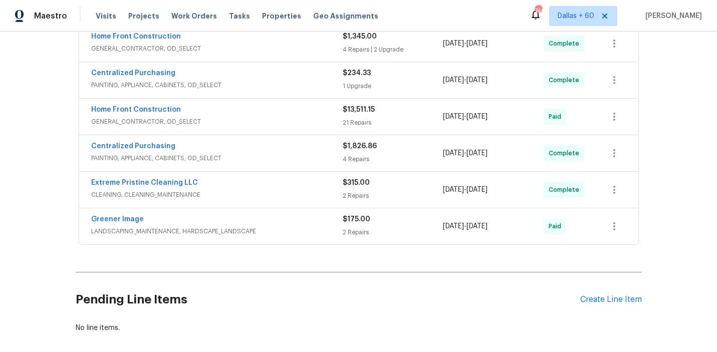
scroll to position [236, 0]
click at [299, 226] on span "LANDSCAPING_MAINTENANCE, HARDSCAPE_LANDSCAPE" at bounding box center [217, 230] width 252 height 10
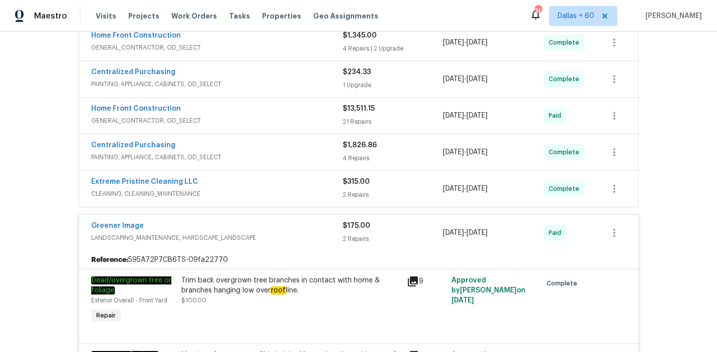
click at [295, 195] on span "CLEANING, CLEANING_MAINTENANCE" at bounding box center [217, 194] width 252 height 10
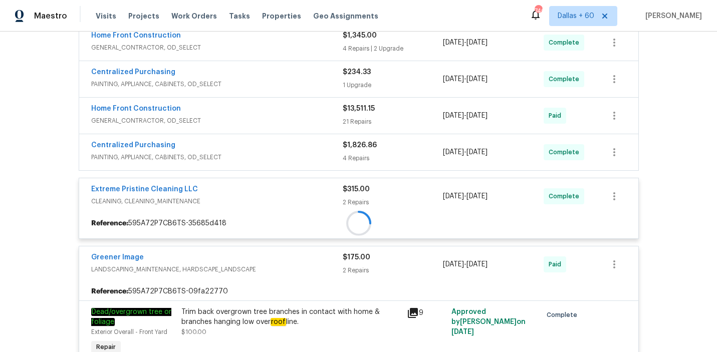
scroll to position [209, 0]
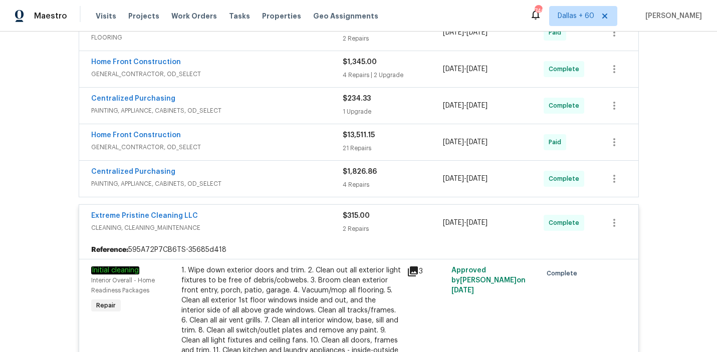
click at [291, 183] on span "PAINTING, APPLIANCE, CABINETS, OD_SELECT" at bounding box center [217, 184] width 252 height 10
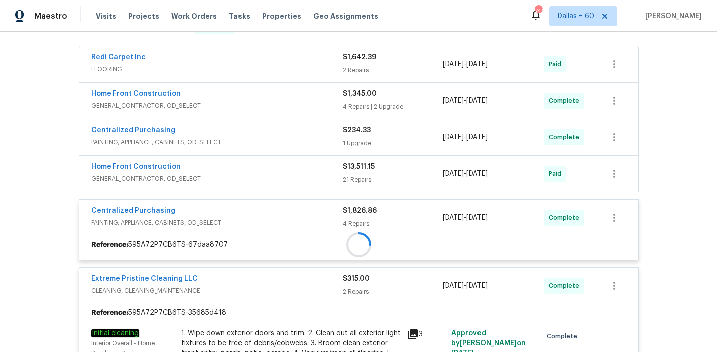
scroll to position [177, 0]
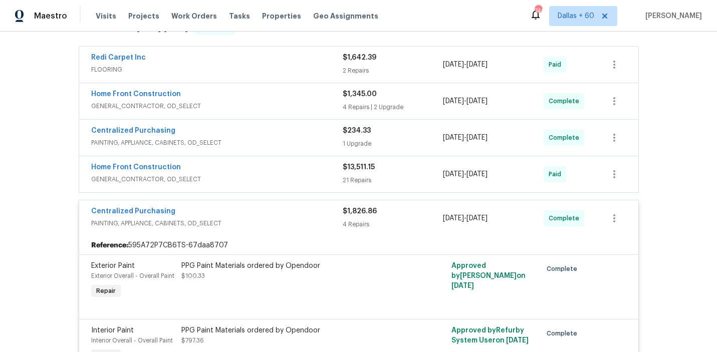
click at [291, 177] on span "GENERAL_CONTRACTOR, OD_SELECT" at bounding box center [217, 179] width 252 height 10
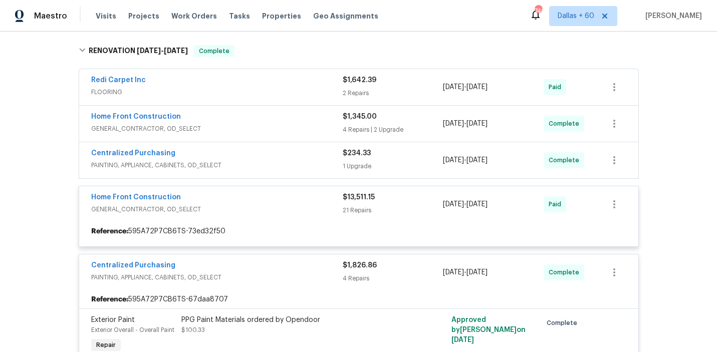
scroll to position [150, 0]
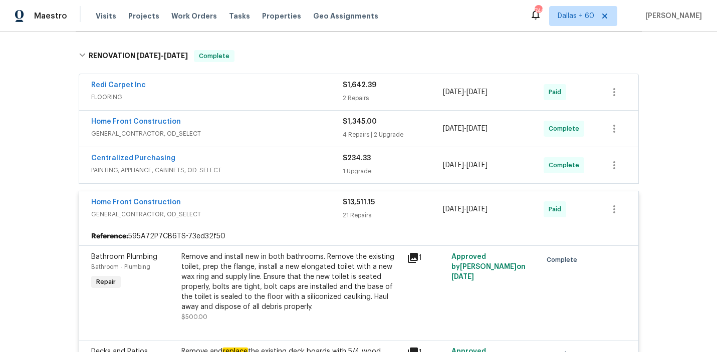
click at [276, 164] on div "Centralized Purchasing" at bounding box center [217, 159] width 252 height 12
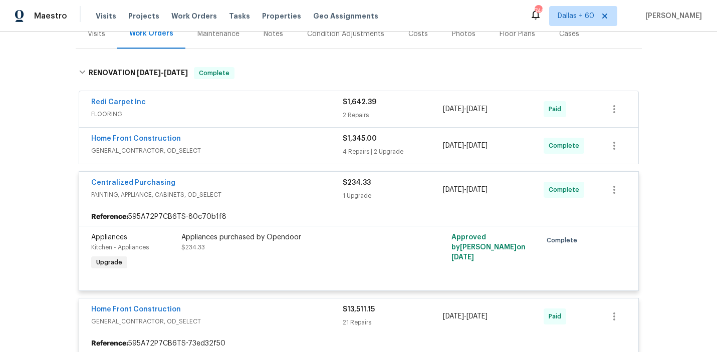
scroll to position [134, 0]
click at [276, 150] on span "GENERAL_CONTRACTOR, OD_SELECT" at bounding box center [217, 150] width 252 height 10
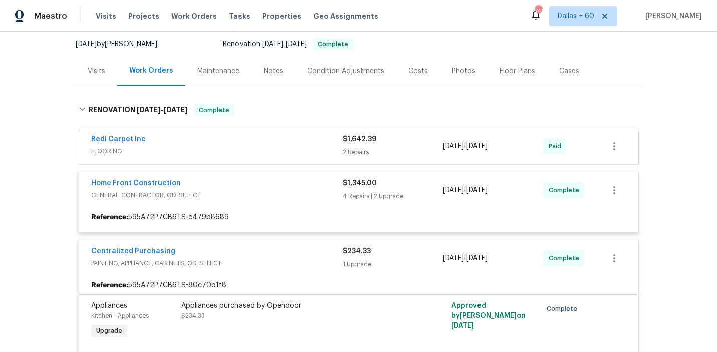
scroll to position [97, 0]
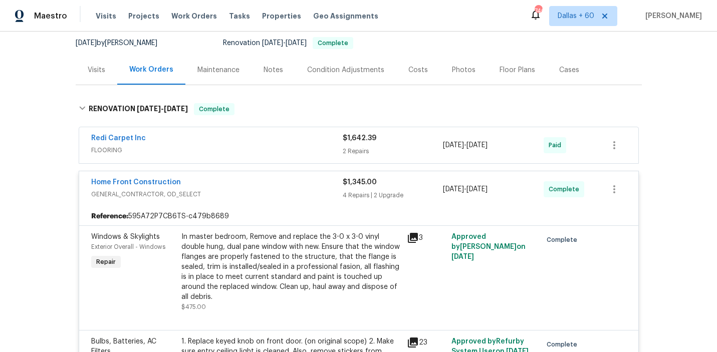
click at [274, 148] on span "FLOORING" at bounding box center [217, 150] width 252 height 10
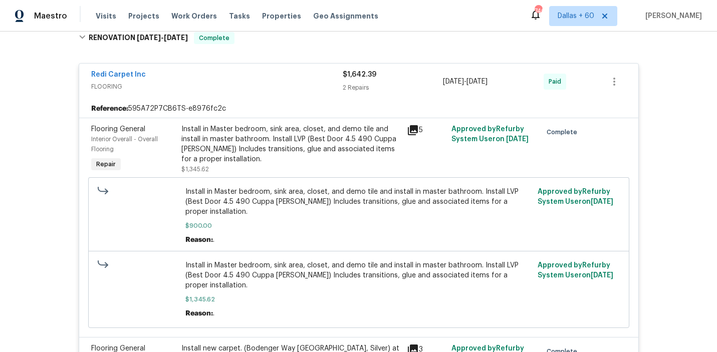
scroll to position [173, 0]
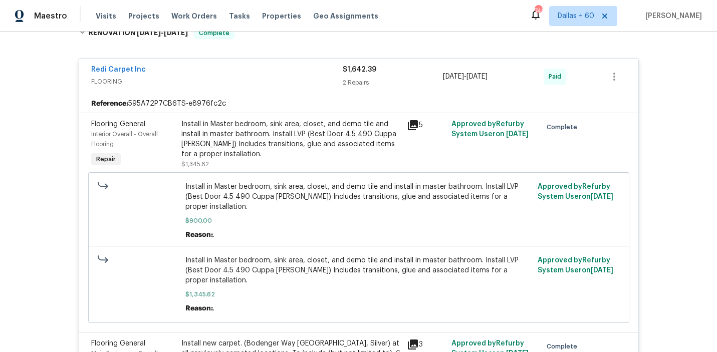
click at [256, 142] on div "Install in Master bedroom, sink area, closet, and demo tile and install in mast…" at bounding box center [290, 139] width 219 height 40
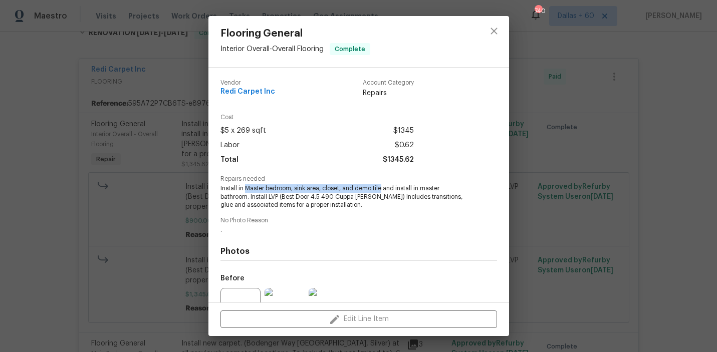
drag, startPoint x: 245, startPoint y: 187, endPoint x: 383, endPoint y: 190, distance: 138.3
click at [383, 190] on span "Install in Master bedroom, sink area, closet, and demo tile and install in mast…" at bounding box center [344, 196] width 249 height 25
click at [464, 167] on div "Cost $5 x 269 sqft $1345 Labor $0.62 Total $1345.62" at bounding box center [358, 145] width 277 height 62
drag, startPoint x: 245, startPoint y: 187, endPoint x: 357, endPoint y: 187, distance: 111.7
click at [357, 187] on span "Install in Master bedroom, sink area, closet, and demo tile and install in mast…" at bounding box center [344, 196] width 249 height 25
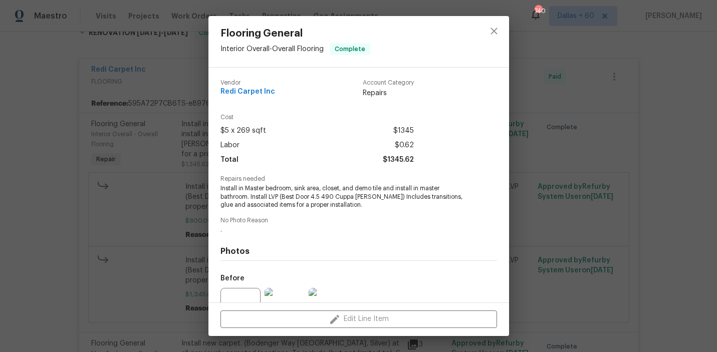
click at [387, 220] on span "No Photo Reason" at bounding box center [358, 220] width 277 height 7
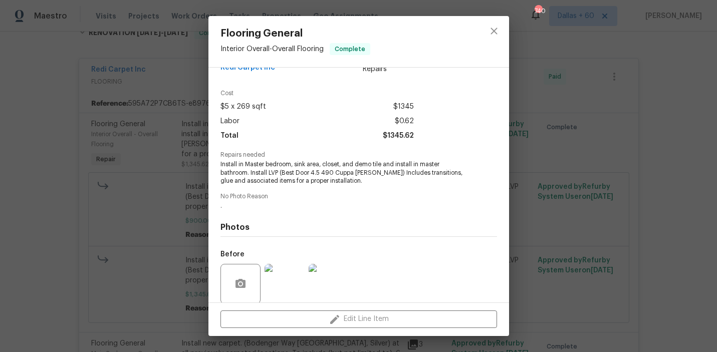
scroll to position [22, 0]
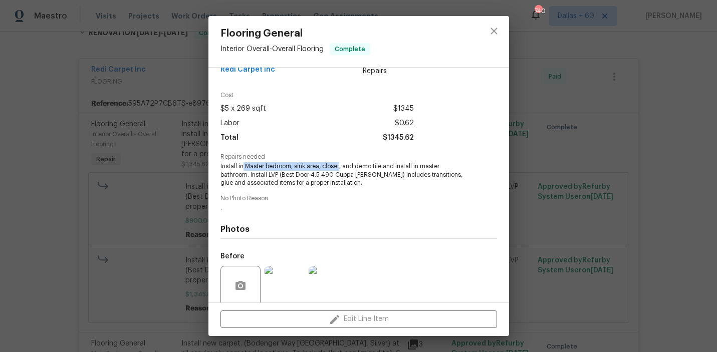
drag, startPoint x: 244, startPoint y: 165, endPoint x: 340, endPoint y: 167, distance: 96.2
click at [340, 167] on span "Install in Master bedroom, sink area, closet, and demo tile and install in mast…" at bounding box center [344, 174] width 249 height 25
copy span "Master bedroom, sink area, closet"
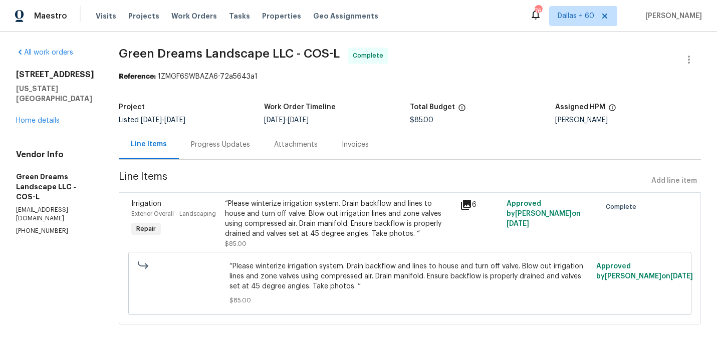
click at [228, 147] on div "Progress Updates" at bounding box center [220, 145] width 59 height 10
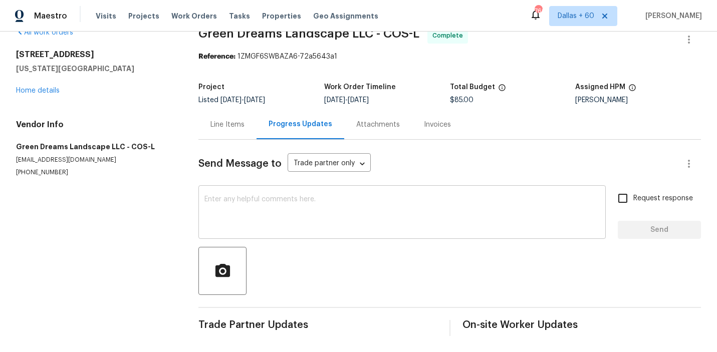
scroll to position [20, 0]
click at [430, 126] on div "Invoices" at bounding box center [437, 125] width 27 height 10
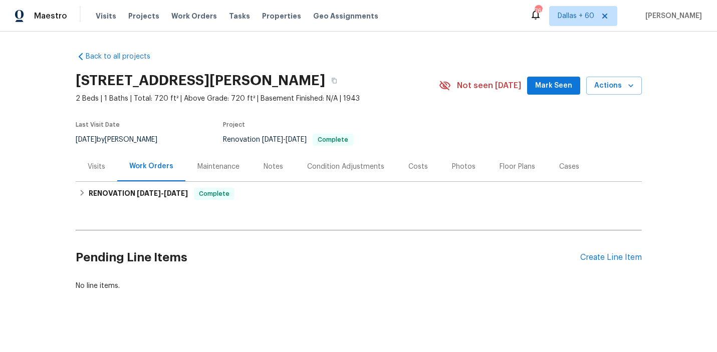
click at [94, 162] on div "Visits" at bounding box center [97, 167] width 18 height 10
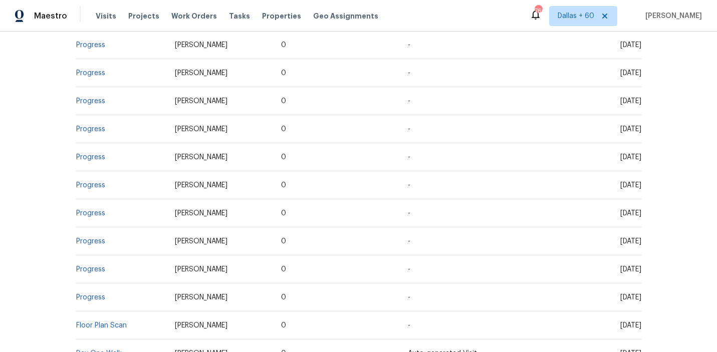
scroll to position [789, 0]
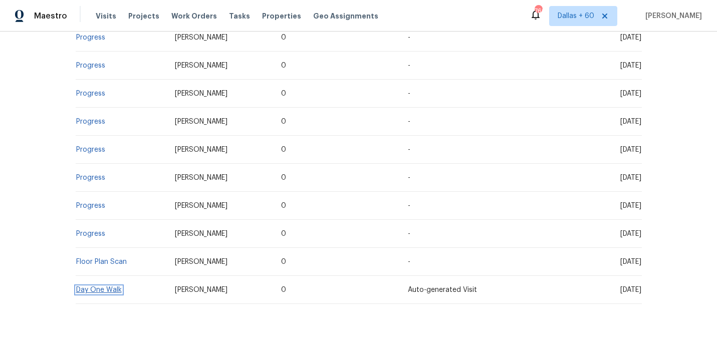
click at [108, 287] on link "Day One Walk" at bounding box center [99, 290] width 46 height 7
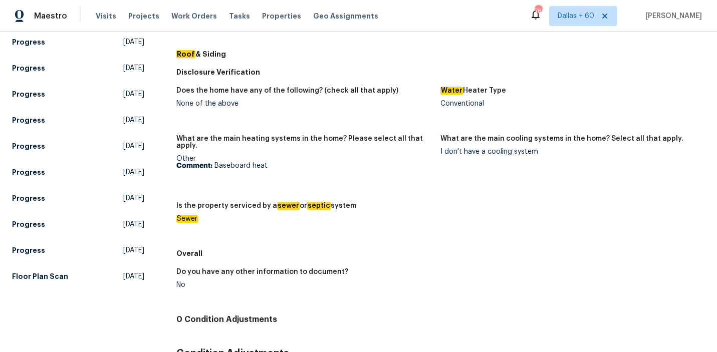
scroll to position [44, 0]
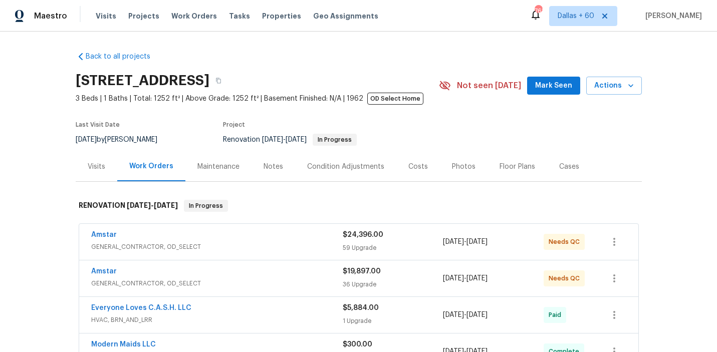
click at [93, 168] on div "Visits" at bounding box center [97, 167] width 18 height 10
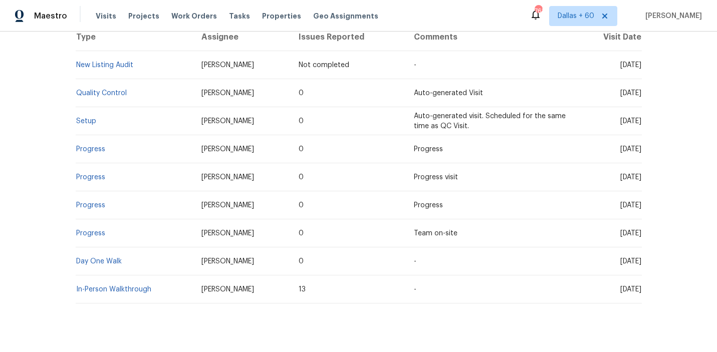
scroll to position [206, 0]
click at [87, 260] on link "Day One Walk" at bounding box center [99, 261] width 46 height 7
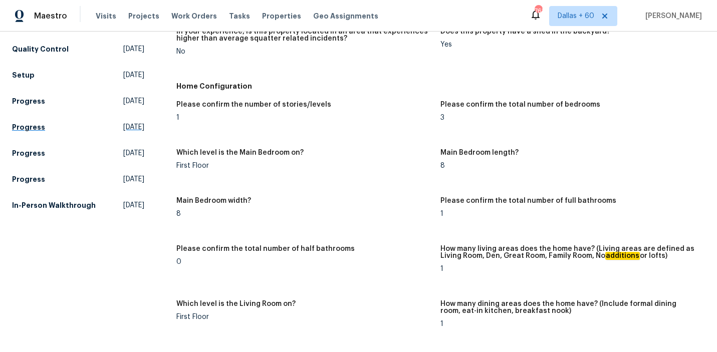
scroll to position [151, 0]
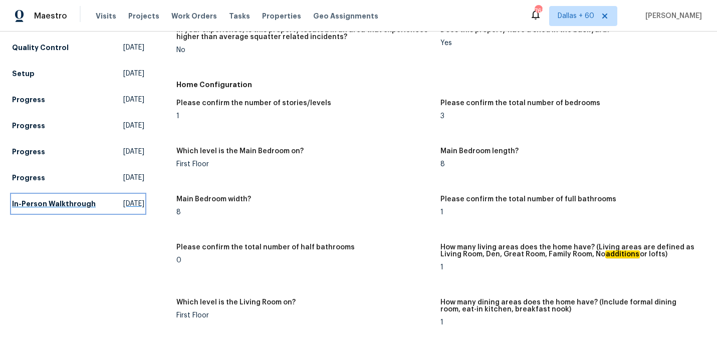
click at [40, 209] on h5 "In-Person Walkthrough" at bounding box center [54, 204] width 84 height 10
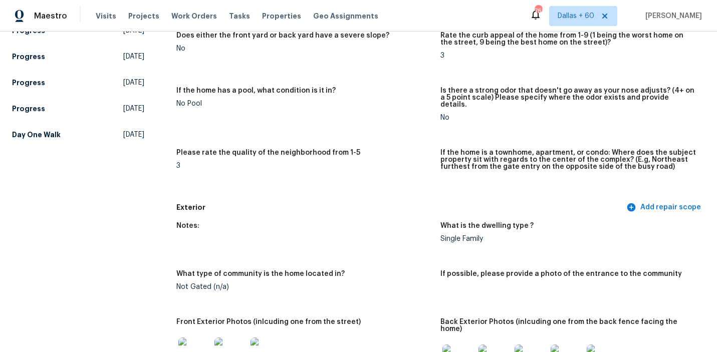
scroll to position [211, 0]
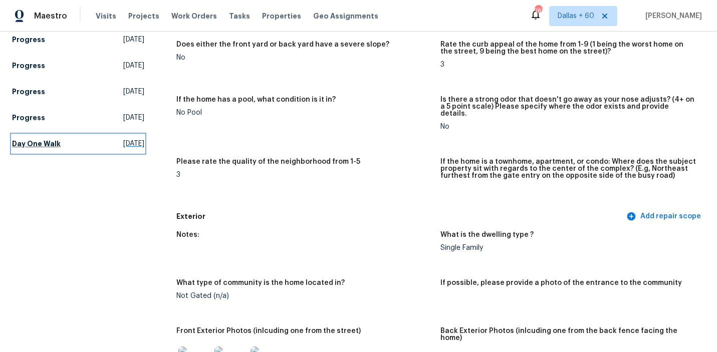
click at [55, 144] on h5 "Day One Walk" at bounding box center [36, 144] width 49 height 10
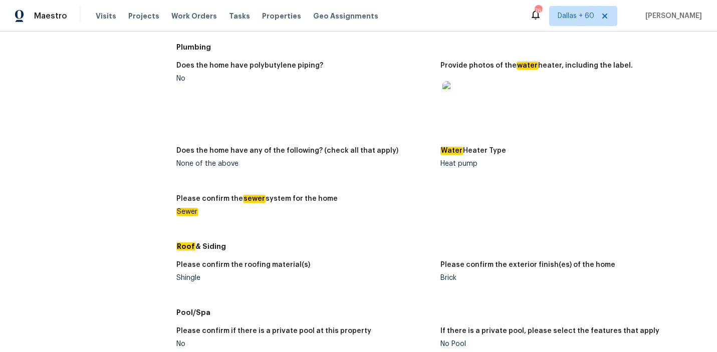
scroll to position [317, 0]
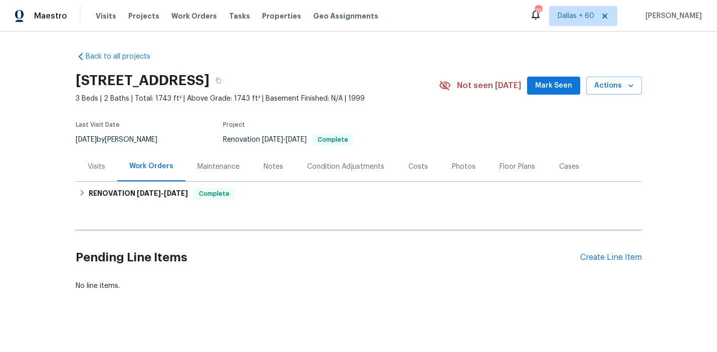
click at [100, 165] on div "Visits" at bounding box center [97, 167] width 18 height 10
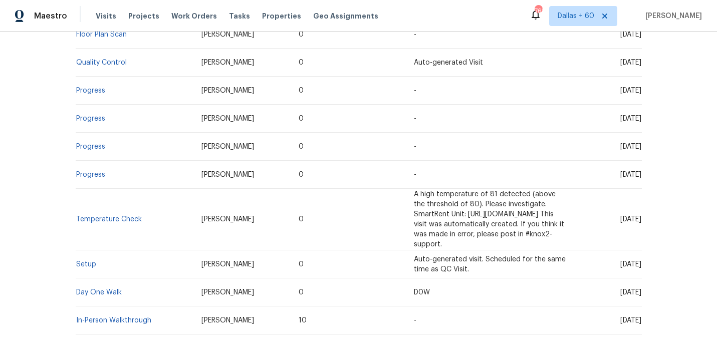
scroll to position [251, 0]
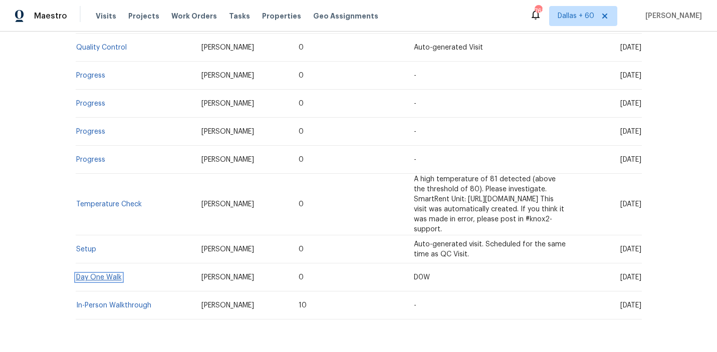
click at [112, 274] on link "Day One Walk" at bounding box center [99, 277] width 46 height 7
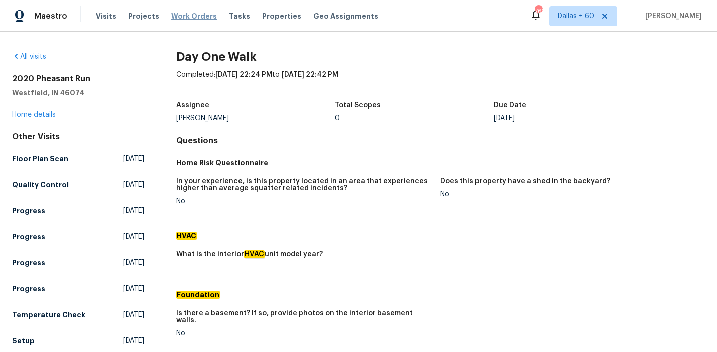
click at [182, 13] on span "Work Orders" at bounding box center [194, 16] width 46 height 10
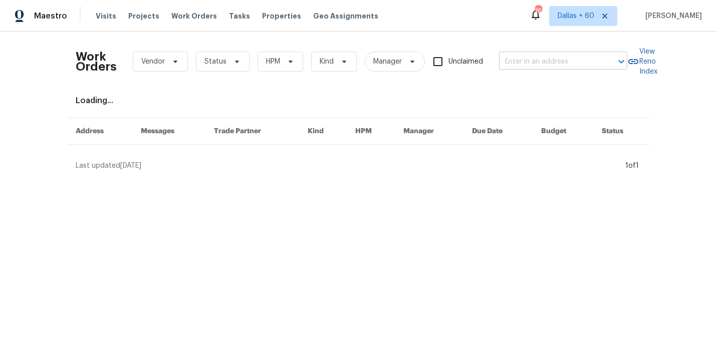
click at [546, 62] on input "text" at bounding box center [549, 62] width 100 height 16
paste input "[STREET_ADDRESS]"
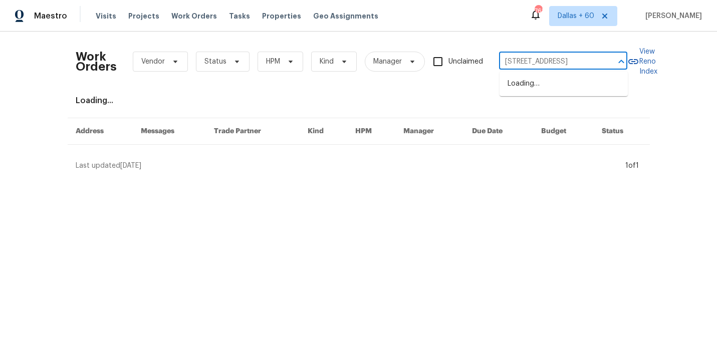
scroll to position [0, 27]
type input "[STREET_ADDRESS]"
click at [549, 82] on li "[STREET_ADDRESS]" at bounding box center [564, 84] width 128 height 17
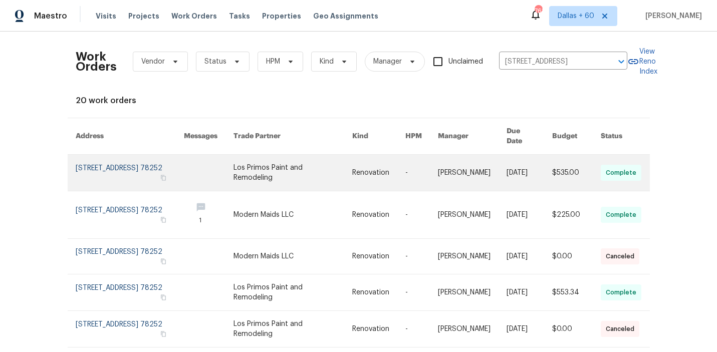
click at [351, 159] on td "Renovation" at bounding box center [370, 173] width 53 height 37
click at [350, 163] on td "Renovation" at bounding box center [370, 173] width 53 height 37
click at [309, 161] on link at bounding box center [292, 173] width 119 height 36
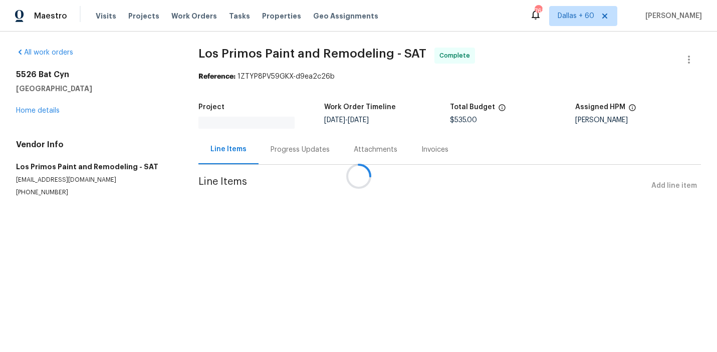
click at [42, 111] on div at bounding box center [358, 176] width 717 height 352
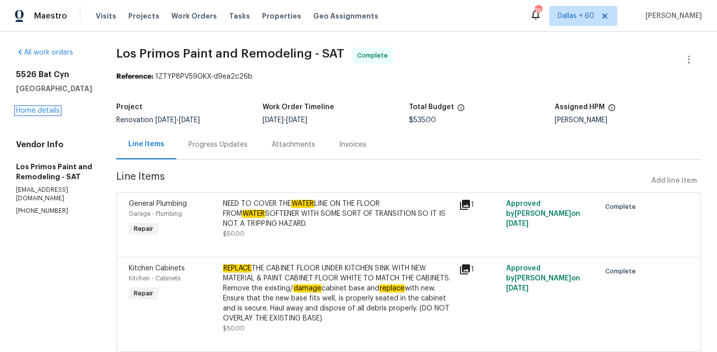
click at [42, 111] on link "Home details" at bounding box center [38, 110] width 44 height 7
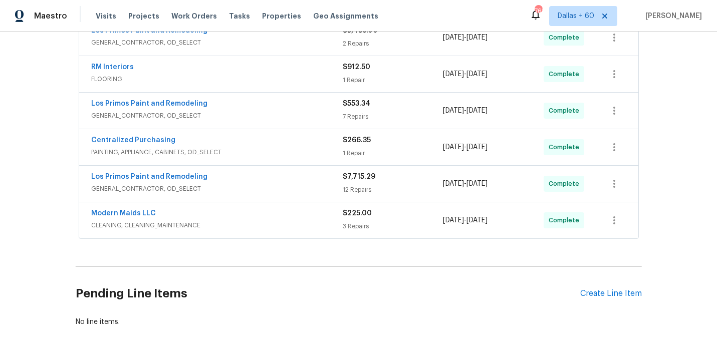
scroll to position [540, 0]
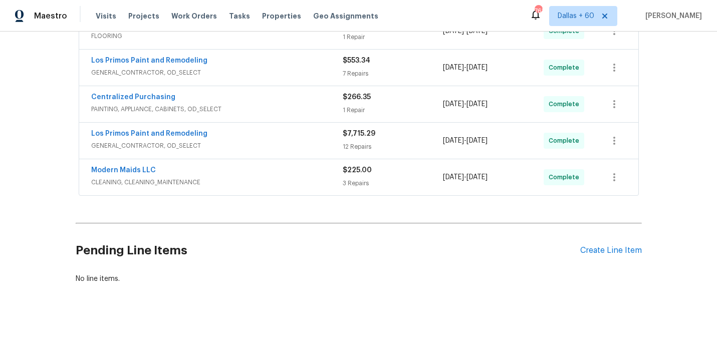
click at [290, 183] on span "CLEANING, CLEANING_MAINTENANCE" at bounding box center [217, 182] width 252 height 10
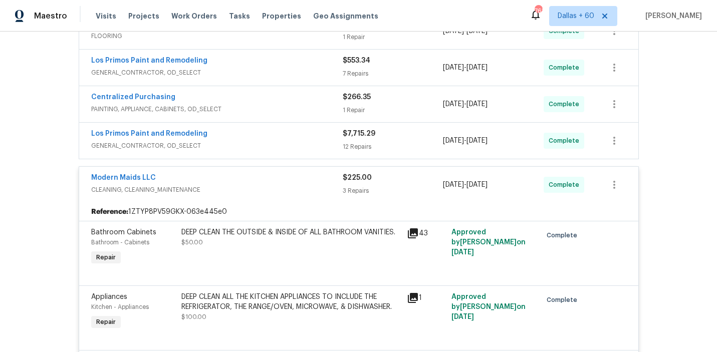
click at [278, 141] on span "GENERAL_CONTRACTOR, OD_SELECT" at bounding box center [217, 146] width 252 height 10
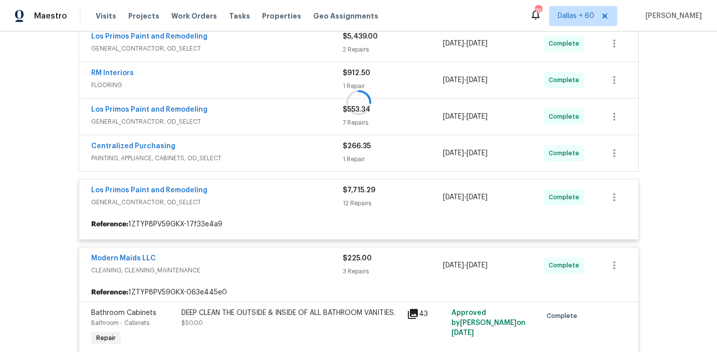
scroll to position [490, 0]
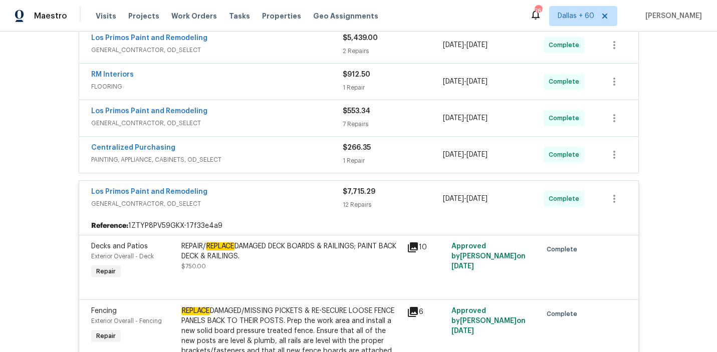
click at [279, 151] on div "Centralized Purchasing" at bounding box center [217, 149] width 252 height 12
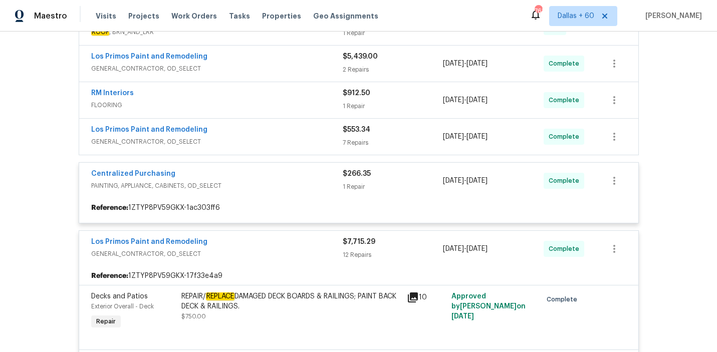
scroll to position [465, 0]
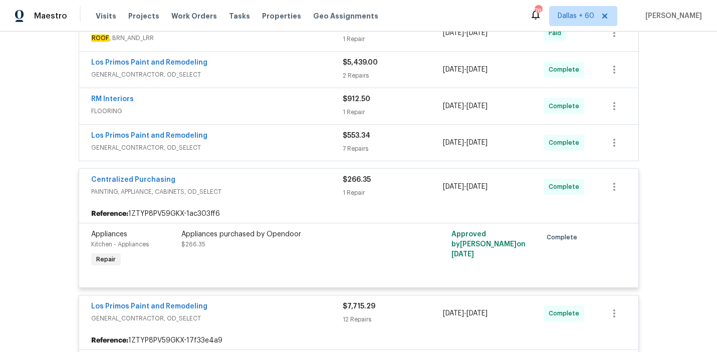
click at [272, 147] on span "GENERAL_CONTRACTOR, OD_SELECT" at bounding box center [217, 148] width 252 height 10
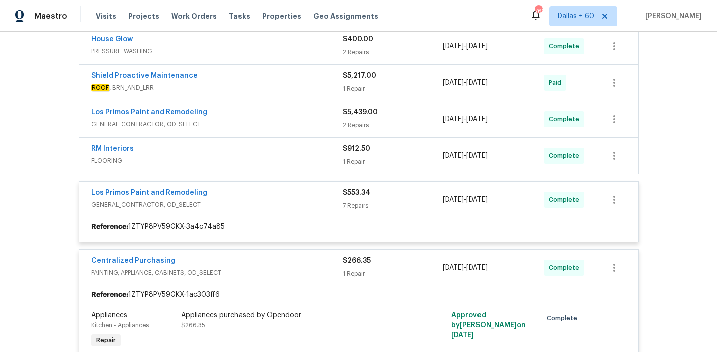
scroll to position [416, 0]
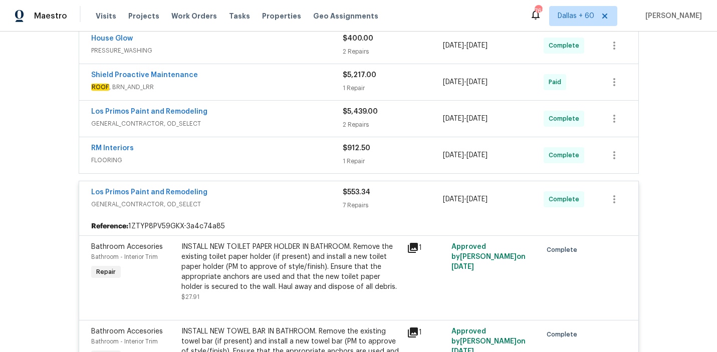
click at [273, 155] on span "FLOORING" at bounding box center [217, 160] width 252 height 10
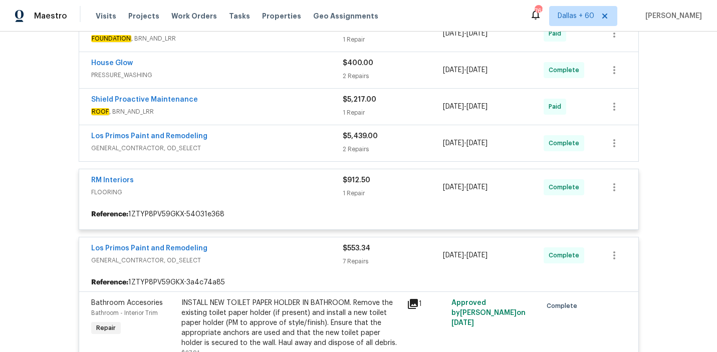
scroll to position [392, 0]
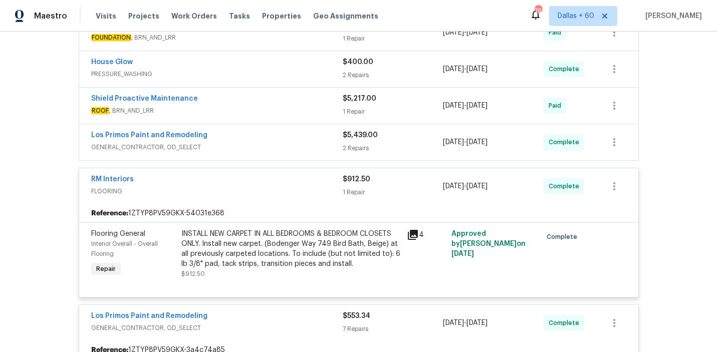
click at [293, 141] on div "Los Primos Paint and Remodeling" at bounding box center [217, 136] width 252 height 12
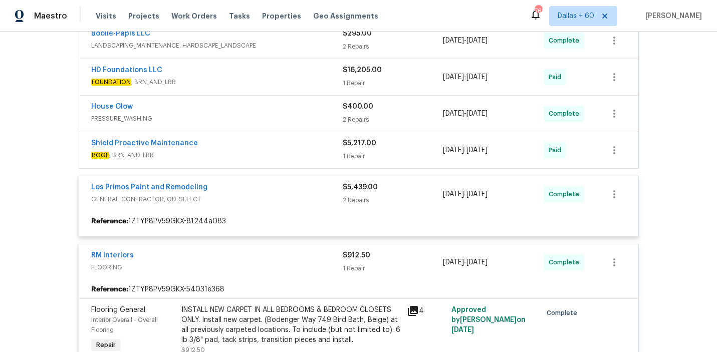
scroll to position [344, 0]
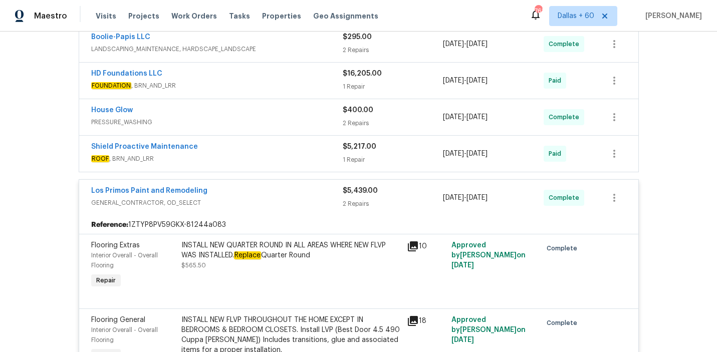
click at [285, 154] on span "ROOF , BRN_AND_LRR" at bounding box center [217, 159] width 252 height 10
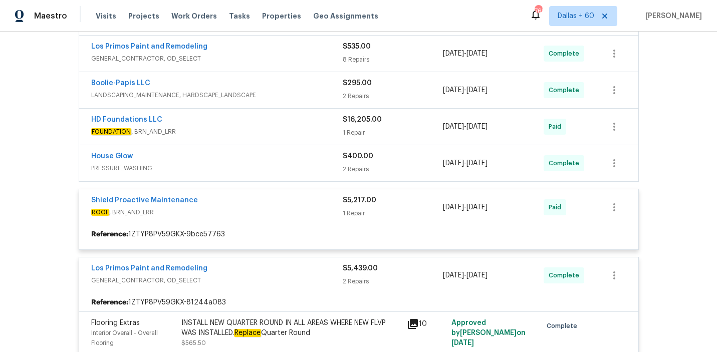
scroll to position [299, 0]
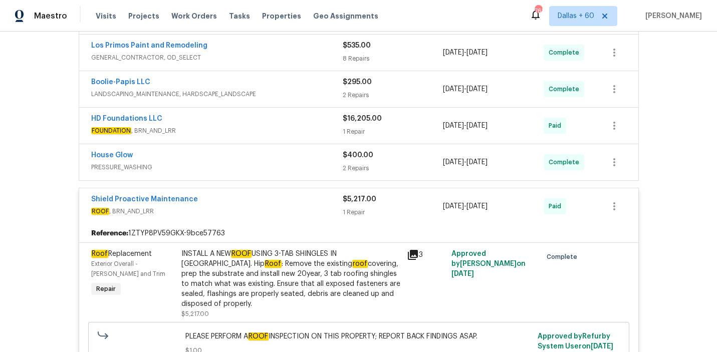
click at [285, 163] on span "PRESSURE_WASHING" at bounding box center [217, 167] width 252 height 10
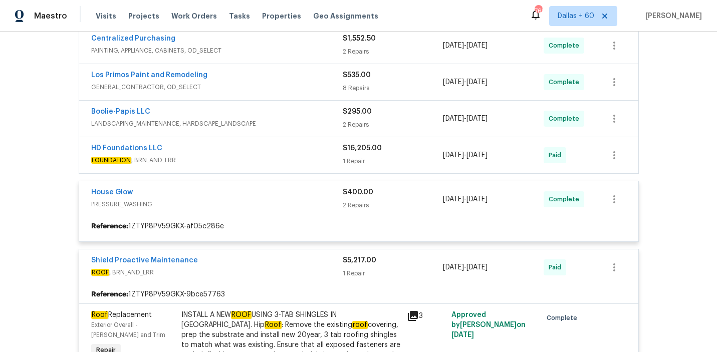
scroll to position [270, 0]
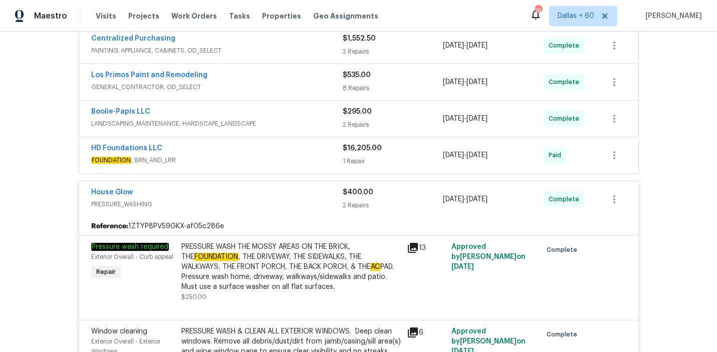
click at [281, 156] on span "FOUNDATION , BRN_AND_LRR" at bounding box center [217, 160] width 252 height 10
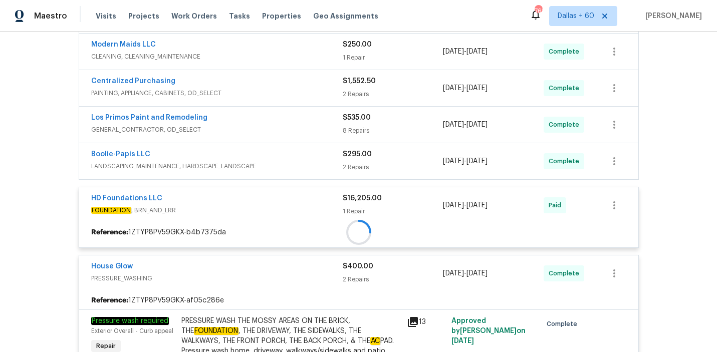
scroll to position [226, 0]
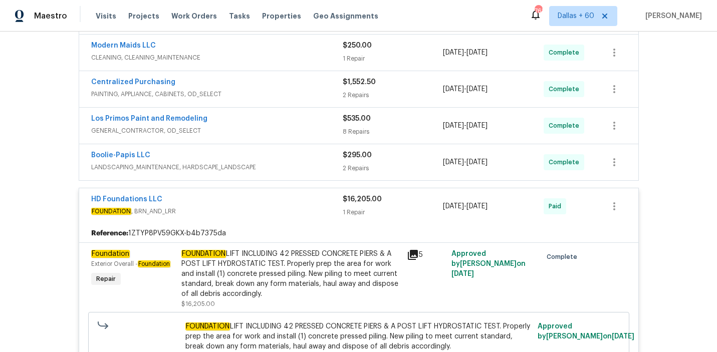
click at [284, 163] on span "LANDSCAPING_MAINTENANCE, HARDSCAPE_LANDSCAPE" at bounding box center [217, 167] width 252 height 10
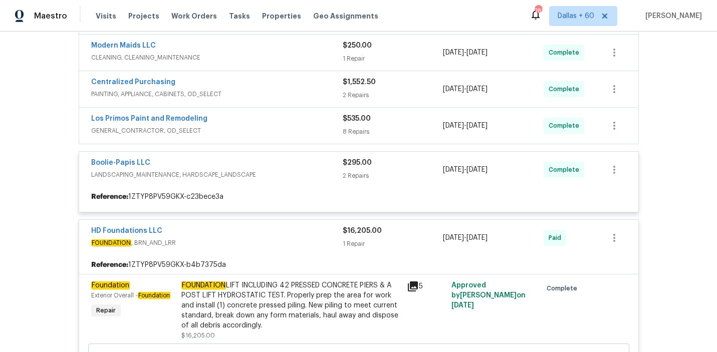
scroll to position [183, 0]
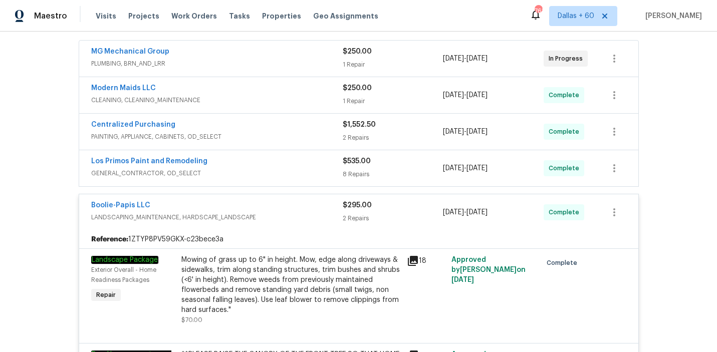
click at [284, 159] on div "Los Primos Paint and Remodeling" at bounding box center [217, 162] width 252 height 12
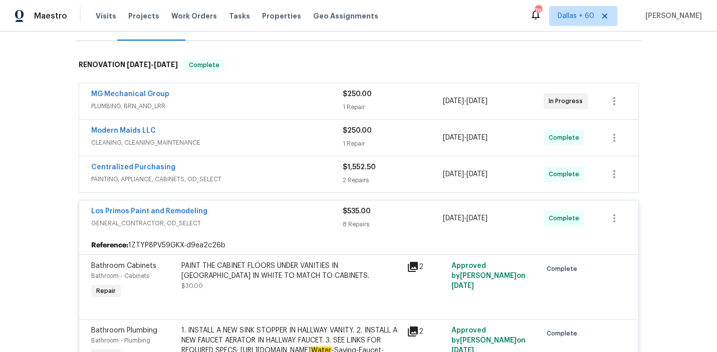
scroll to position [139, 0]
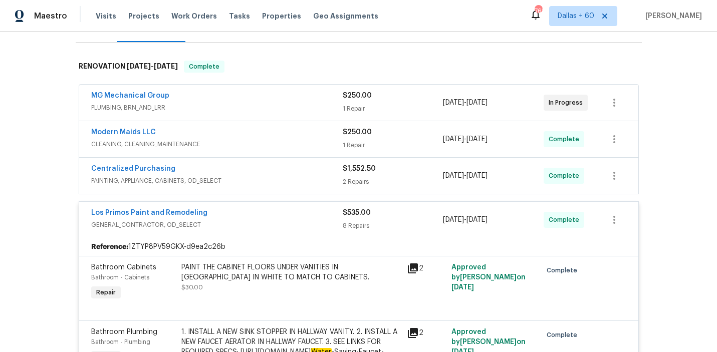
click at [285, 173] on div "Centralized Purchasing" at bounding box center [217, 170] width 252 height 12
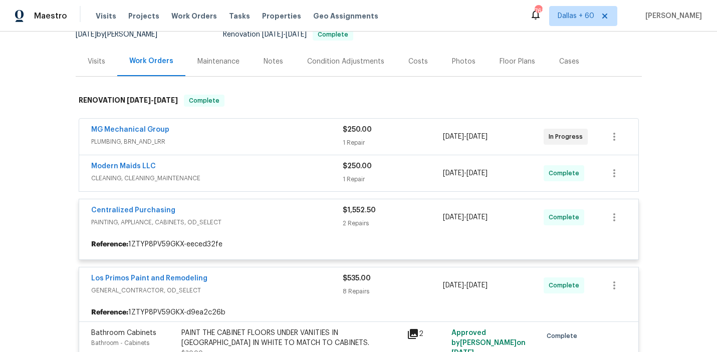
scroll to position [106, 0]
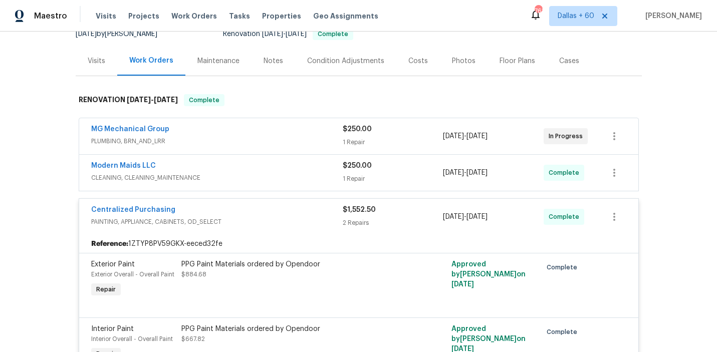
click at [285, 172] on div "Modern Maids LLC" at bounding box center [217, 167] width 252 height 12
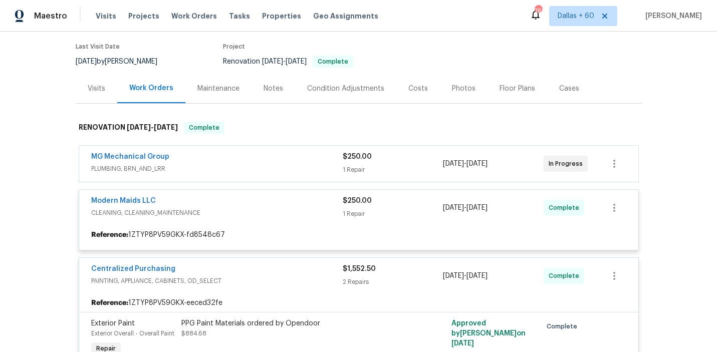
scroll to position [76, 0]
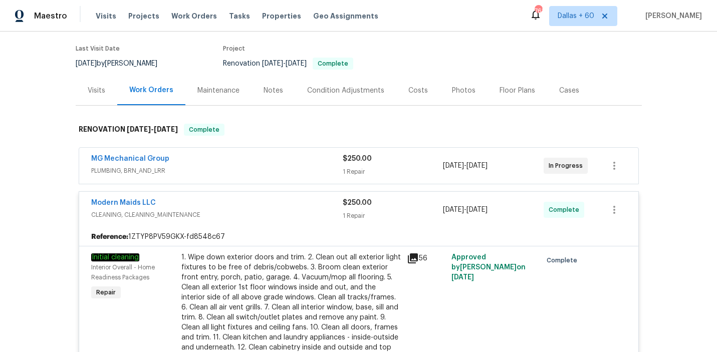
click at [284, 172] on span "PLUMBING, BRN_AND_LRR" at bounding box center [217, 171] width 252 height 10
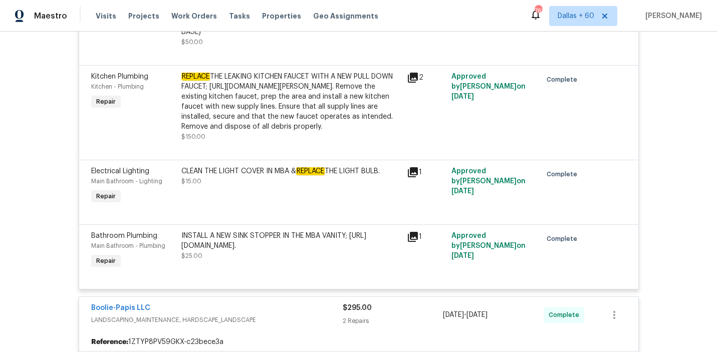
scroll to position [1249, 0]
click at [255, 116] on div "REPLACE THE LEAKING KITCHEN FAUCET WITH A NEW PULL DOWN FAUCET; https://www.hom…" at bounding box center [290, 102] width 219 height 60
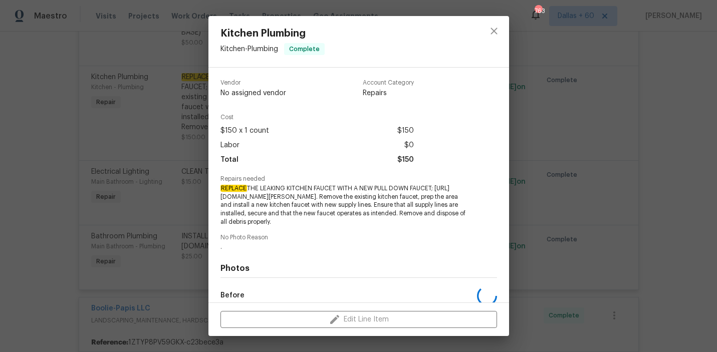
scroll to position [134, 0]
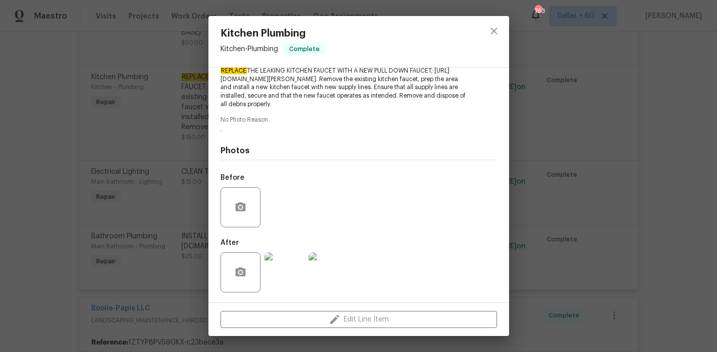
click at [287, 272] on img at bounding box center [285, 273] width 40 height 40
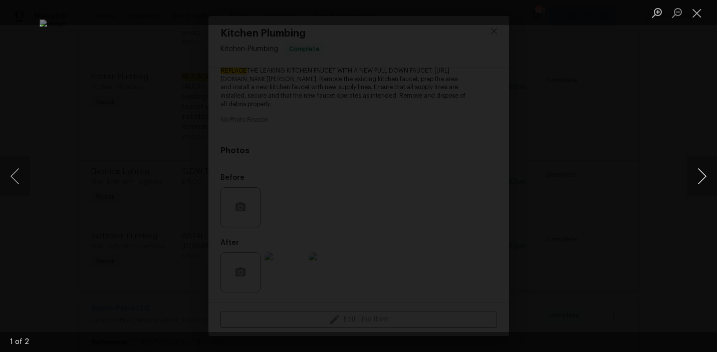
click at [702, 182] on button "Next image" at bounding box center [702, 176] width 30 height 40
click at [638, 220] on div "Lightbox" at bounding box center [358, 176] width 717 height 352
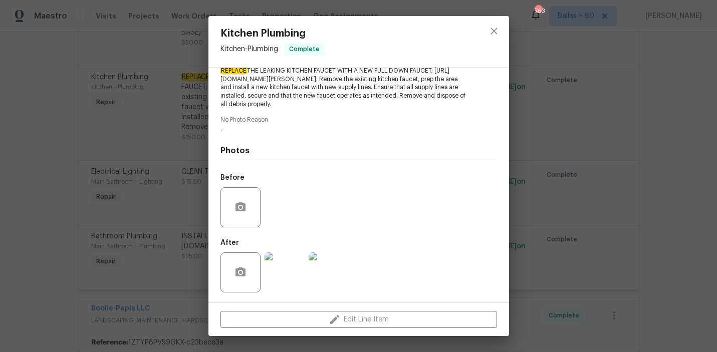
scroll to position [0, 0]
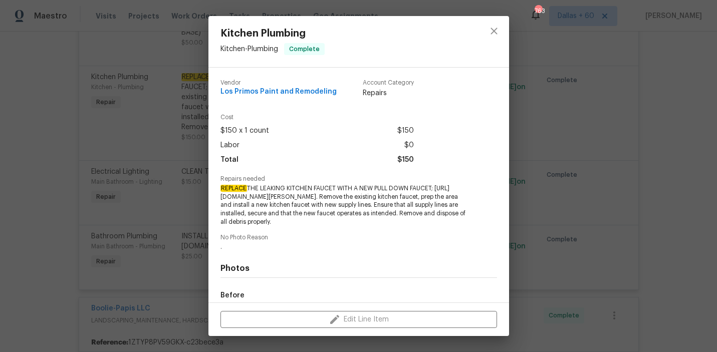
click at [47, 199] on div "Kitchen Plumbing Kitchen - Plumbing Complete Vendor Los Primos Paint and Remode…" at bounding box center [358, 176] width 717 height 352
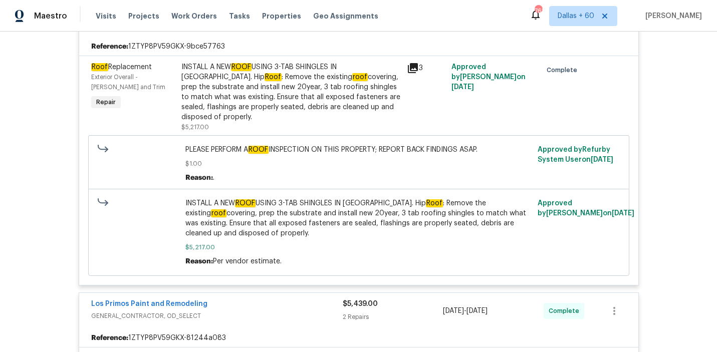
scroll to position [2278, 0]
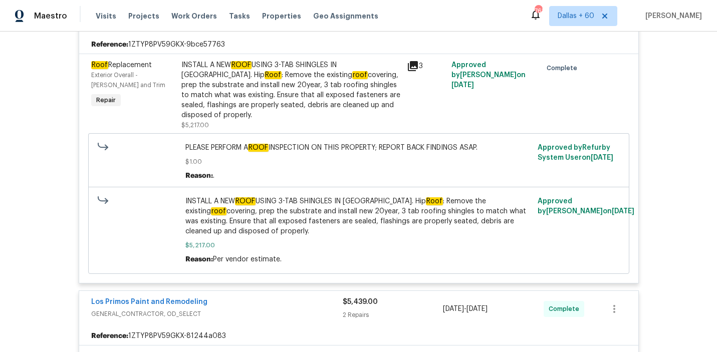
click at [228, 120] on div "INSTALL A NEW ROOF USING 3-TAB SHINGLES IN DRIFTWOOD. Hip Roof : Remove the exi…" at bounding box center [290, 90] width 219 height 60
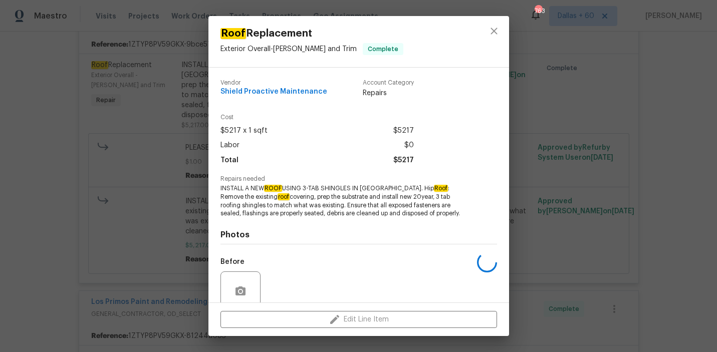
scroll to position [84, 0]
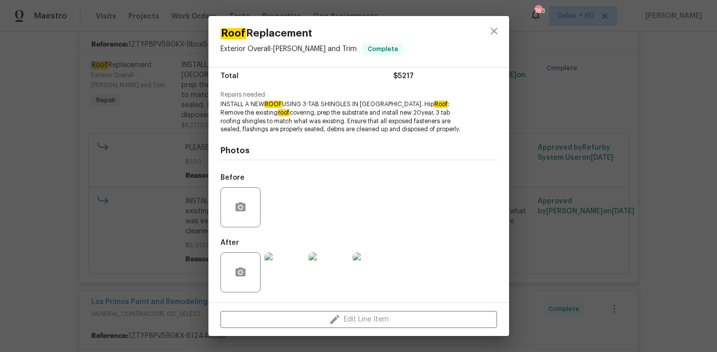
click at [278, 280] on img at bounding box center [285, 273] width 40 height 40
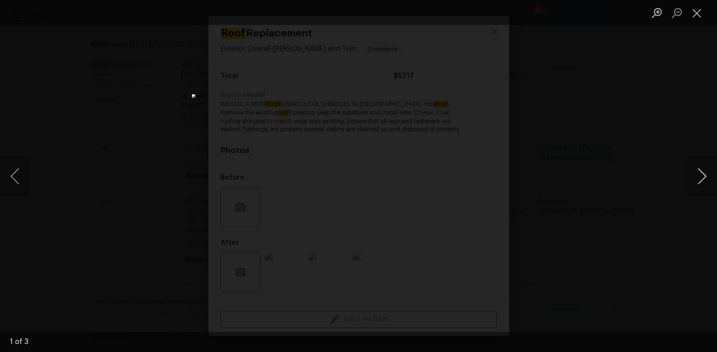
click at [699, 173] on button "Next image" at bounding box center [702, 176] width 30 height 40
click at [652, 187] on div "Lightbox" at bounding box center [358, 176] width 717 height 352
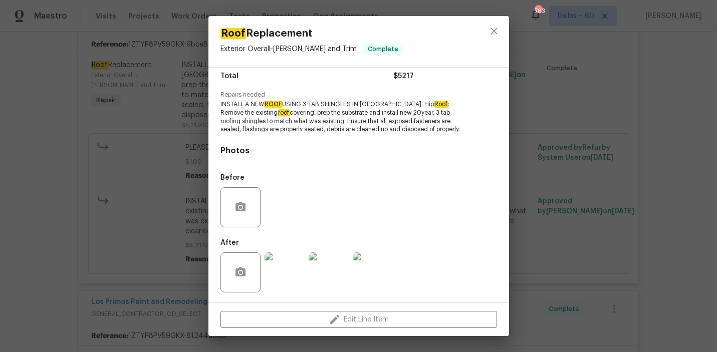
click at [26, 216] on div "Roof Replacement Exterior Overall - Eaves and Trim Complete Vendor Shield Proac…" at bounding box center [358, 176] width 717 height 352
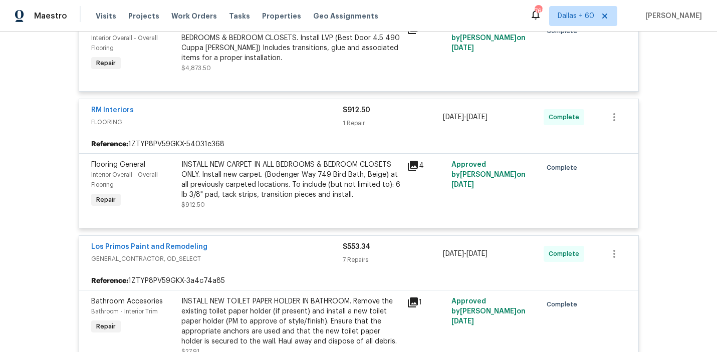
scroll to position [2679, 0]
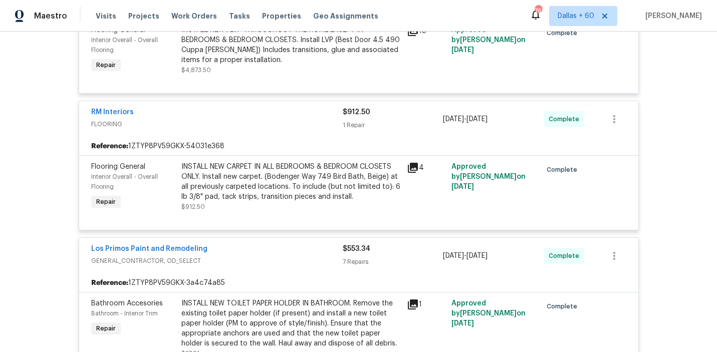
click at [234, 202] on div "INSTALL NEW CARPET IN ALL BEDROOMS & BEDROOM CLOSETS ONLY. Install new carpet. …" at bounding box center [290, 182] width 219 height 40
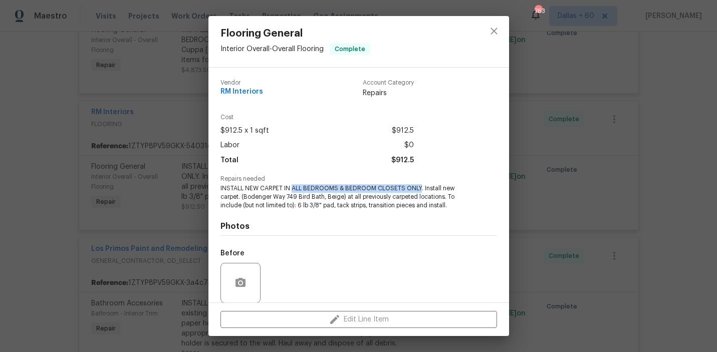
drag, startPoint x: 292, startPoint y: 187, endPoint x: 418, endPoint y: 188, distance: 126.8
click at [418, 188] on span "INSTALL NEW CARPET IN ALL BEDROOMS & BEDROOM CLOSETS ONLY. Install new carpet. …" at bounding box center [344, 196] width 249 height 25
copy span "ALL BEDROOMS & BEDROOM CLOSETS ONLY"
click at [18, 225] on div "Flooring General Interior Overall - Overall Flooring Complete Vendor RM Interio…" at bounding box center [358, 176] width 717 height 352
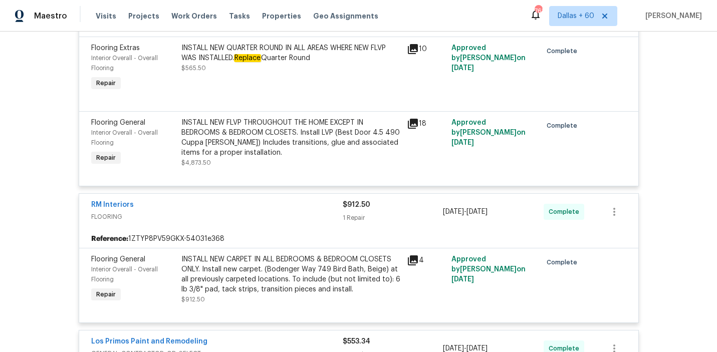
scroll to position [2587, 0]
click at [201, 157] on div "INSTALL NEW FLVP THROUGHOUT THE HOME EXCEPT IN BEDROOMS & BEDROOM CLOSETS. Inst…" at bounding box center [290, 137] width 219 height 40
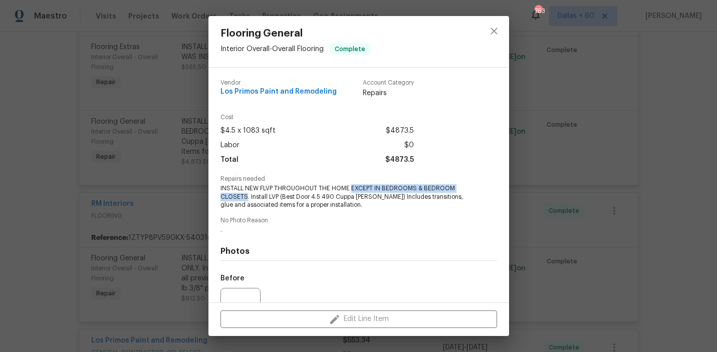
drag, startPoint x: 351, startPoint y: 187, endPoint x: 246, endPoint y: 196, distance: 105.6
click at [246, 196] on span "INSTALL NEW FLVP THROUGHOUT THE HOME EXCEPT IN BEDROOMS & BEDROOM CLOSETS. Inst…" at bounding box center [344, 196] width 249 height 25
copy span "EXCEPT IN BEDROOMS & BEDROOM CLOSETS"
click at [26, 217] on div "Flooring General Interior Overall - Overall Flooring Complete Vendor Los Primos…" at bounding box center [358, 176] width 717 height 352
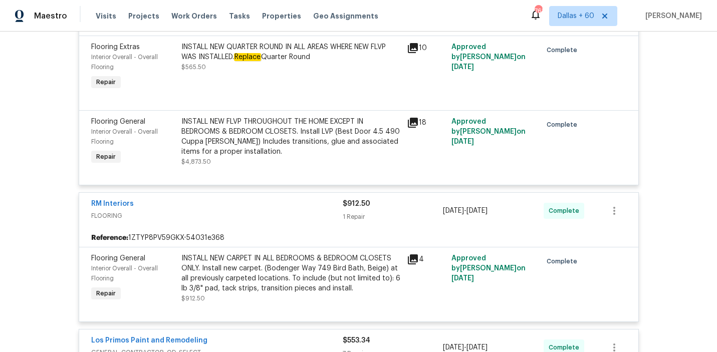
click at [327, 157] on div "INSTALL NEW FLVP THROUGHOUT THE HOME EXCEPT IN BEDROOMS & BEDROOM CLOSETS. Inst…" at bounding box center [290, 137] width 219 height 40
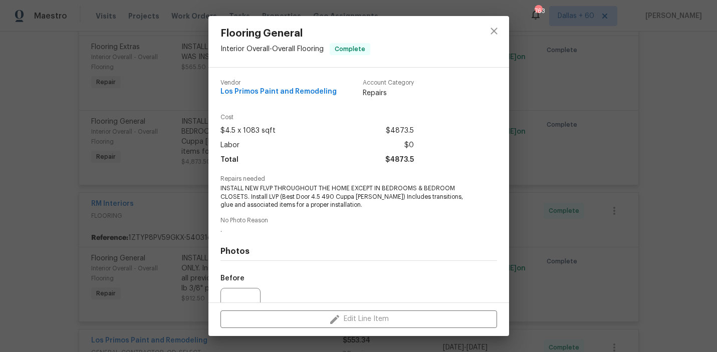
scroll to position [101, 0]
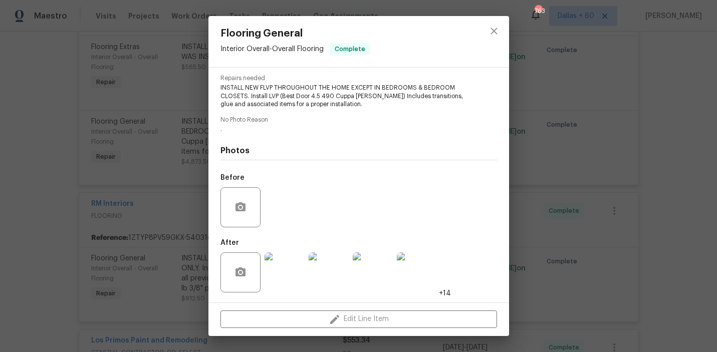
click at [275, 264] on img at bounding box center [285, 273] width 40 height 40
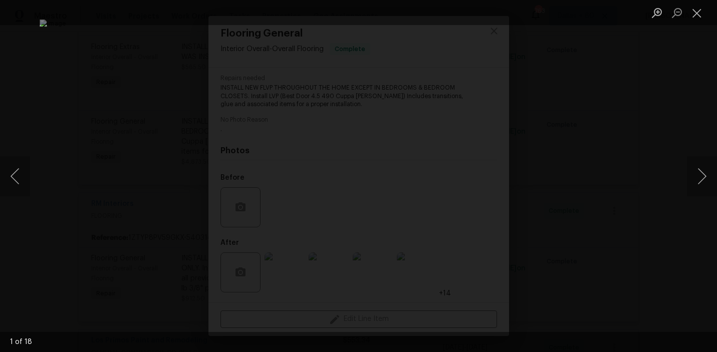
click at [652, 206] on div "Lightbox" at bounding box center [358, 176] width 717 height 352
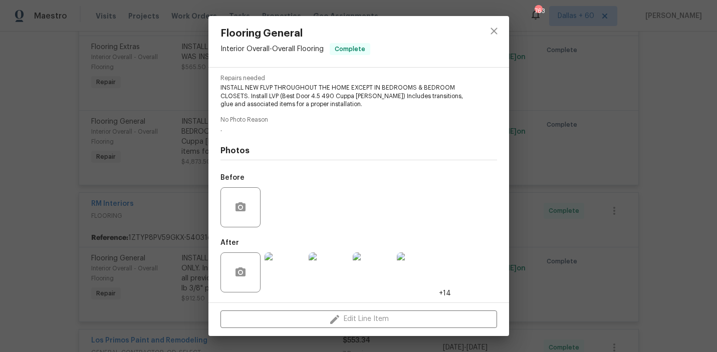
click at [34, 218] on div "Flooring General Interior Overall - Overall Flooring Complete Vendor Los Primos…" at bounding box center [358, 176] width 717 height 352
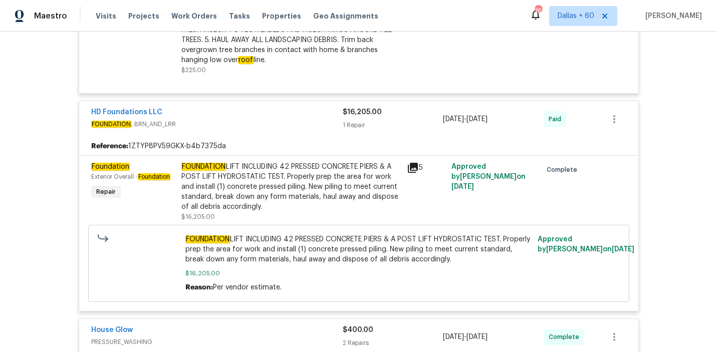
scroll to position [1738, 0]
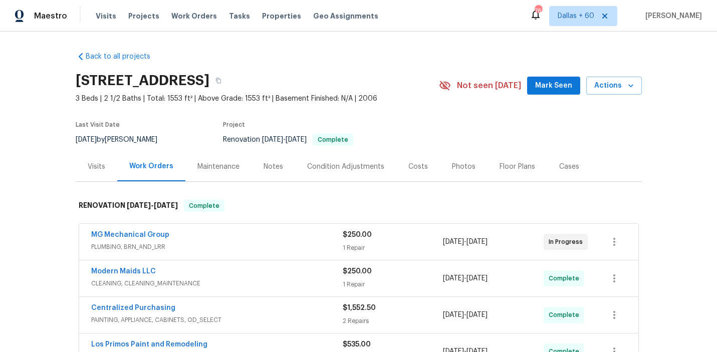
click at [92, 166] on div "Visits" at bounding box center [97, 167] width 18 height 10
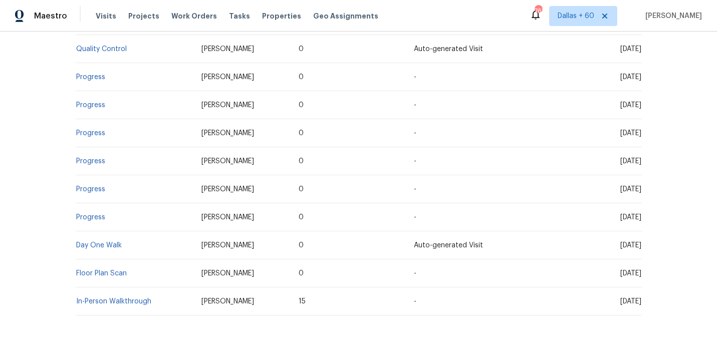
scroll to position [337, 0]
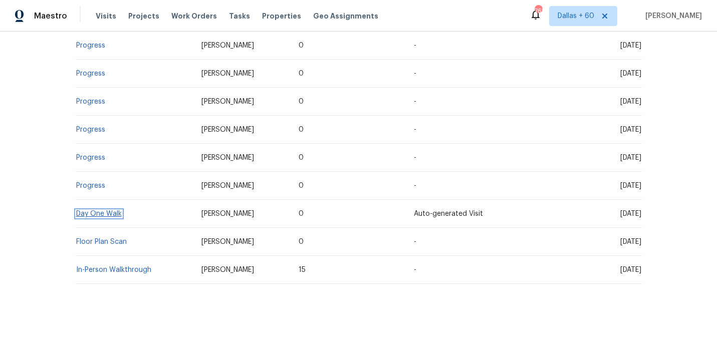
click at [96, 214] on link "Day One Walk" at bounding box center [99, 213] width 46 height 7
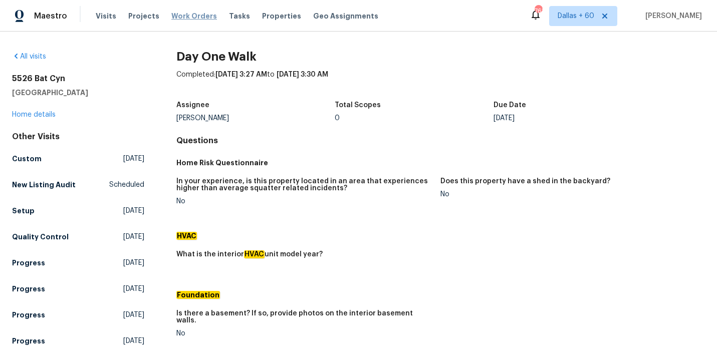
click at [188, 16] on span "Work Orders" at bounding box center [194, 16] width 46 height 10
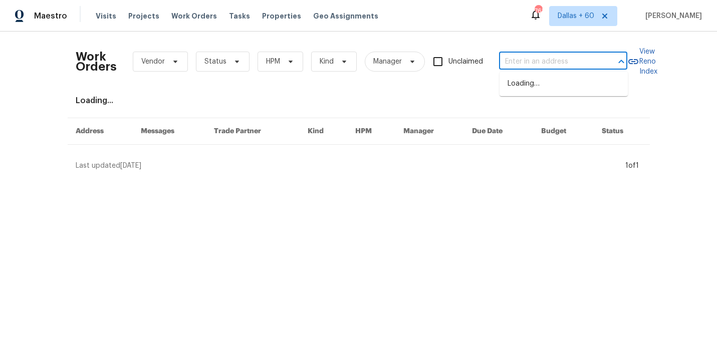
click at [526, 54] on input "text" at bounding box center [549, 62] width 100 height 16
paste input "[STREET_ADDRESS]"
type input "[STREET_ADDRESS]"
click at [549, 81] on li "[STREET_ADDRESS]" at bounding box center [564, 84] width 128 height 17
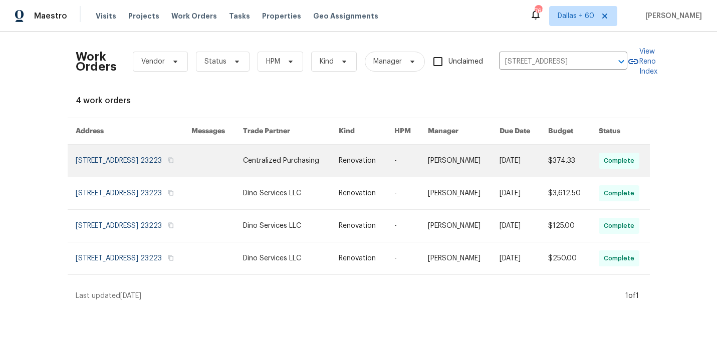
click at [330, 162] on link at bounding box center [291, 161] width 96 height 32
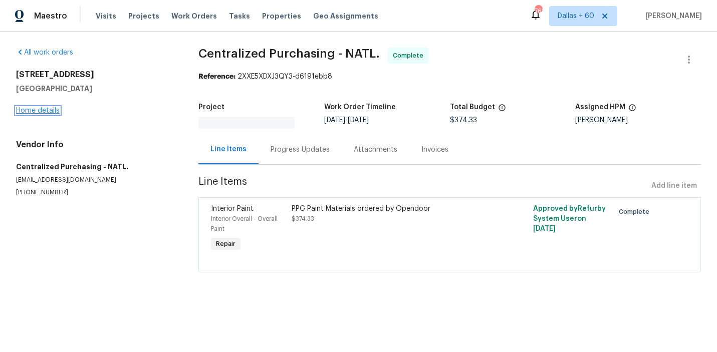
click at [32, 110] on link "Home details" at bounding box center [38, 110] width 44 height 7
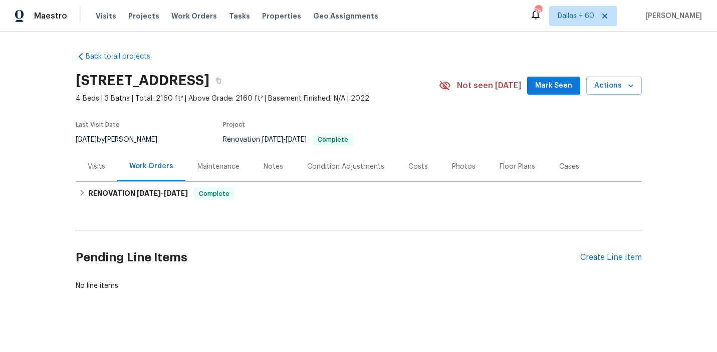
scroll to position [7, 0]
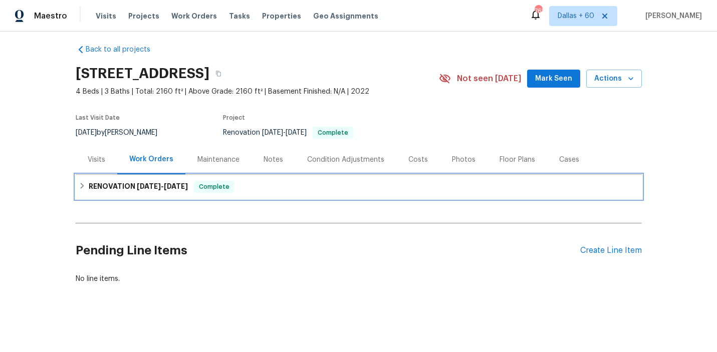
click at [279, 191] on div "RENOVATION [DATE] - [DATE] Complete" at bounding box center [359, 187] width 560 height 12
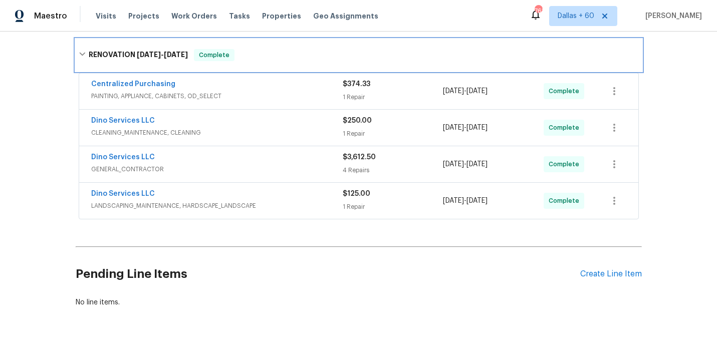
scroll to position [163, 0]
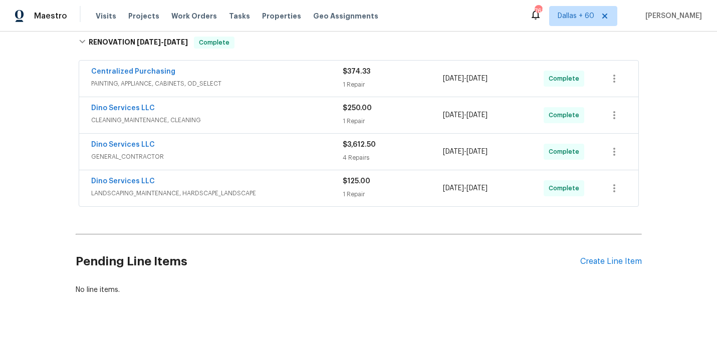
click at [324, 189] on span "LANDSCAPING_MAINTENANCE, HARDSCAPE_LANDSCAPE" at bounding box center [217, 193] width 252 height 10
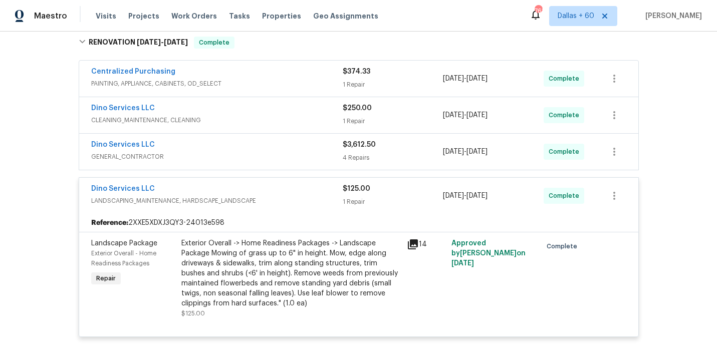
click at [294, 156] on span "GENERAL_CONTRACTOR" at bounding box center [217, 157] width 252 height 10
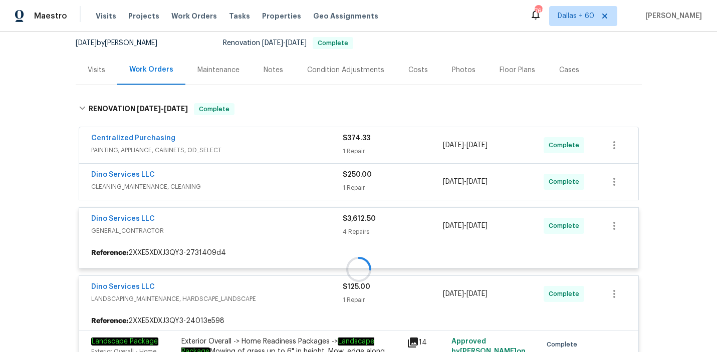
scroll to position [100, 0]
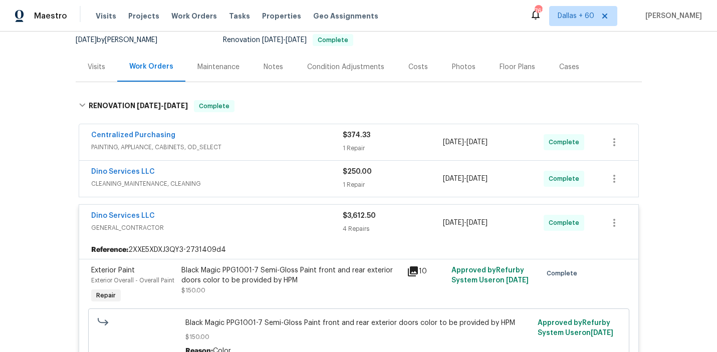
click at [292, 180] on span "CLEANING_MAINTENANCE, CLEANING" at bounding box center [217, 184] width 252 height 10
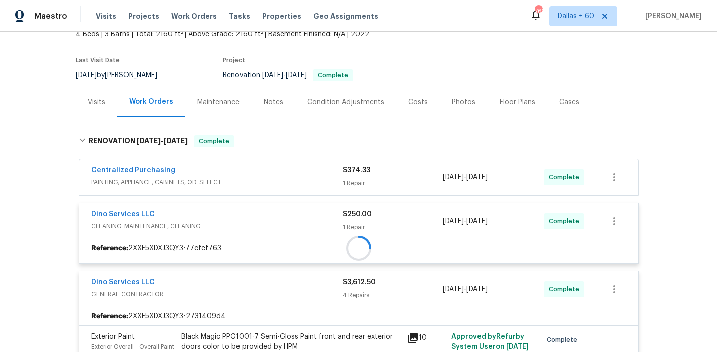
scroll to position [58, 0]
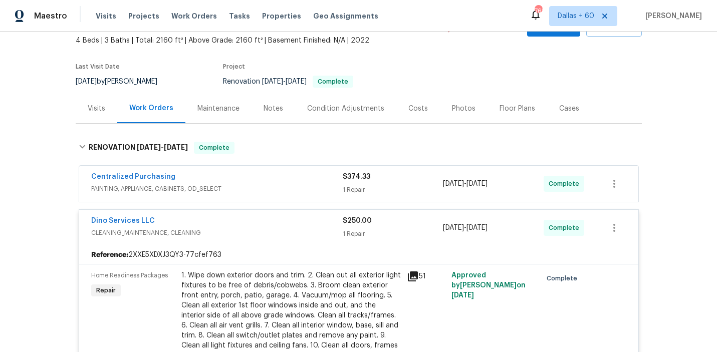
click at [292, 184] on span "PAINTING, APPLIANCE, CABINETS, OD_SELECT" at bounding box center [217, 189] width 252 height 10
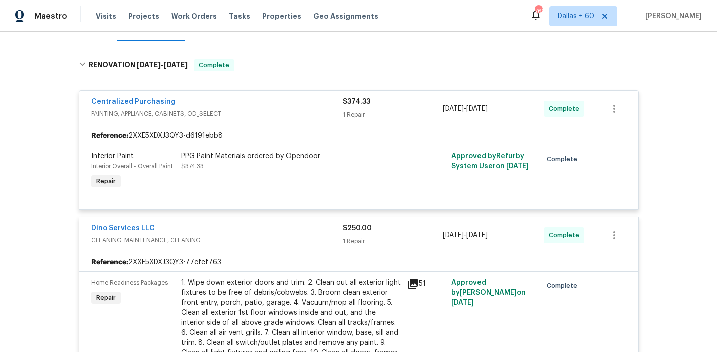
scroll to position [0, 0]
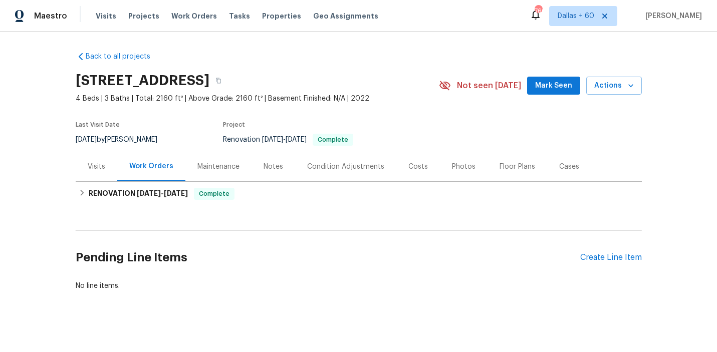
click at [99, 163] on div "Visits" at bounding box center [97, 167] width 18 height 10
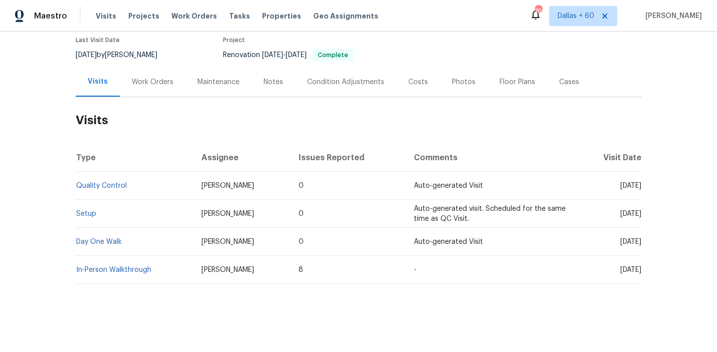
scroll to position [84, 0]
click at [103, 244] on link "Day One Walk" at bounding box center [99, 243] width 46 height 7
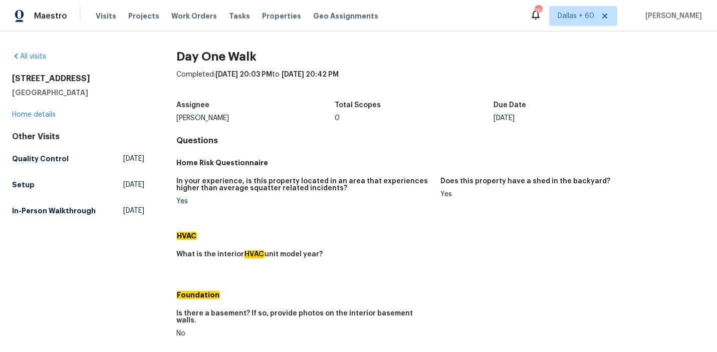
scroll to position [471, 0]
